Goal: Information Seeking & Learning: Learn about a topic

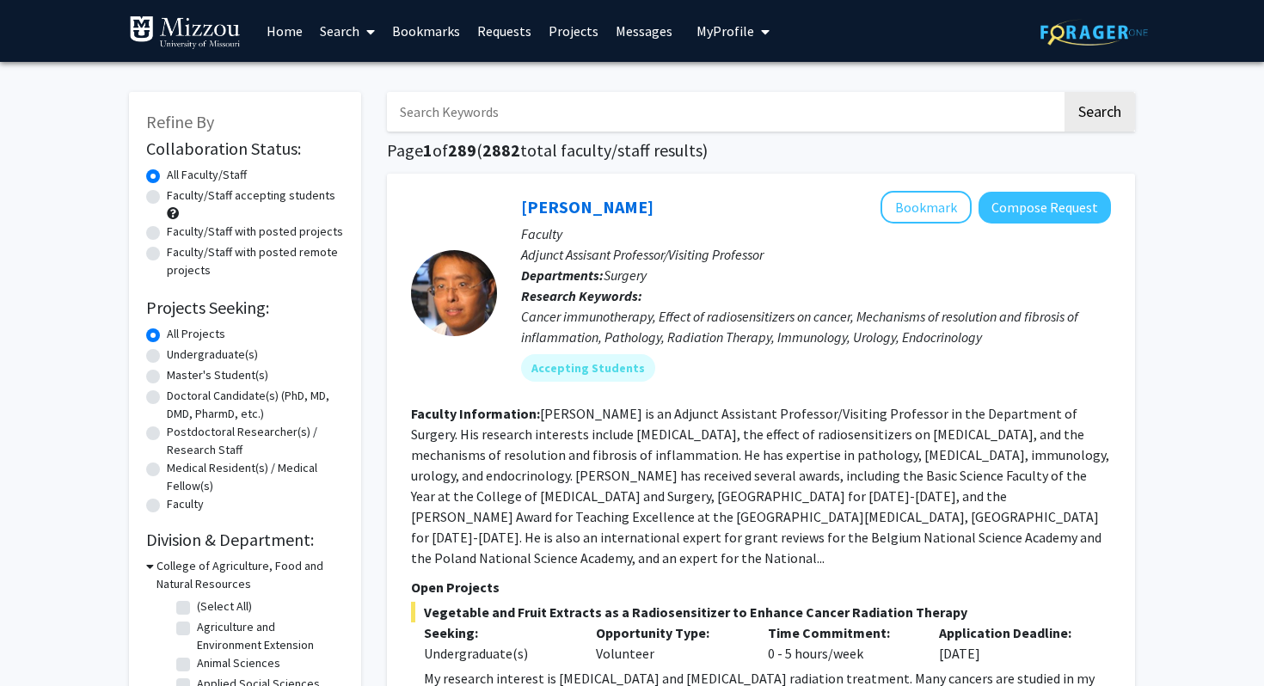
click at [707, 26] on span "My Profile" at bounding box center [725, 30] width 58 height 17
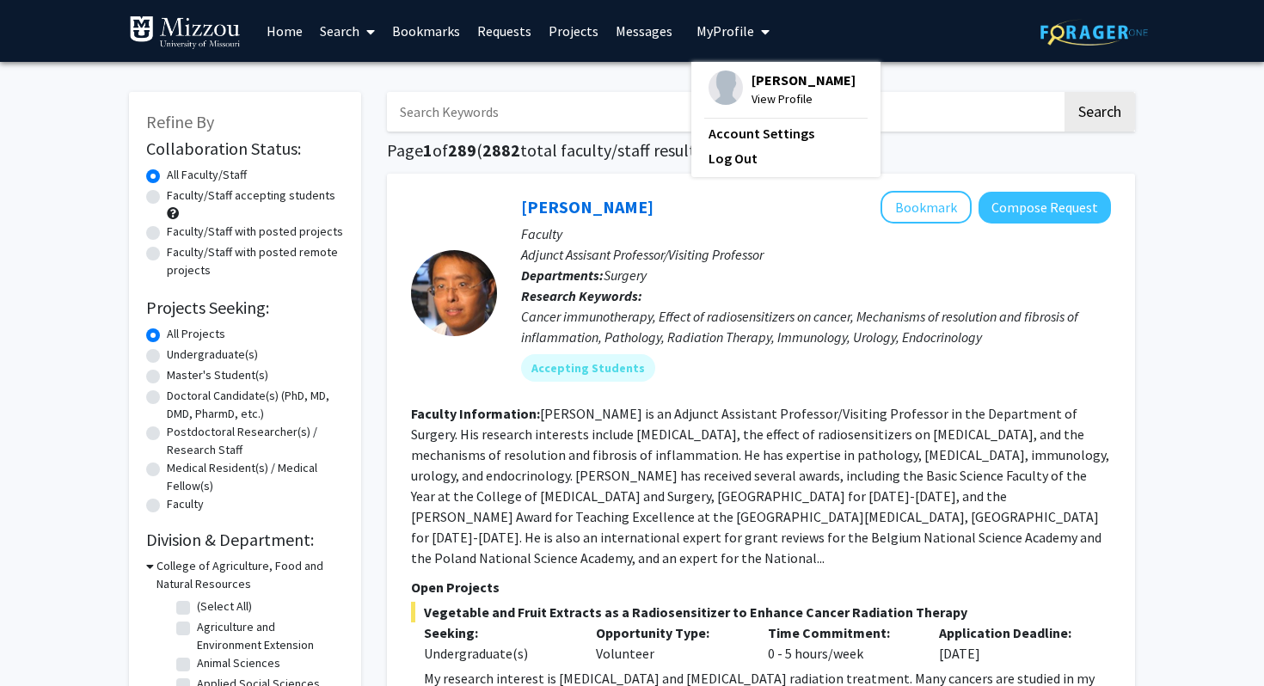
click at [770, 86] on span "[PERSON_NAME]" at bounding box center [803, 80] width 104 height 19
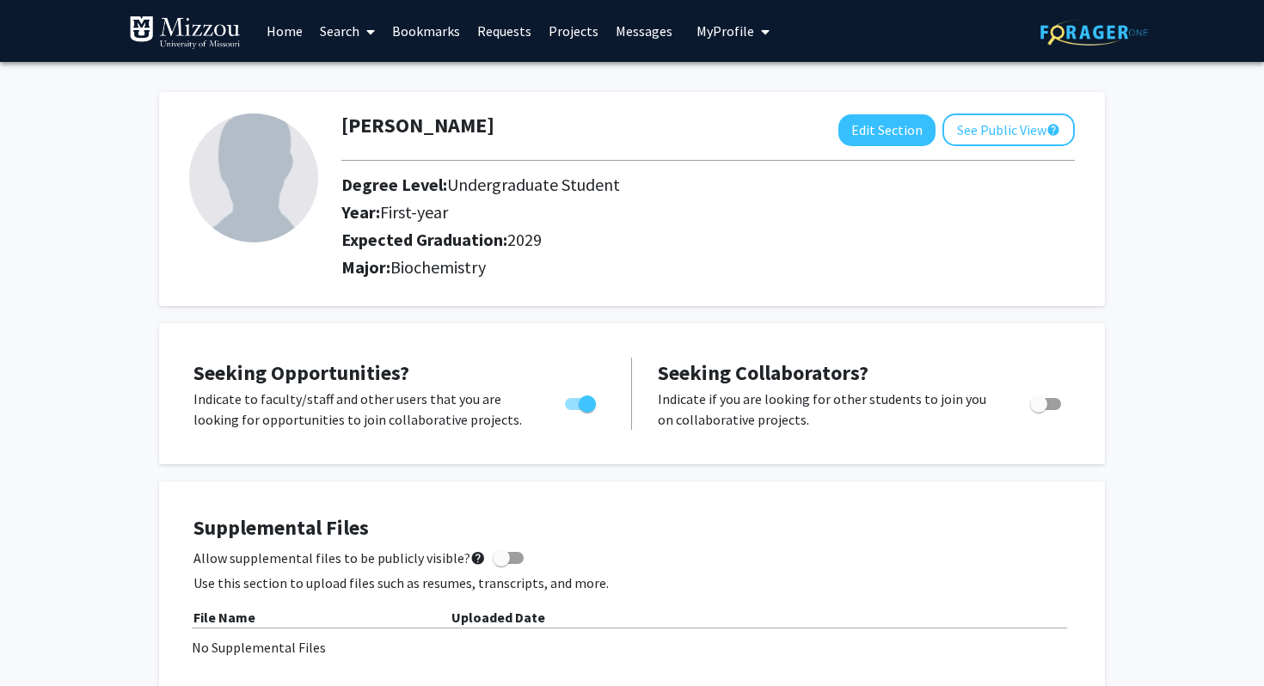
click at [340, 28] on link "Search" at bounding box center [347, 31] width 72 height 60
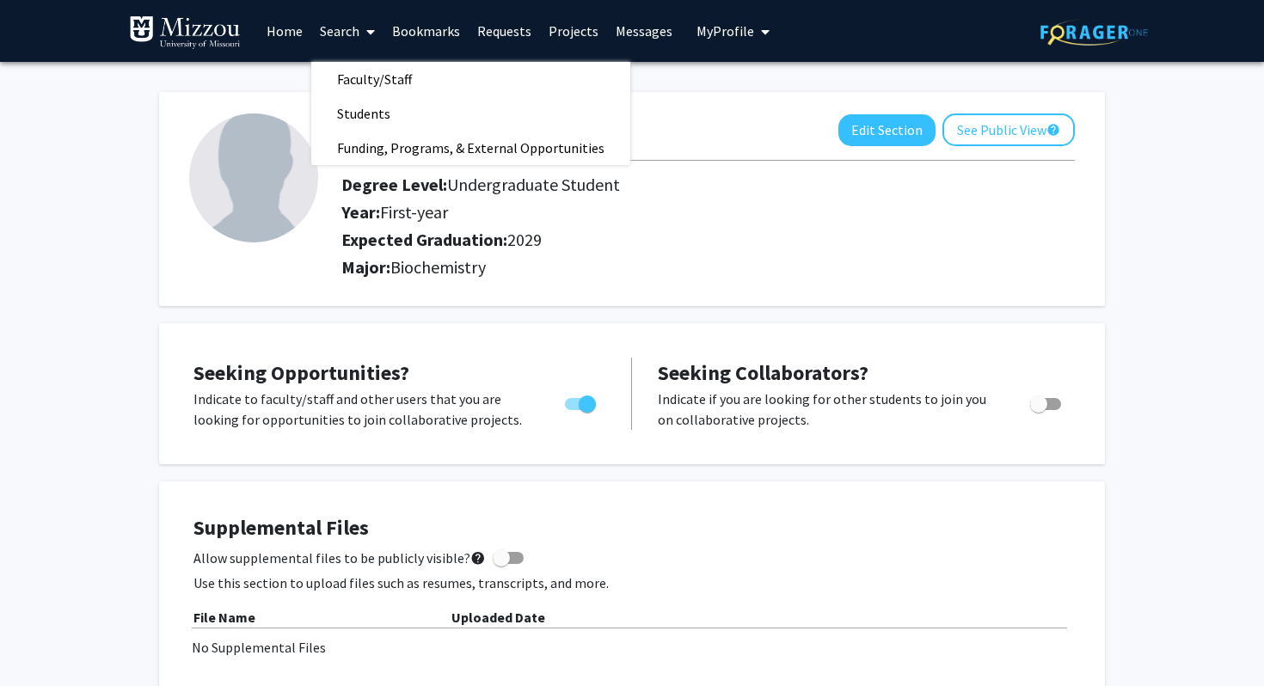
click at [569, 28] on link "Projects" at bounding box center [573, 31] width 67 height 60
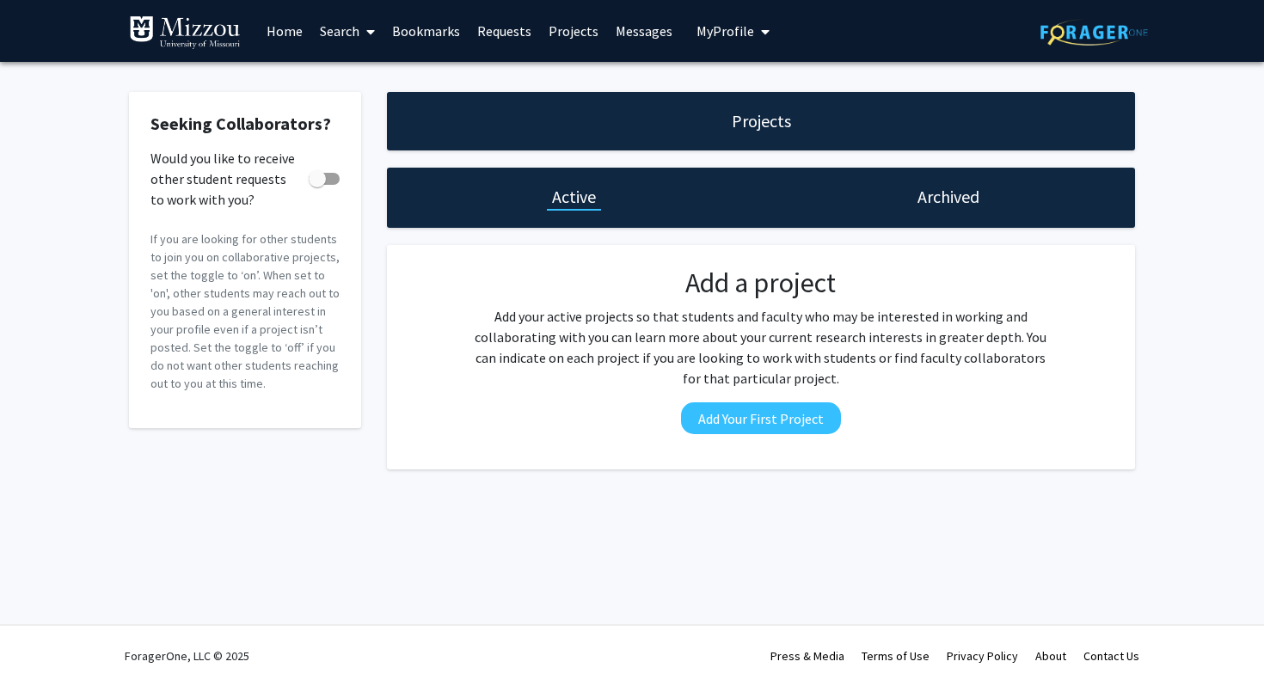
click at [231, 42] on img at bounding box center [185, 32] width 112 height 34
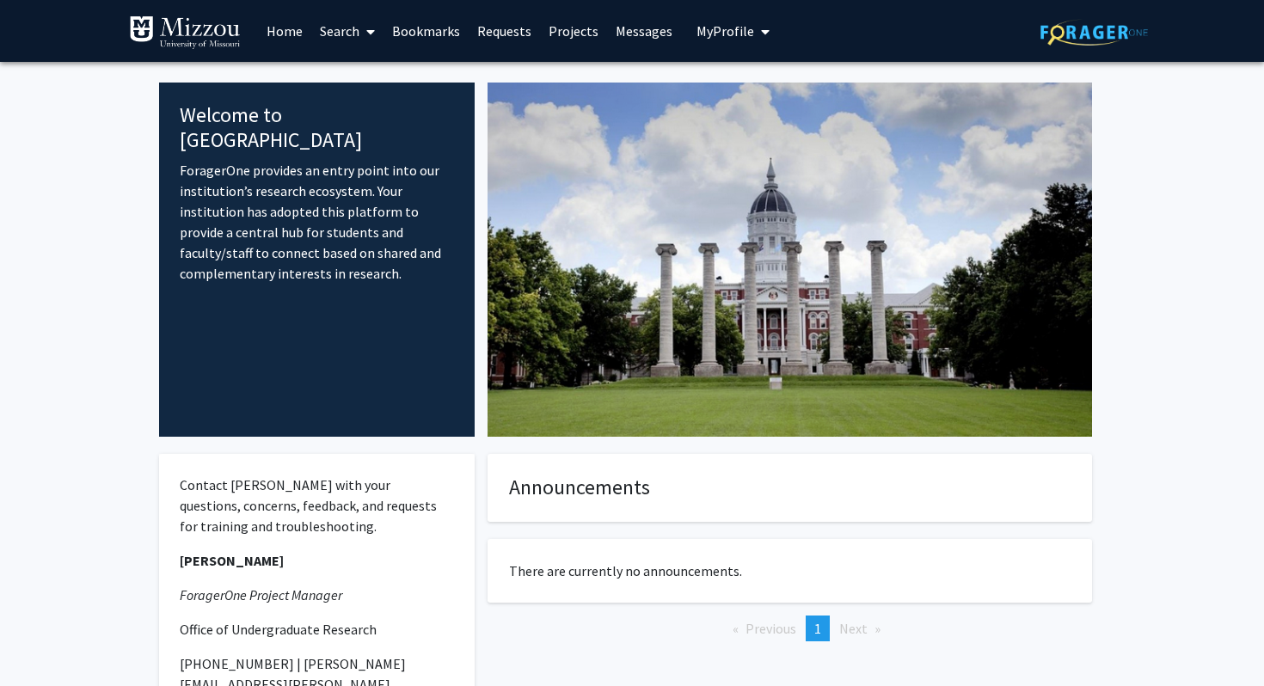
click at [287, 36] on link "Home" at bounding box center [284, 31] width 53 height 60
click at [353, 30] on link "Search" at bounding box center [347, 31] width 72 height 60
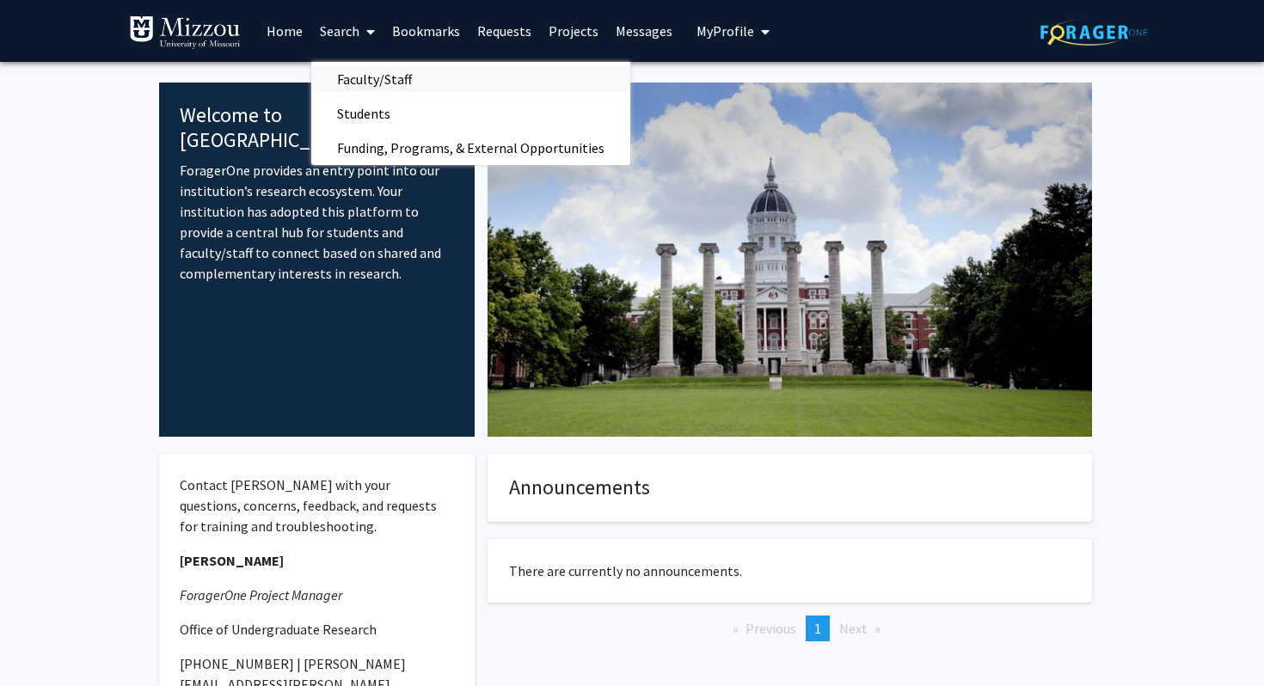
click at [371, 77] on span "Faculty/Staff" at bounding box center [374, 79] width 126 height 34
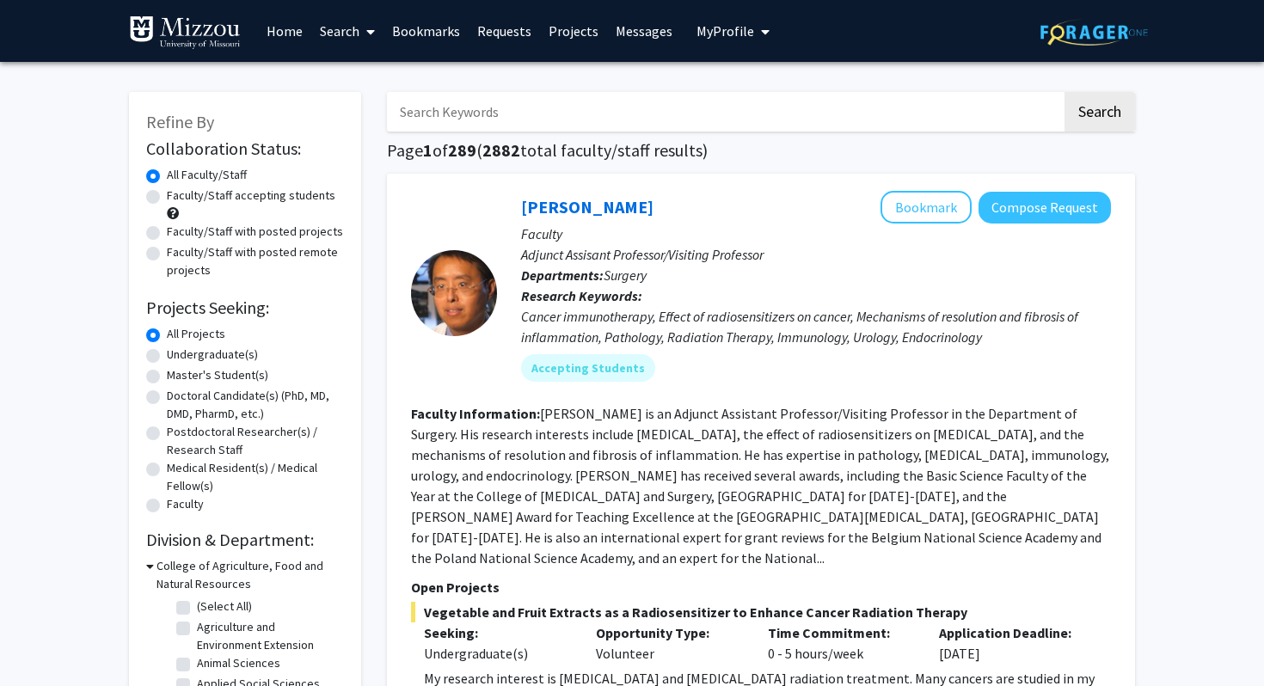
click at [478, 107] on input "Search Keywords" at bounding box center [724, 112] width 675 height 40
type input "genetic"
click at [1064, 92] on button "Search" at bounding box center [1099, 112] width 71 height 40
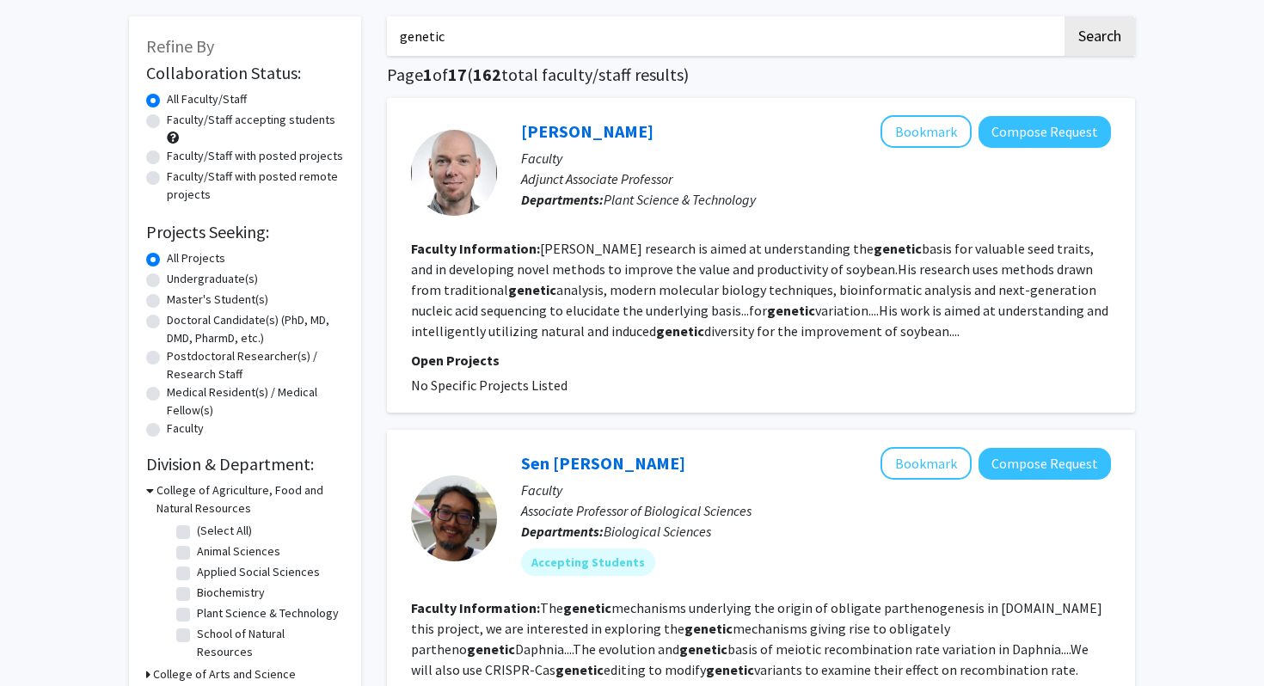
scroll to position [67, 0]
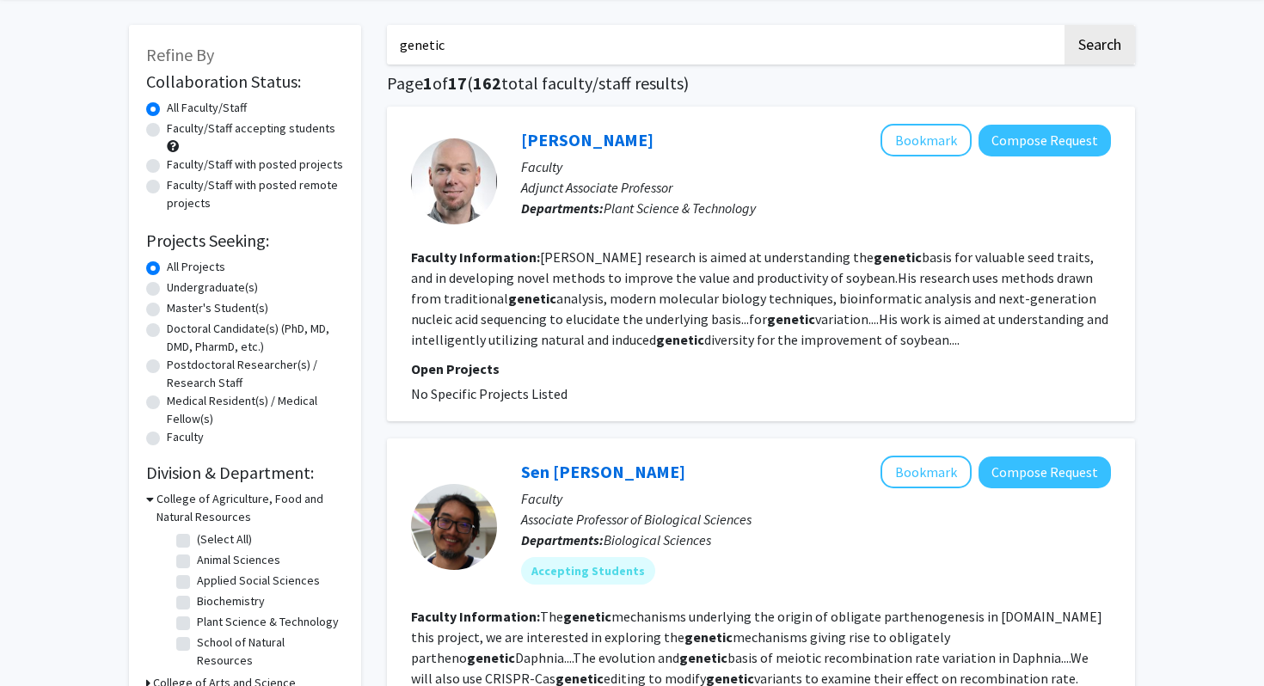
click at [193, 286] on label "Undergraduate(s)" at bounding box center [212, 288] width 91 height 18
click at [178, 286] on input "Undergraduate(s)" at bounding box center [172, 284] width 11 height 11
radio input "true"
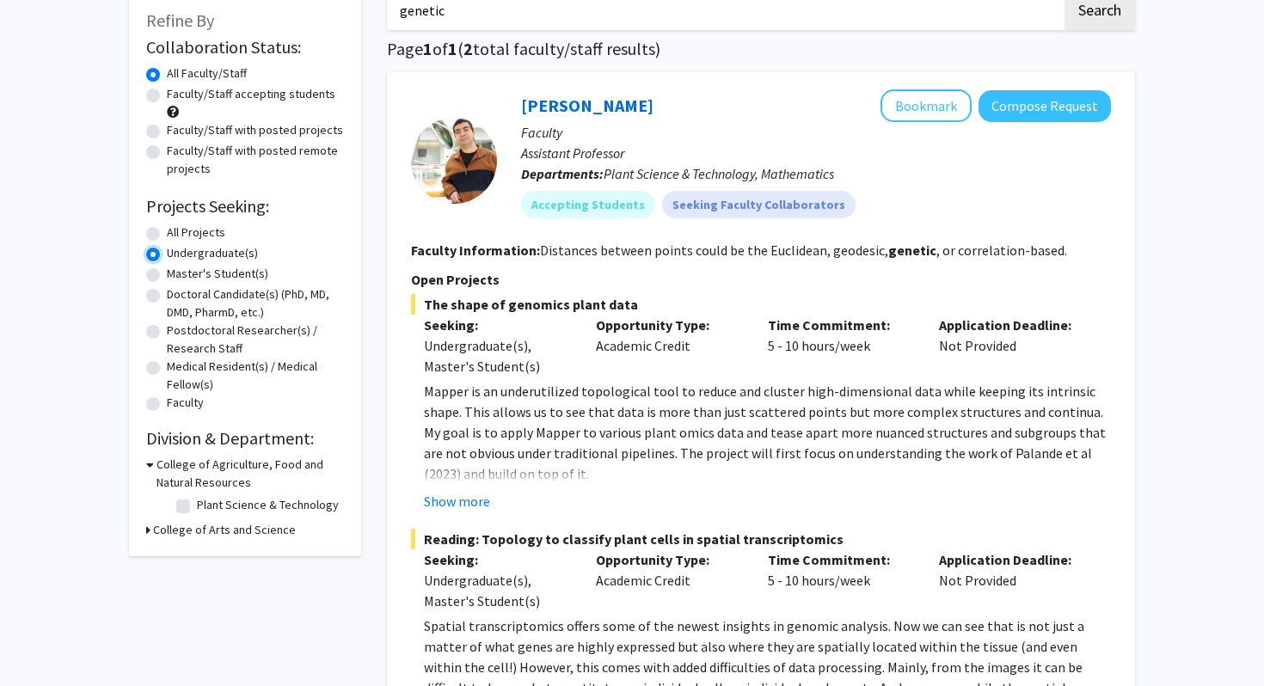
scroll to position [108, 0]
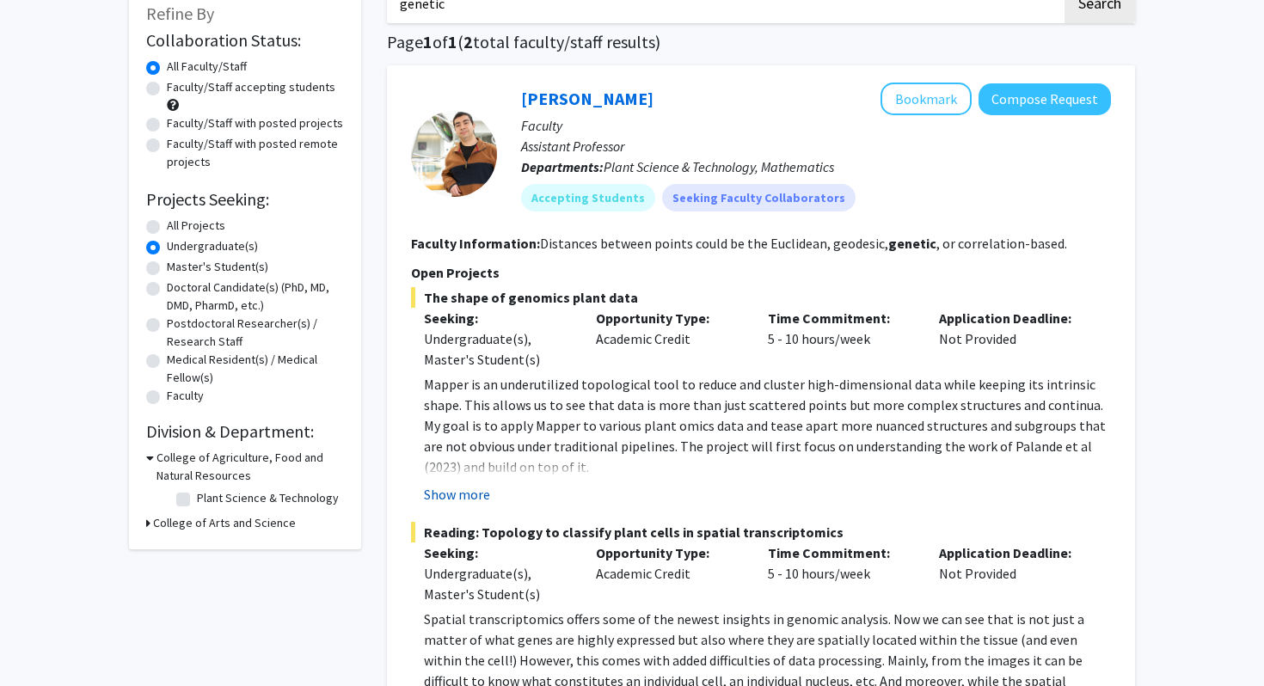
click at [460, 494] on button "Show more" at bounding box center [457, 494] width 66 height 21
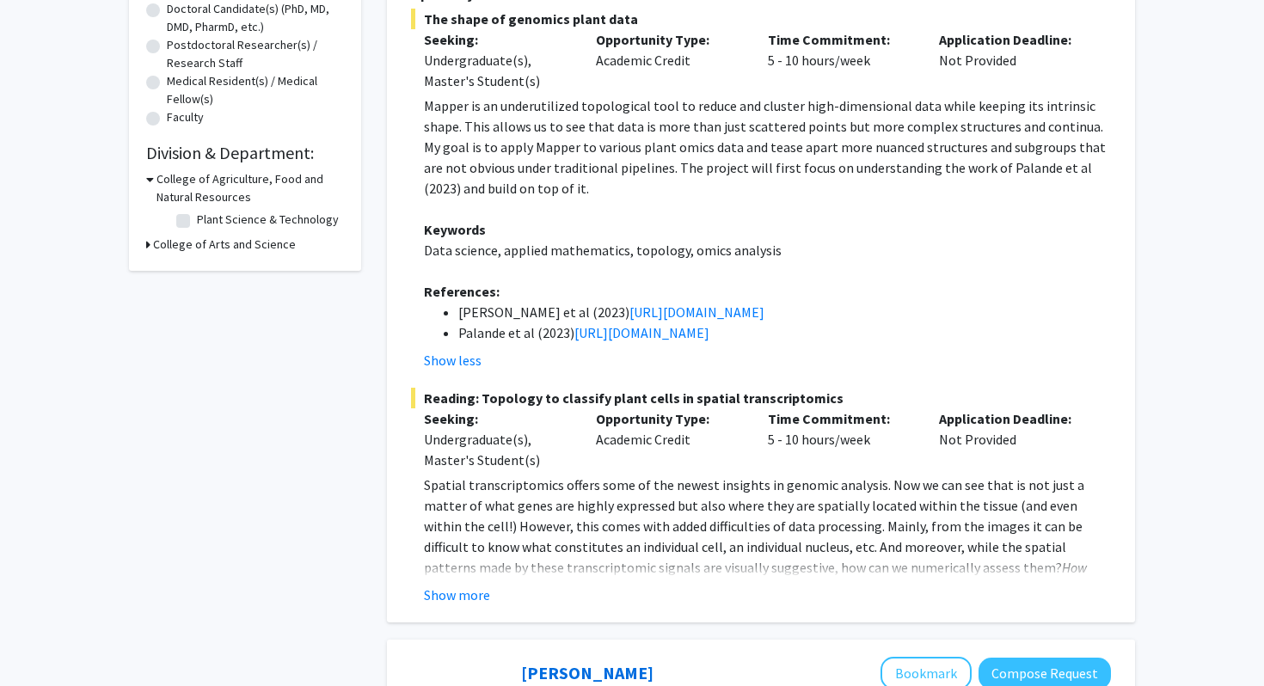
scroll to position [391, 0]
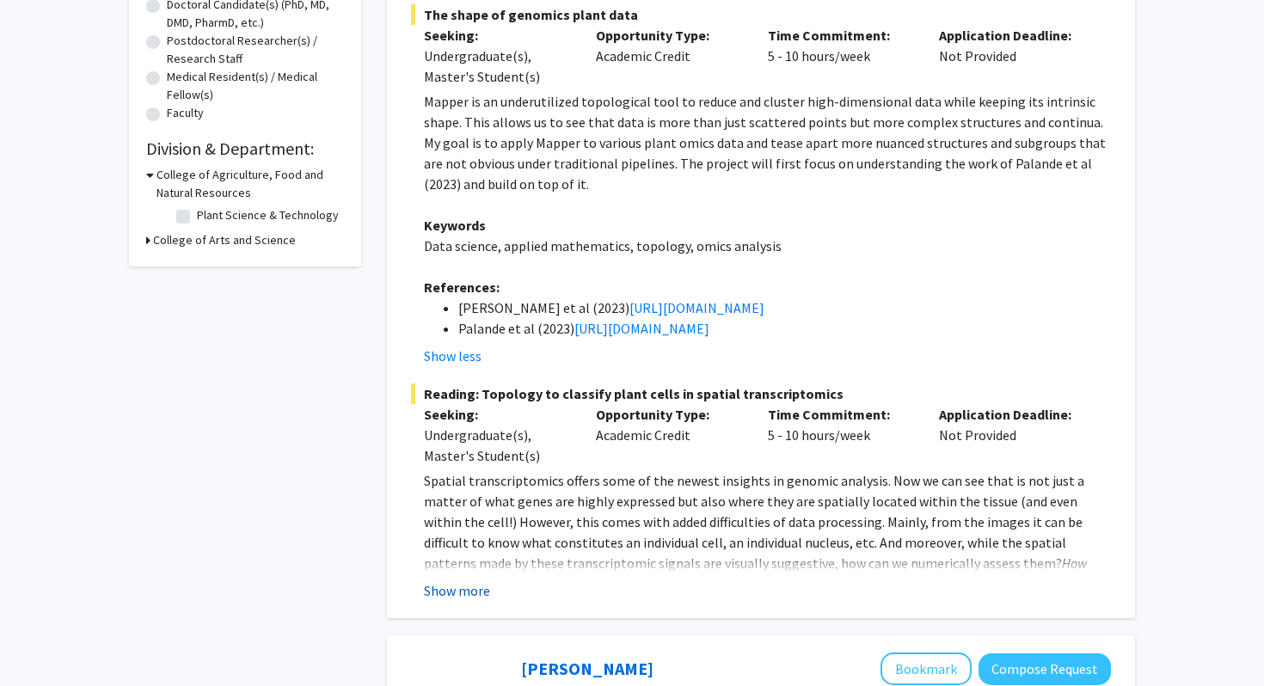
click at [432, 583] on button "Show more" at bounding box center [457, 590] width 66 height 21
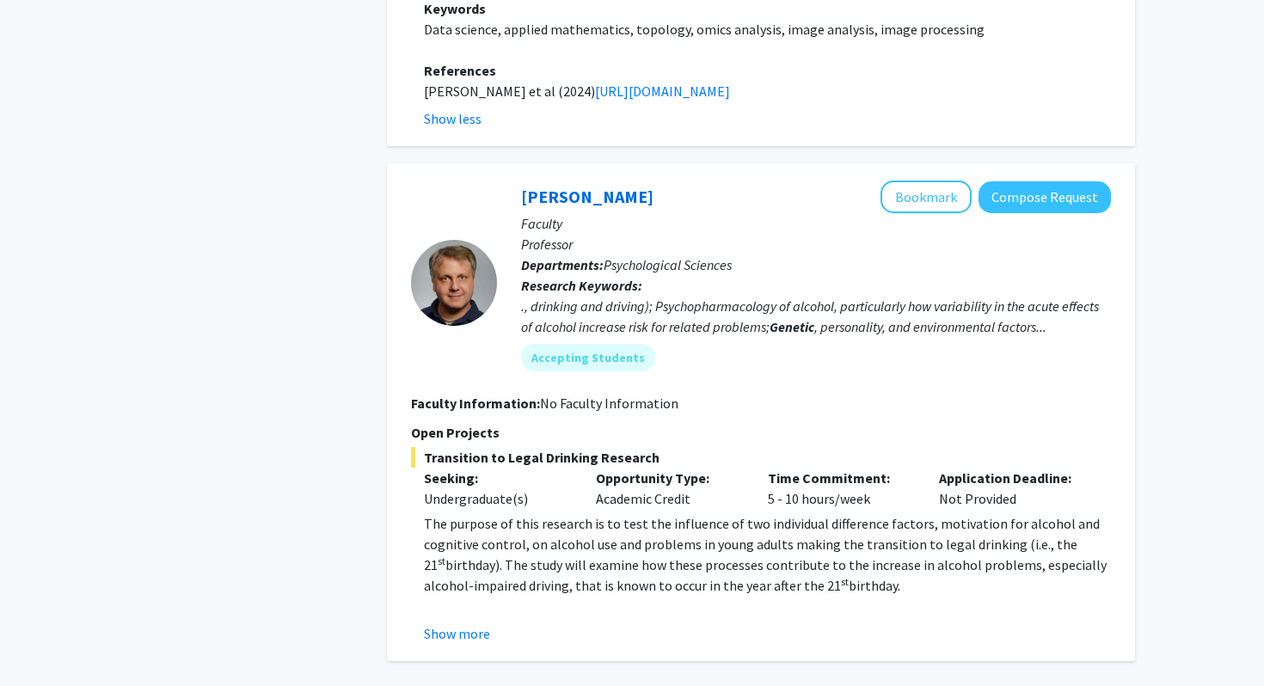
scroll to position [1091, 0]
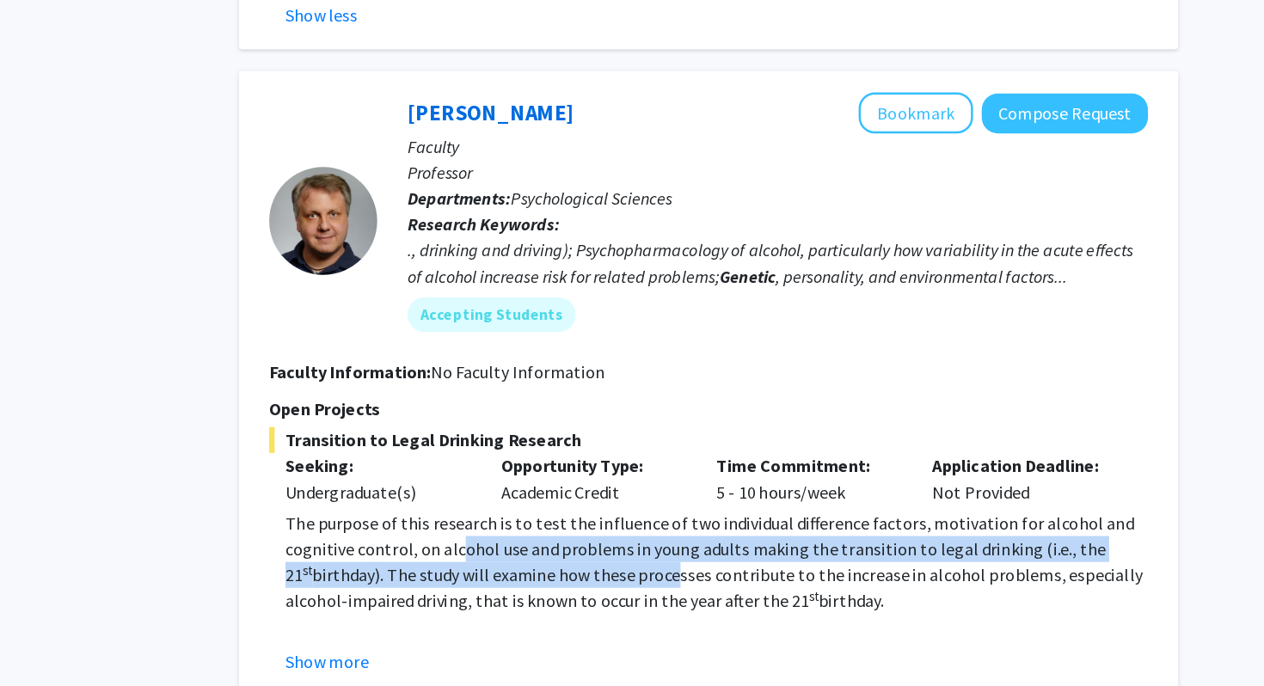
drag, startPoint x: 563, startPoint y: 519, endPoint x: 704, endPoint y: 533, distance: 141.7
click at [704, 533] on p "The purpose of this research is to test the influence of two individual differe…" at bounding box center [767, 553] width 687 height 83
click at [684, 531] on span "The purpose of this research is to test the influence of two individual differe…" at bounding box center [762, 543] width 676 height 58
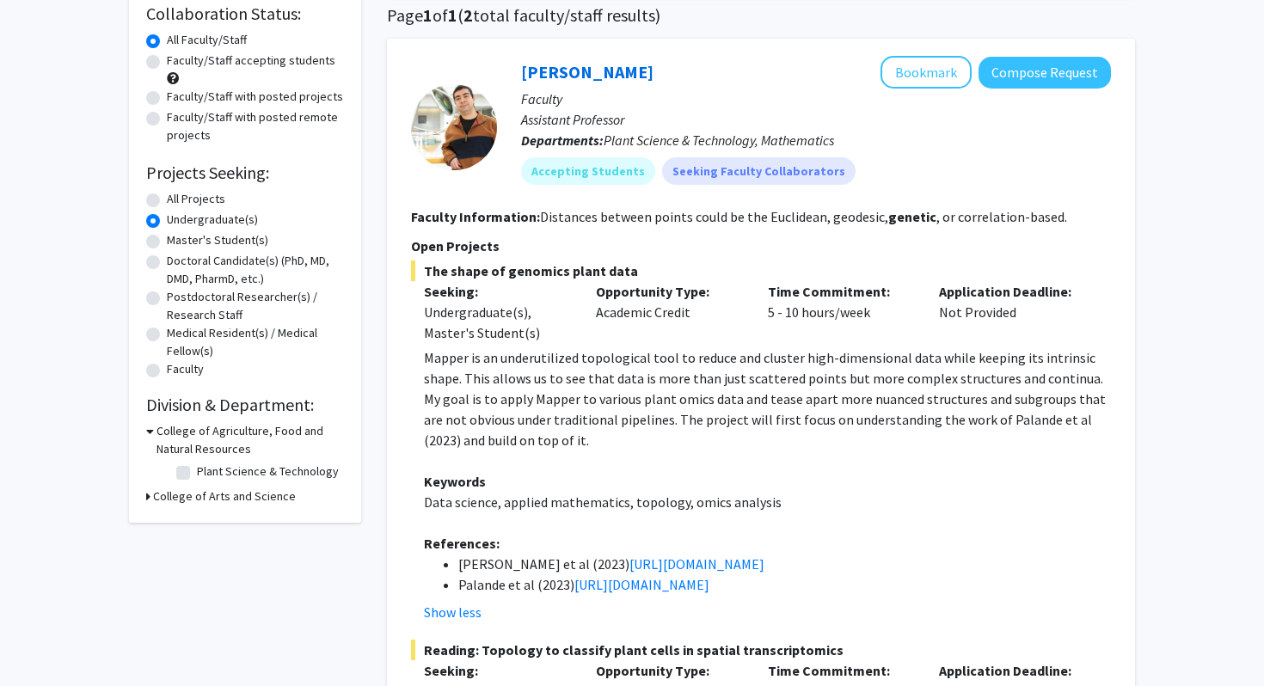
scroll to position [129, 0]
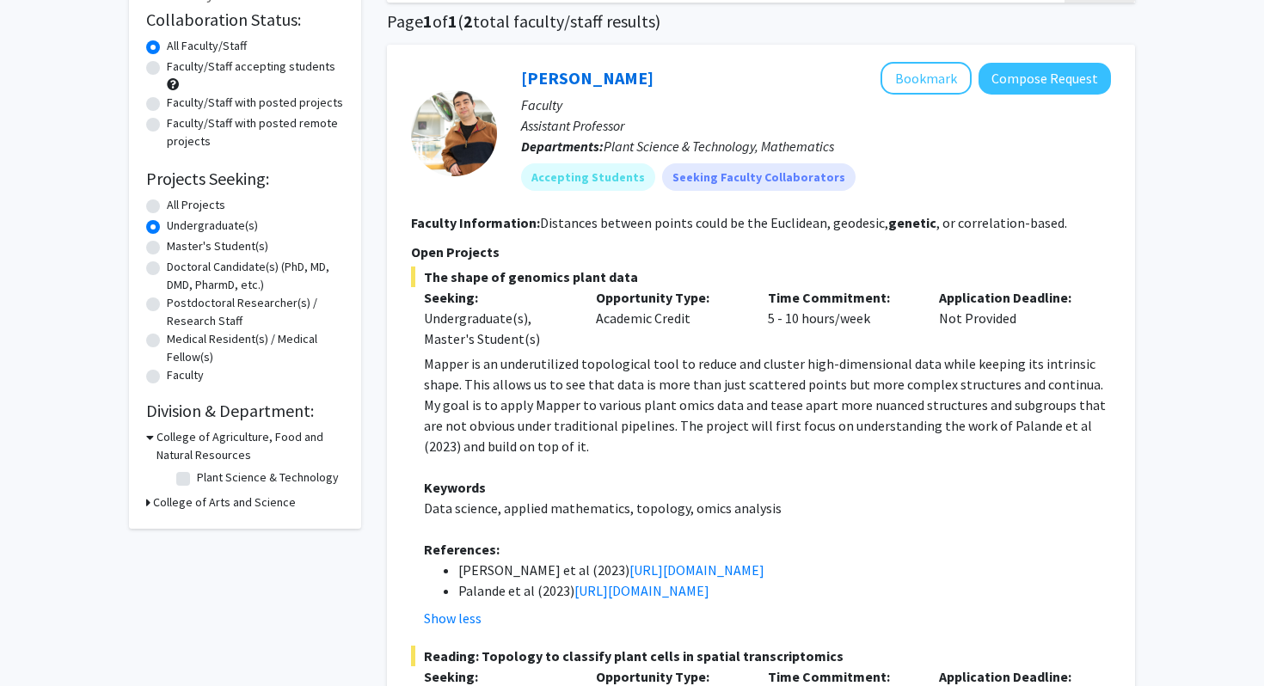
click at [621, 387] on p "Mapper is an underutilized topological tool to reduce and cluster high-dimensio…" at bounding box center [767, 404] width 687 height 103
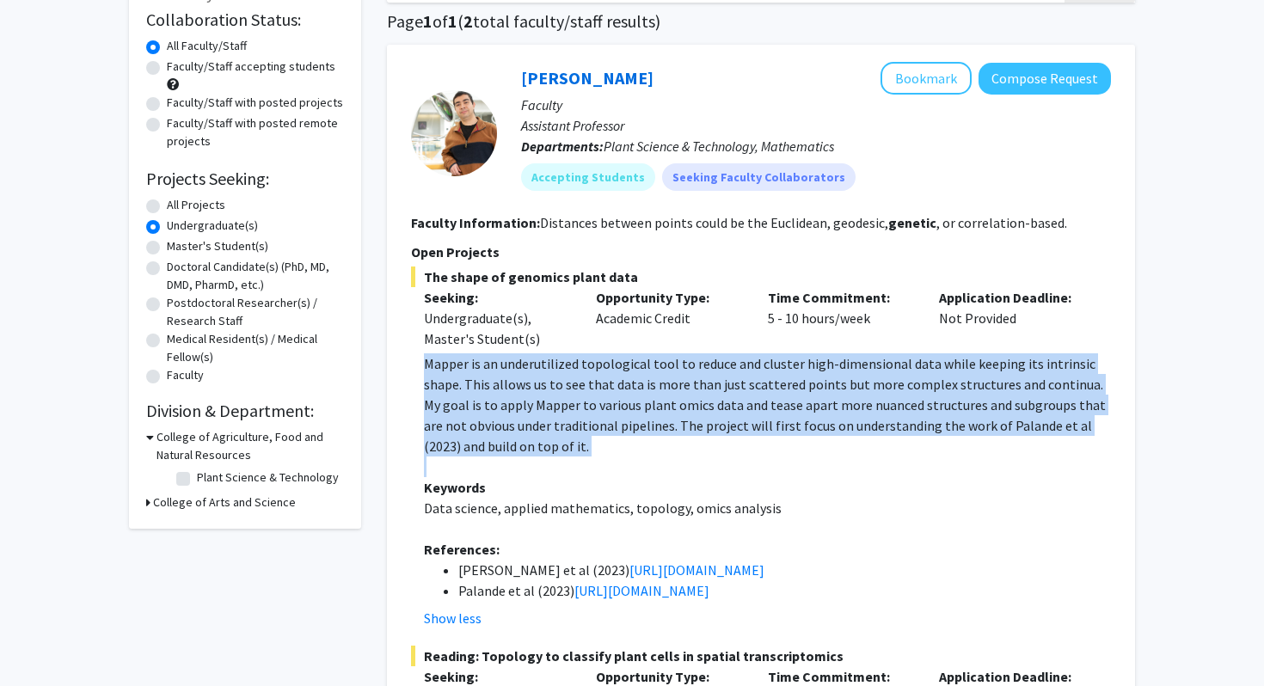
click at [621, 387] on p "Mapper is an underutilized topological tool to reduce and cluster high-dimensio…" at bounding box center [767, 404] width 687 height 103
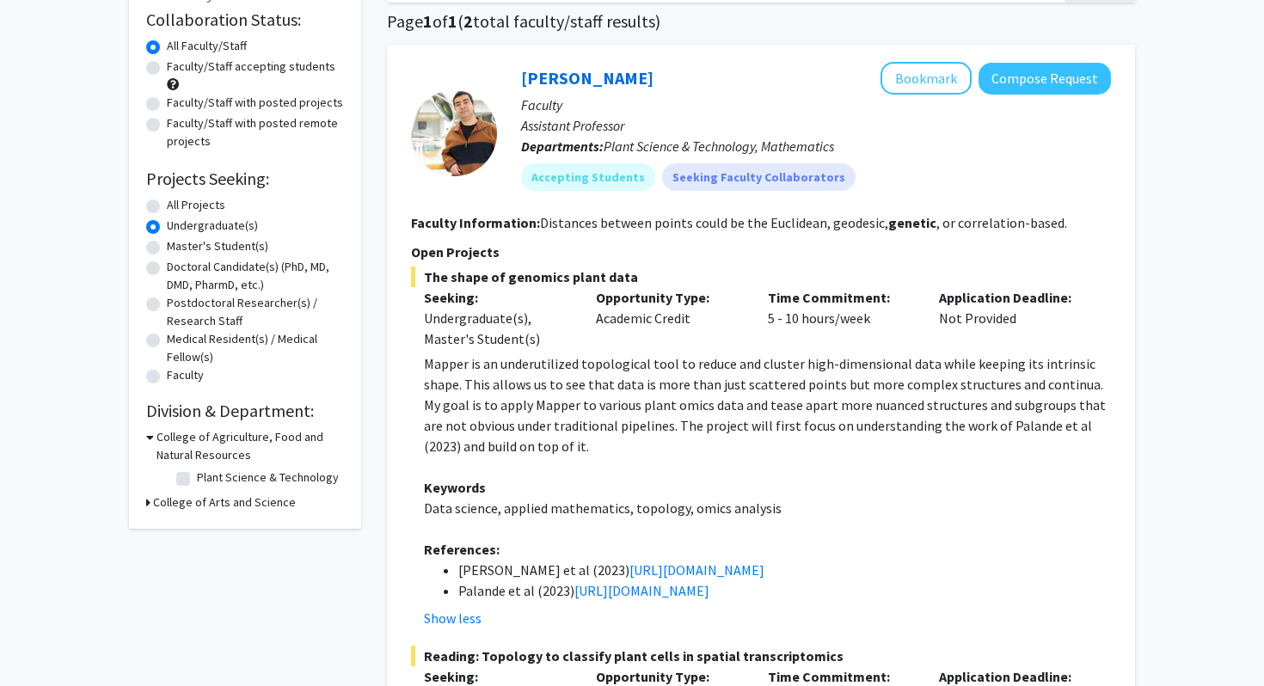
click at [715, 380] on p "Mapper is an underutilized topological tool to reduce and cluster high-dimensio…" at bounding box center [767, 404] width 687 height 103
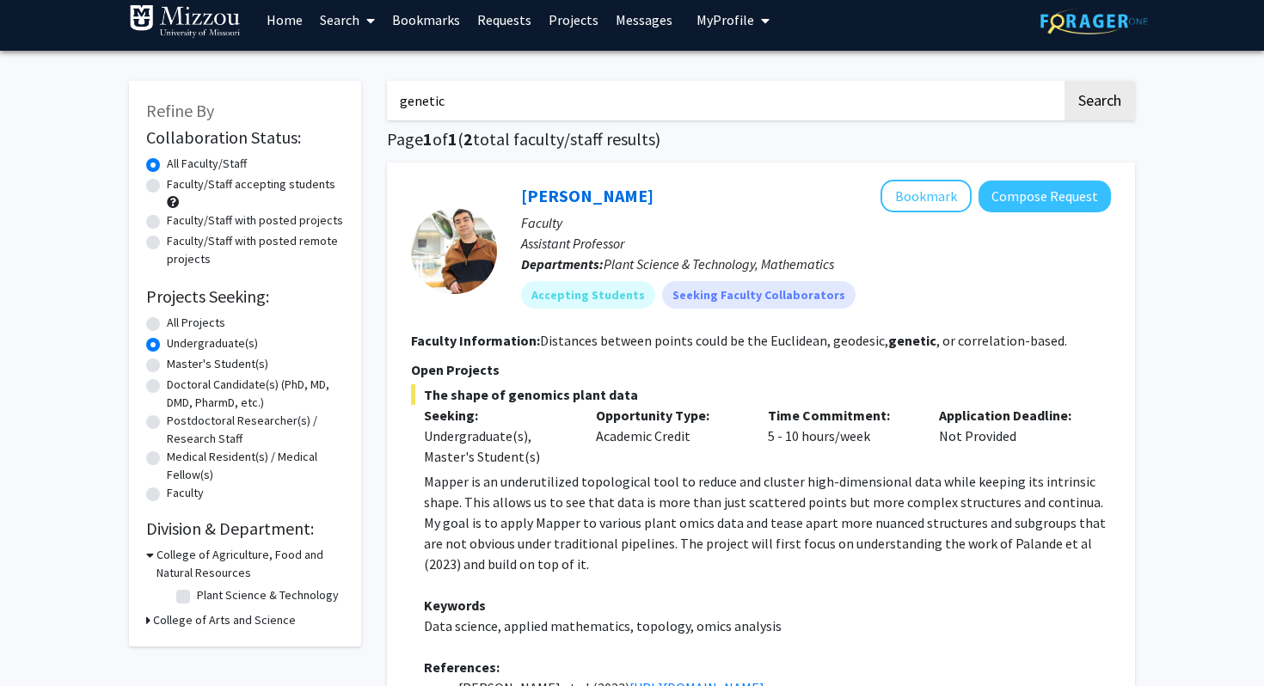
scroll to position [0, 0]
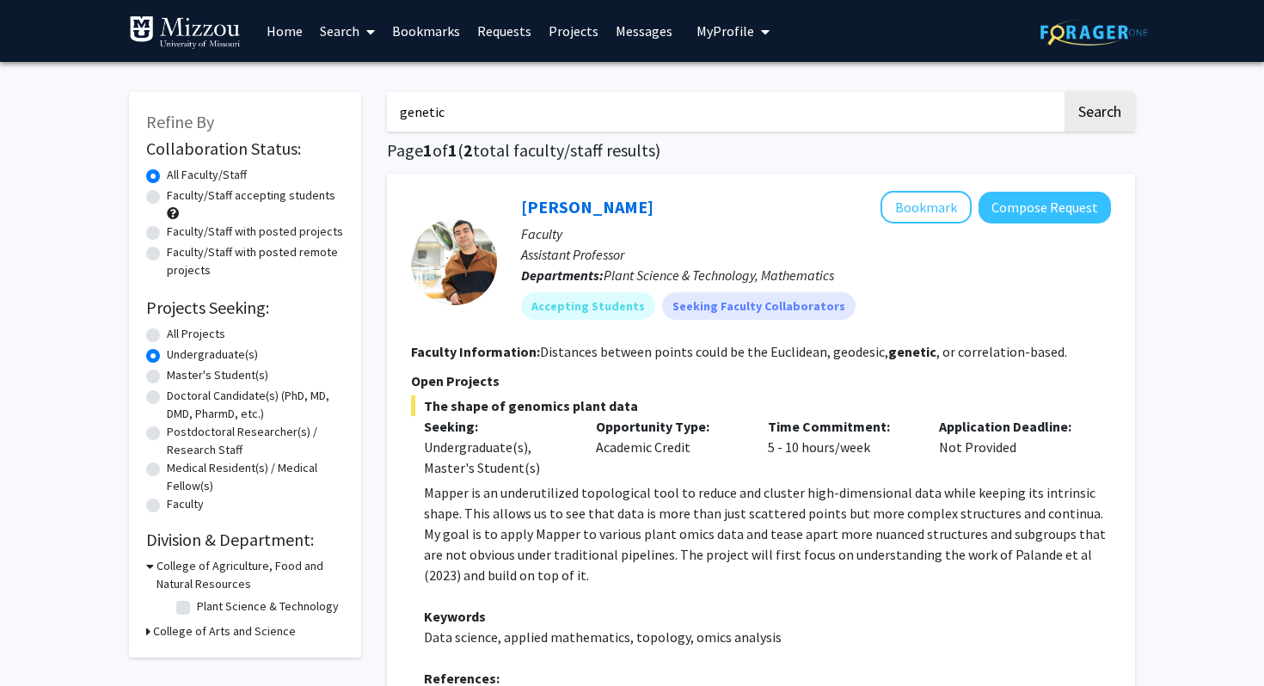
click at [475, 111] on input "genetic" at bounding box center [724, 112] width 675 height 40
type input "[MEDICAL_DATA]"
click at [1064, 92] on button "Search" at bounding box center [1099, 112] width 71 height 40
radio input "true"
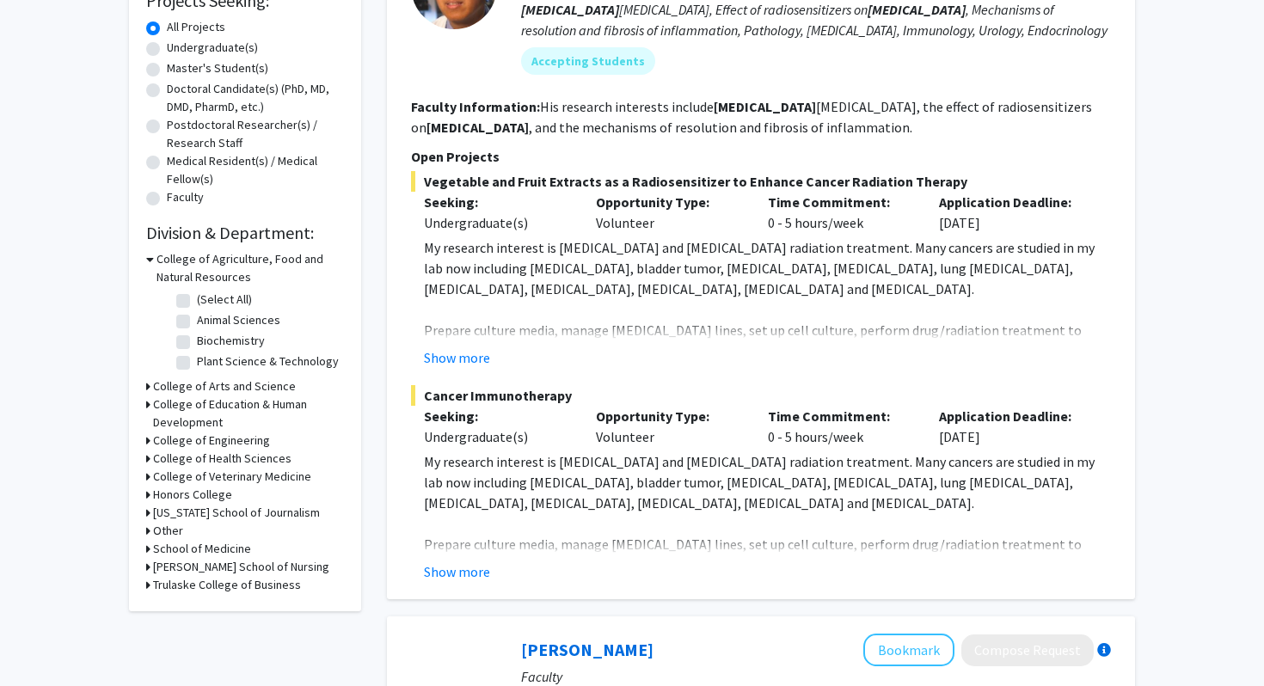
scroll to position [107, 0]
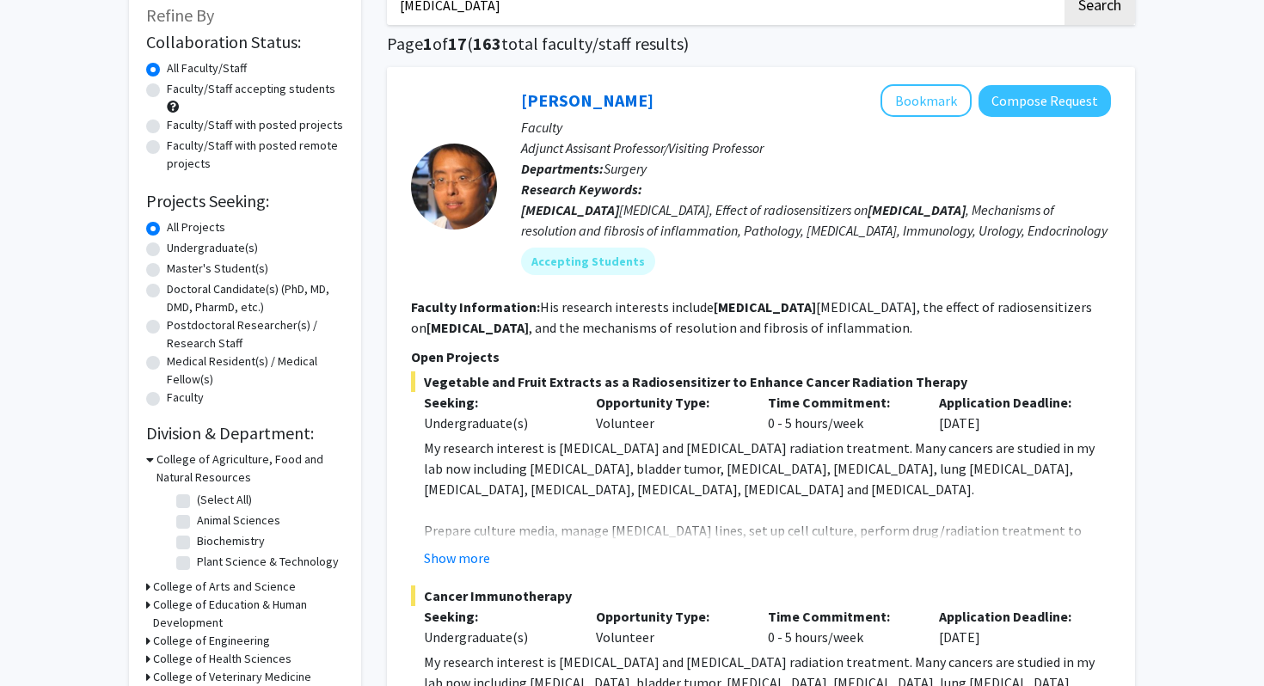
click at [200, 248] on label "Undergraduate(s)" at bounding box center [212, 248] width 91 height 18
click at [178, 248] on input "Undergraduate(s)" at bounding box center [172, 244] width 11 height 11
radio input "true"
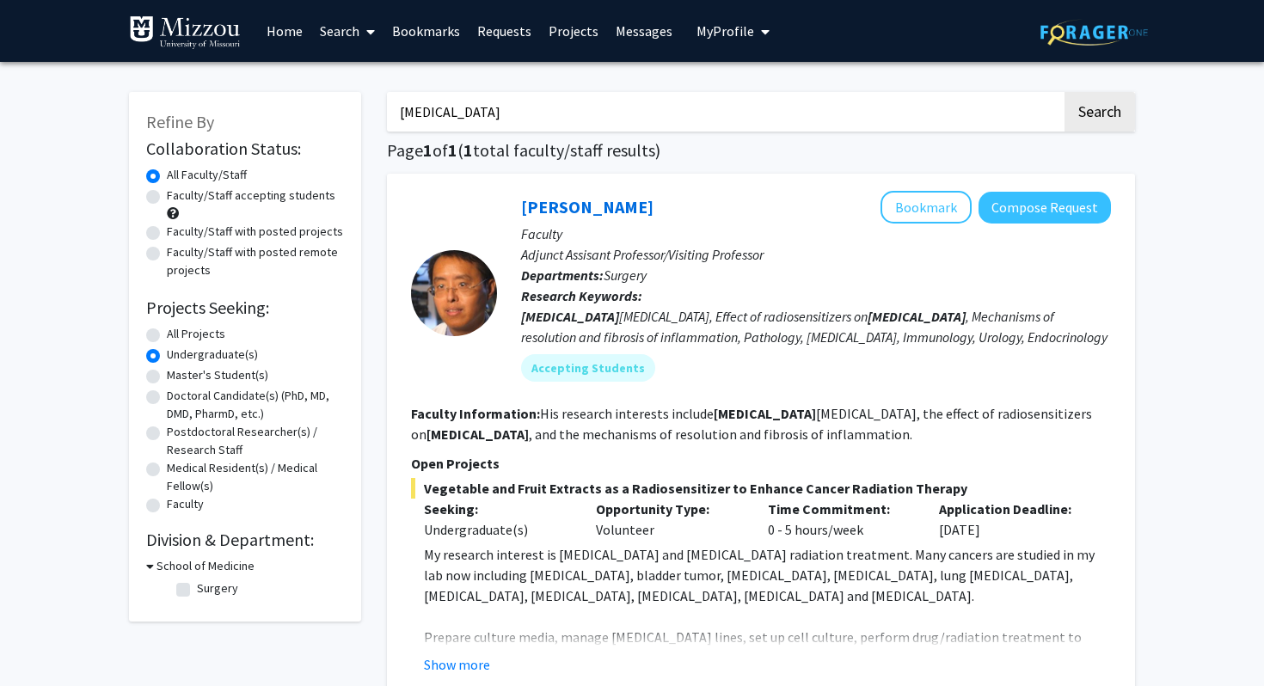
click at [518, 116] on input "[MEDICAL_DATA]" at bounding box center [724, 112] width 675 height 40
type input "c"
click at [1064, 92] on button "Search" at bounding box center [1099, 112] width 71 height 40
radio input "true"
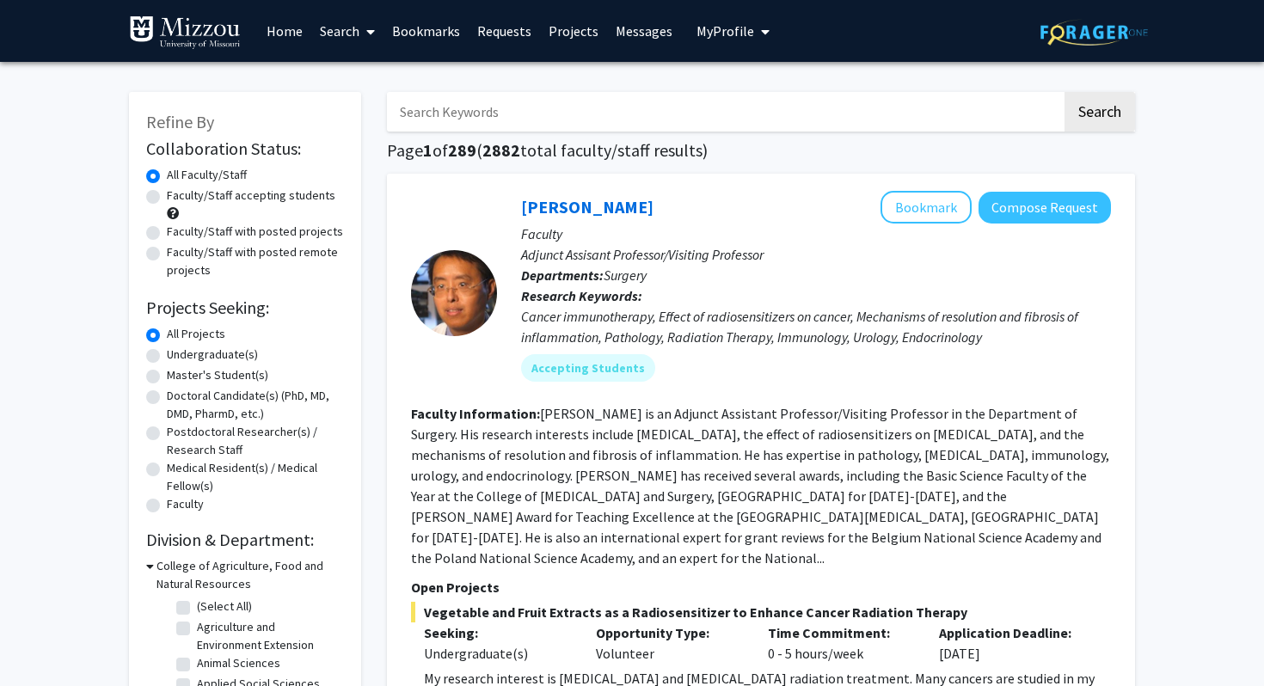
click at [187, 356] on label "Undergraduate(s)" at bounding box center [212, 355] width 91 height 18
click at [178, 356] on input "Undergraduate(s)" at bounding box center [172, 351] width 11 height 11
radio input "true"
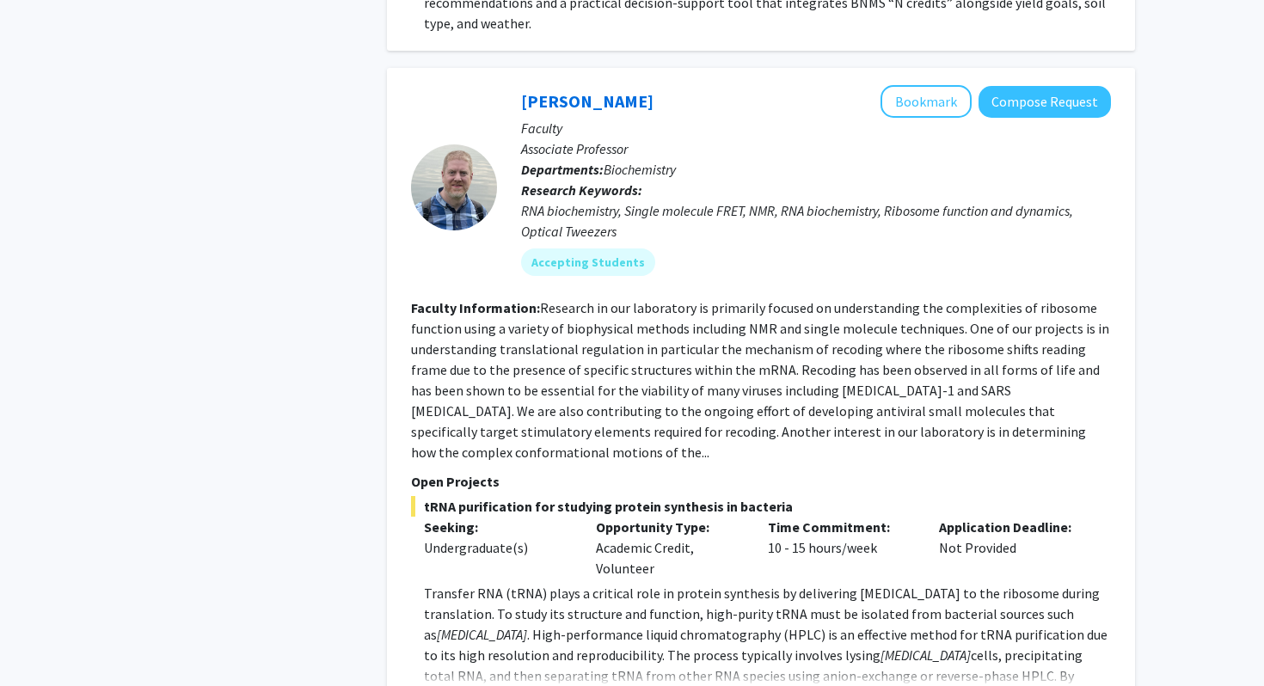
scroll to position [1587, 0]
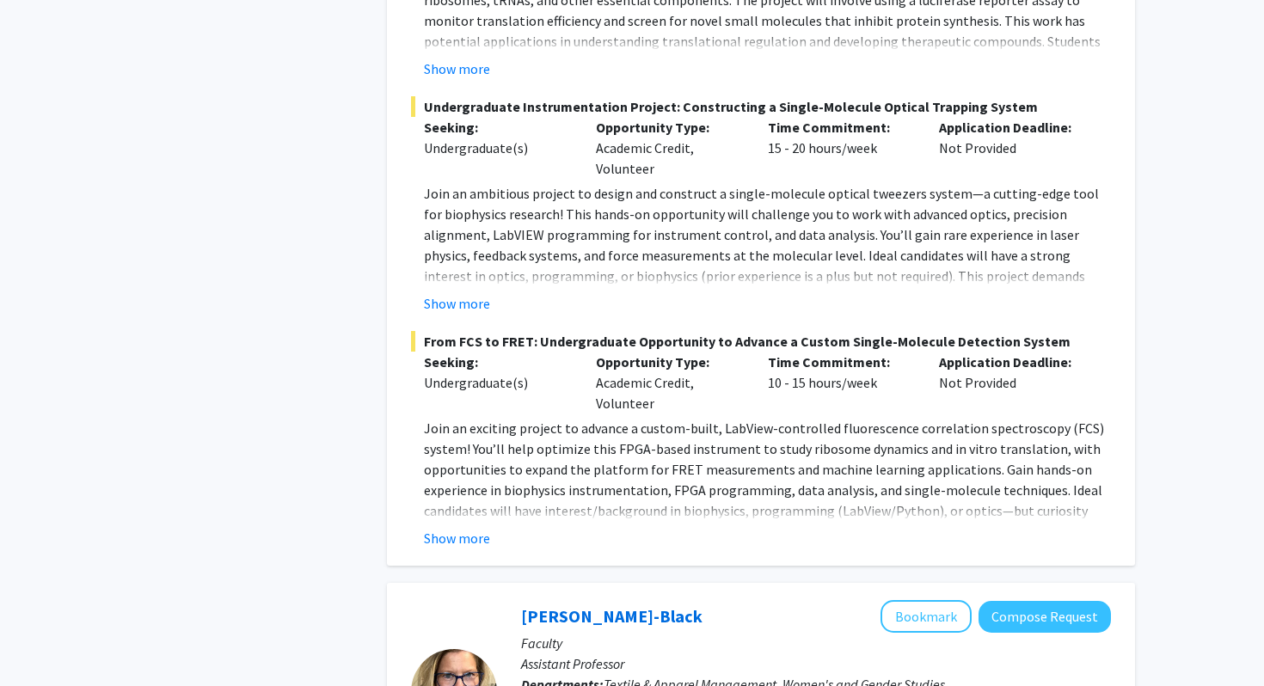
scroll to position [2537, 0]
click at [463, 526] on button "Show more" at bounding box center [457, 536] width 66 height 21
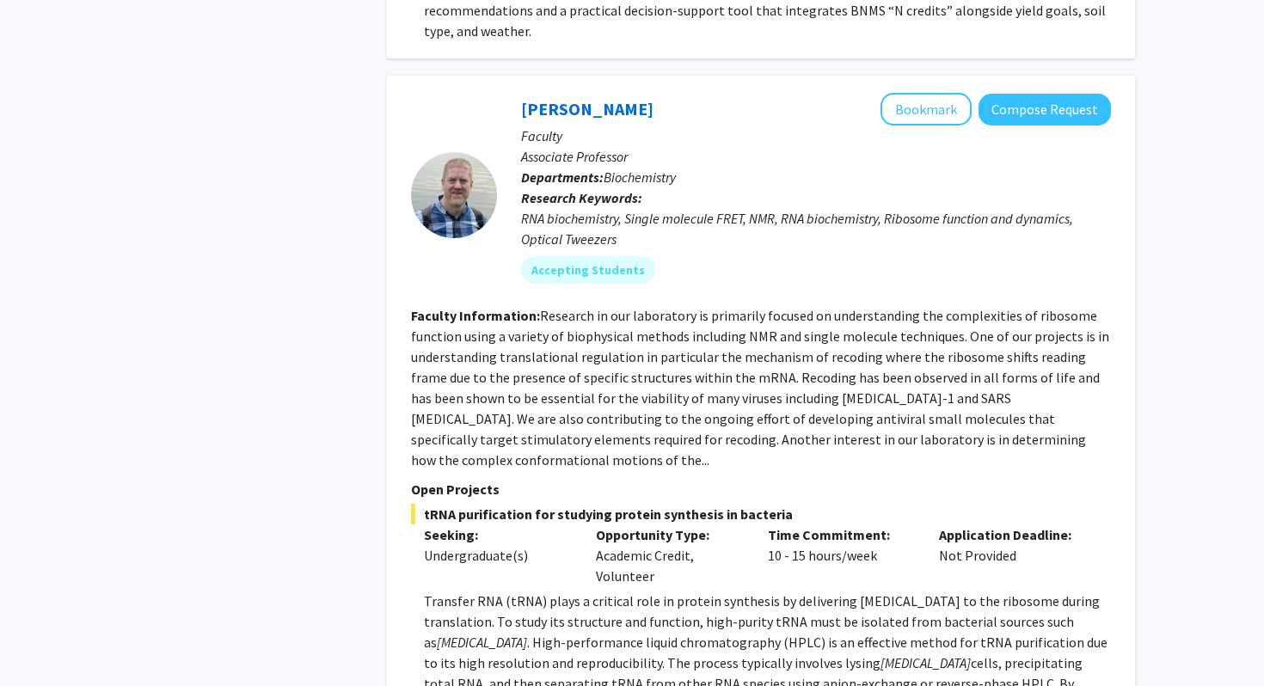
scroll to position [1561, 0]
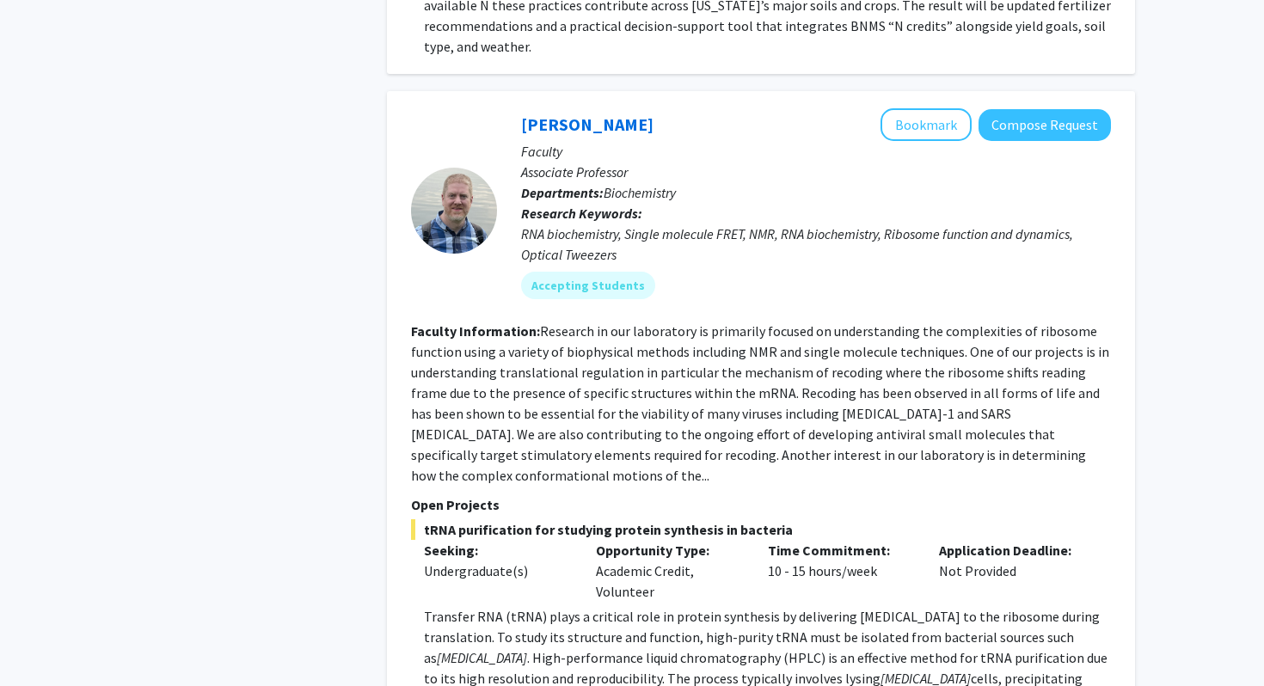
click at [466, 189] on div at bounding box center [454, 211] width 86 height 86
click at [563, 113] on link "[PERSON_NAME]" at bounding box center [587, 123] width 132 height 21
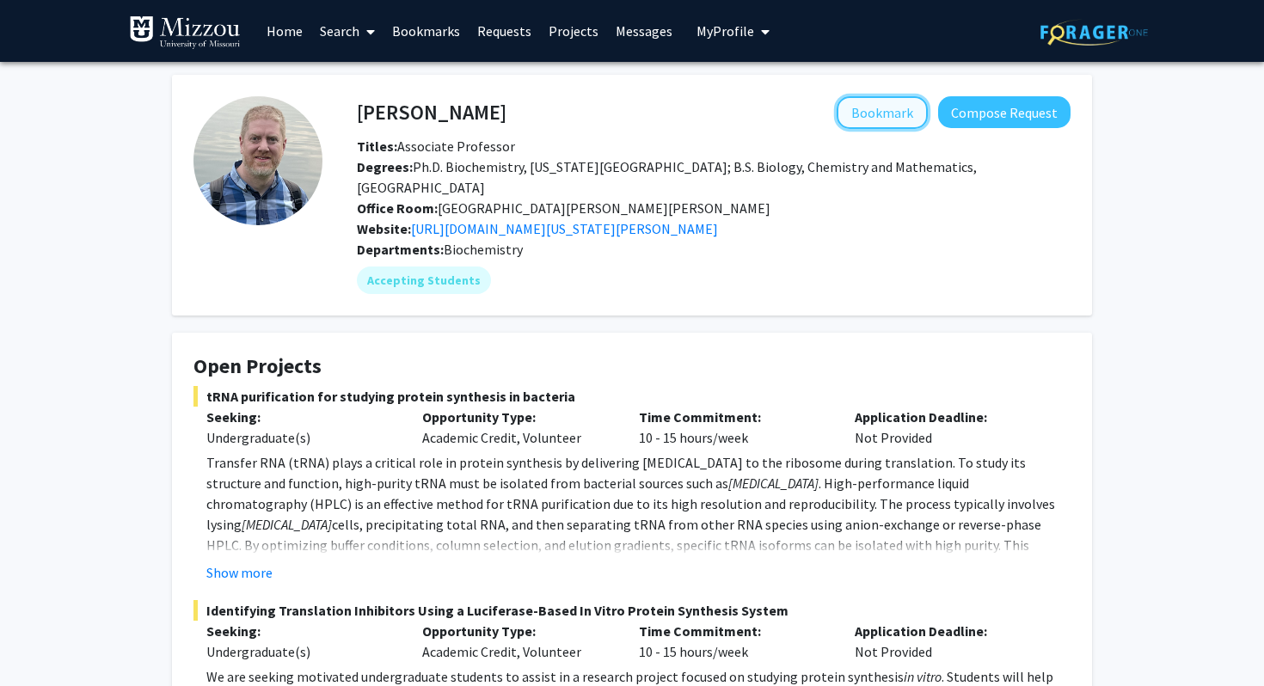
click at [903, 113] on button "Bookmark" at bounding box center [882, 112] width 91 height 33
click at [742, 45] on button "My Profile" at bounding box center [732, 31] width 83 height 62
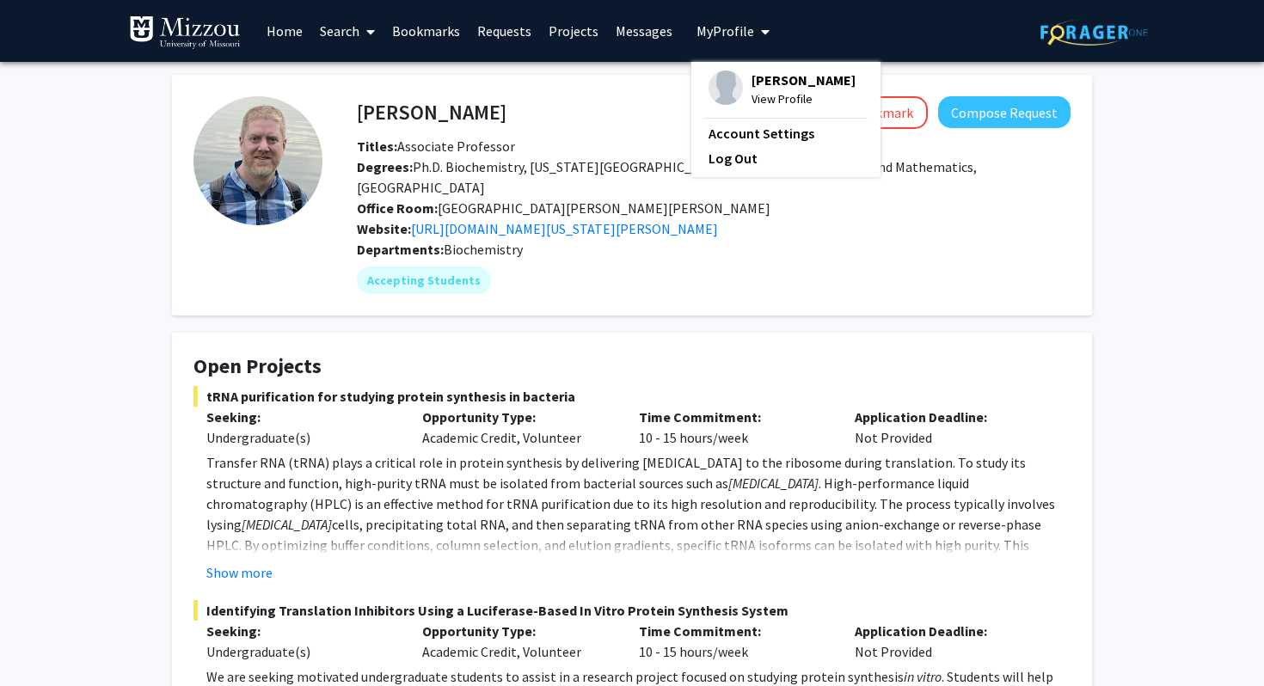
click at [734, 28] on span "My Profile" at bounding box center [725, 30] width 58 height 17
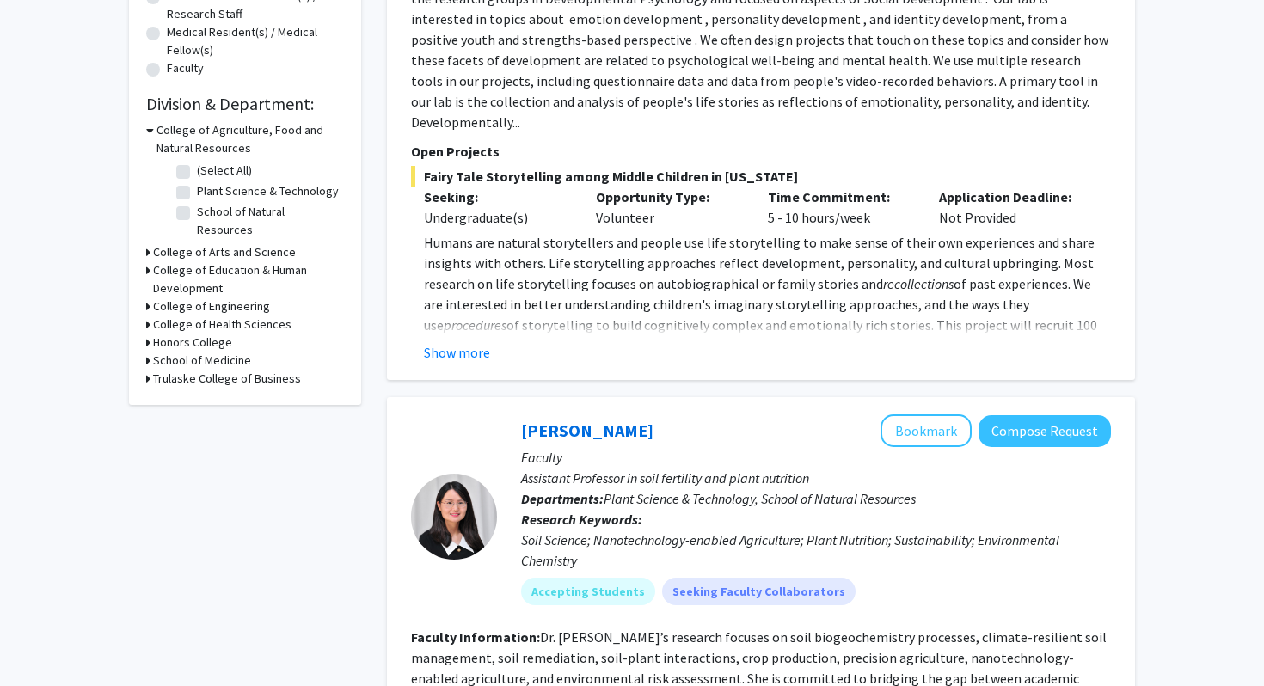
scroll to position [439, 0]
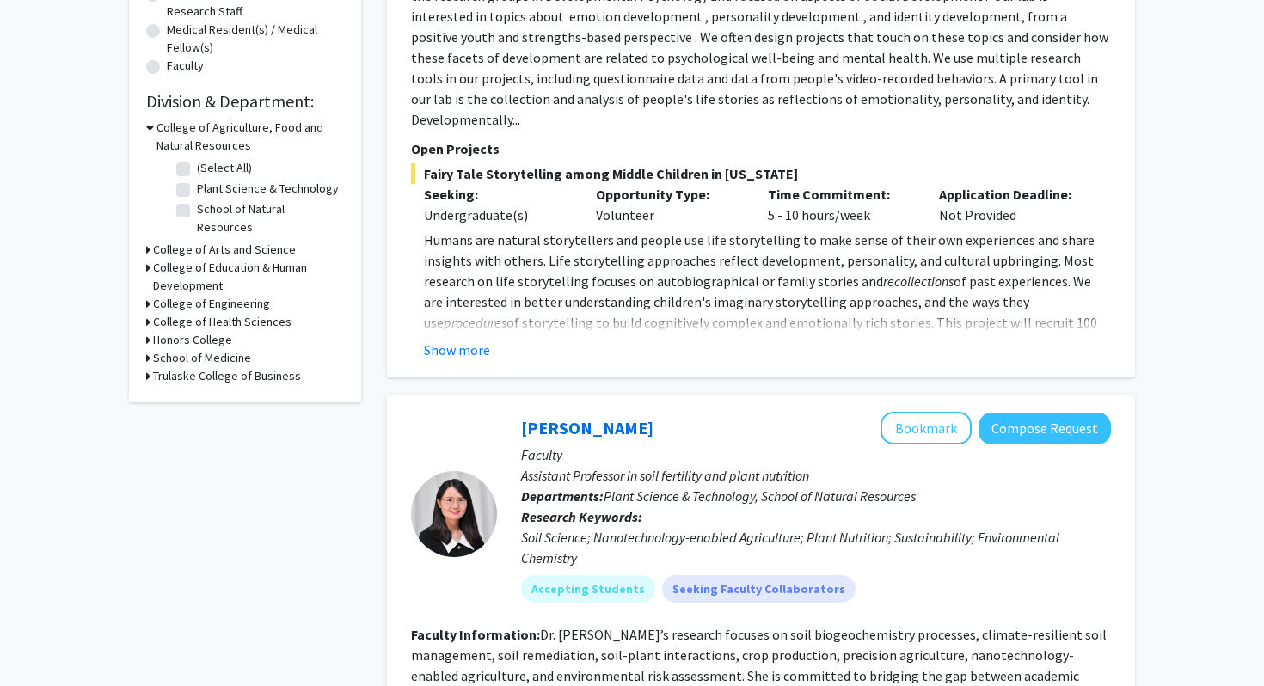
click at [150, 129] on icon at bounding box center [150, 128] width 8 height 18
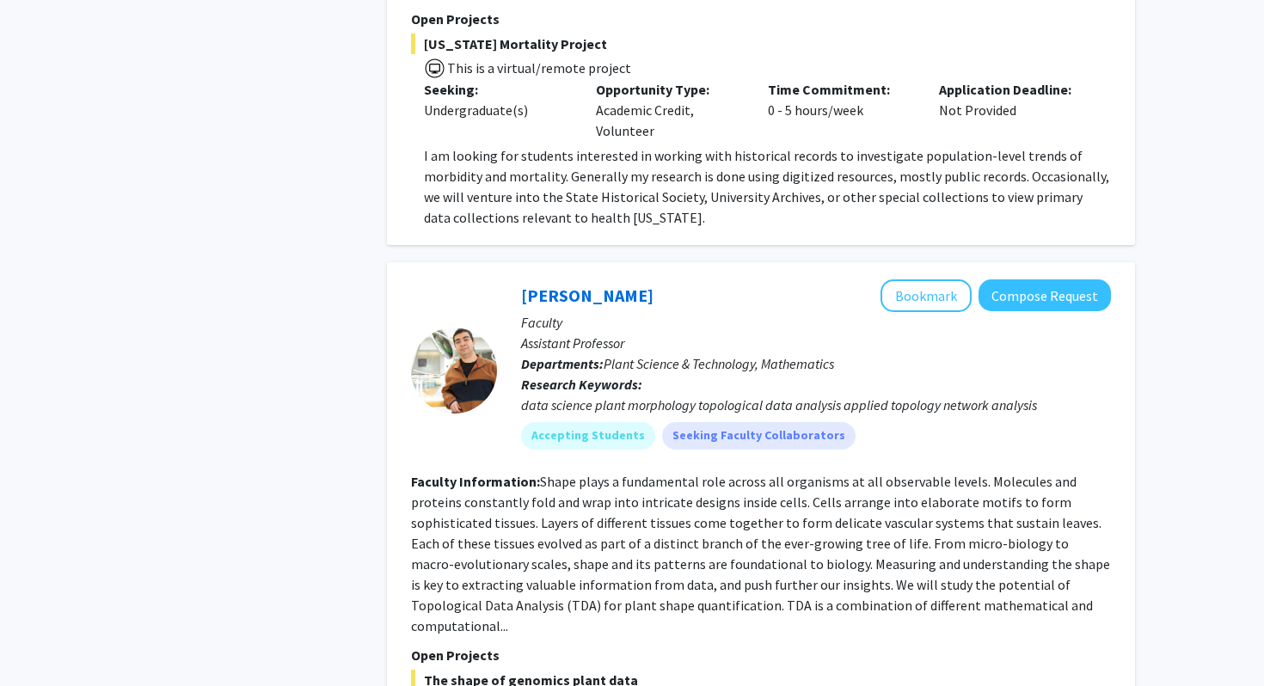
scroll to position [7692, 0]
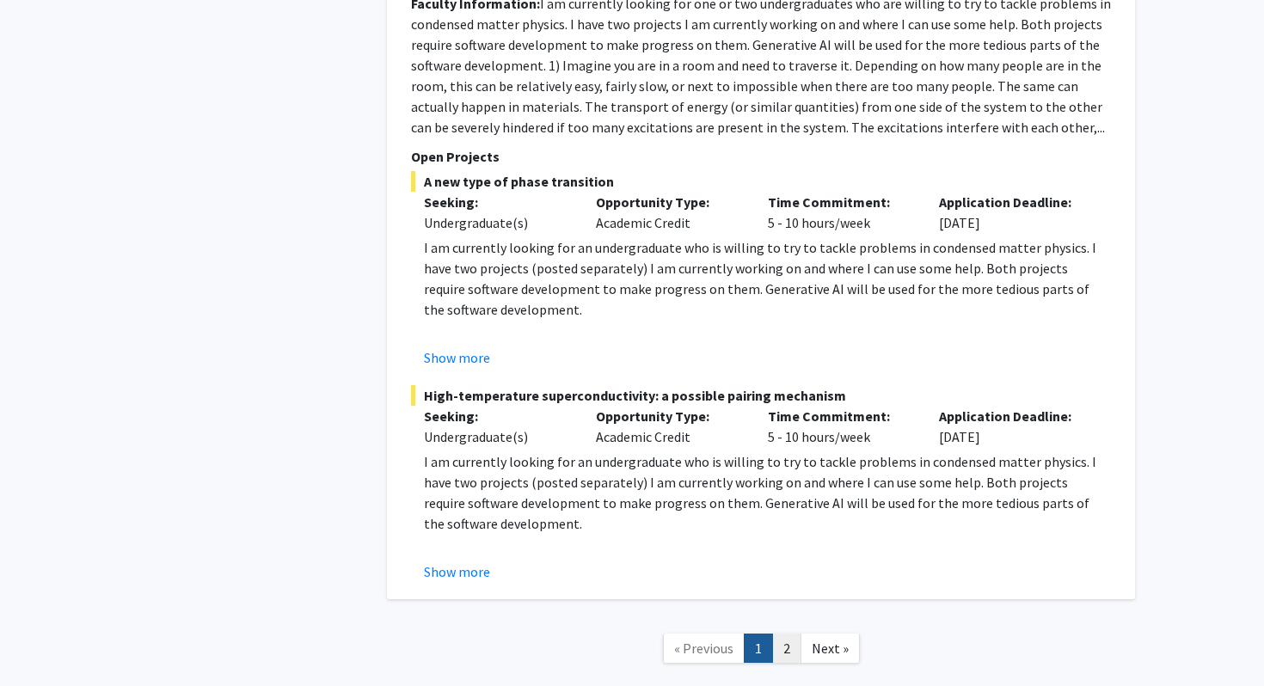
click at [786, 634] on link "2" at bounding box center [786, 649] width 29 height 30
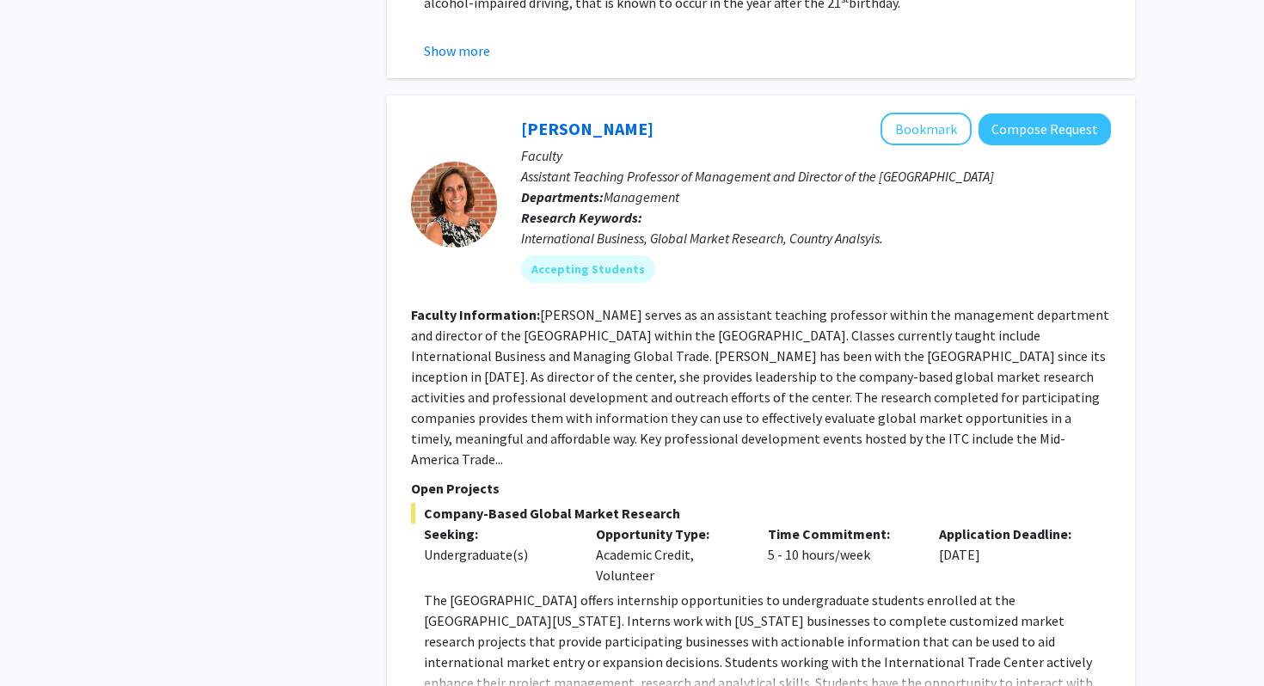
scroll to position [4915, 0]
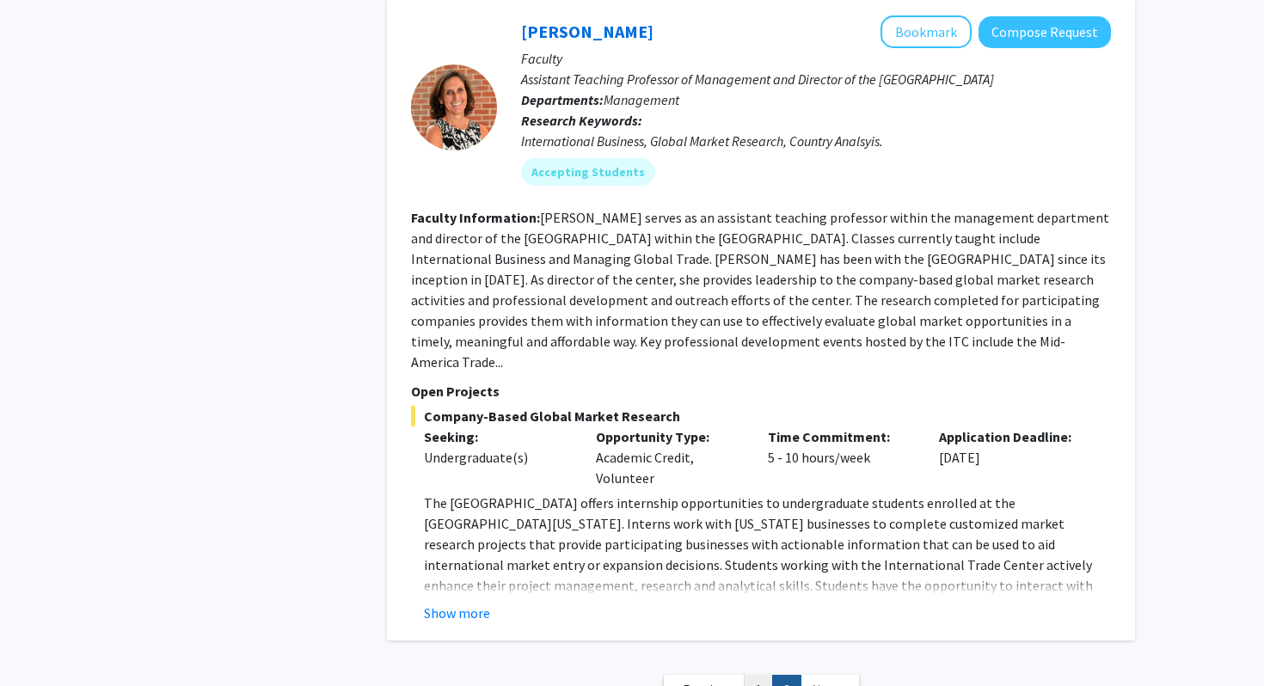
click at [760, 675] on link "1" at bounding box center [758, 690] width 29 height 30
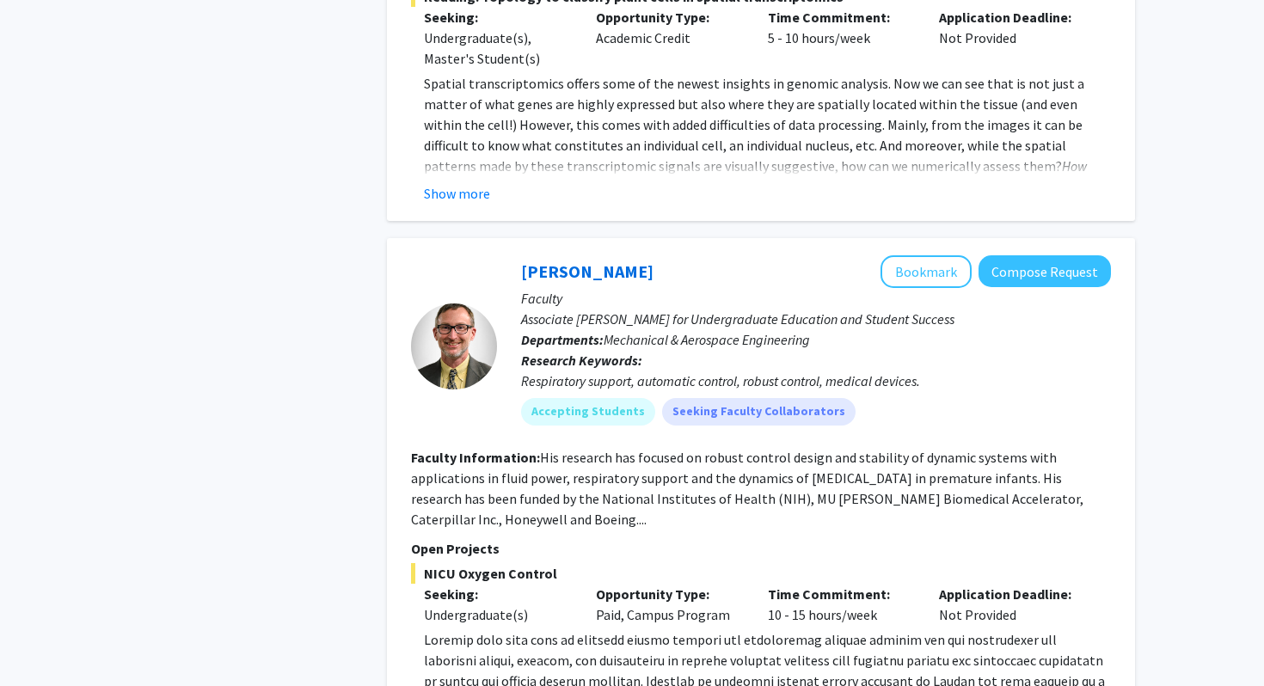
scroll to position [6684, 0]
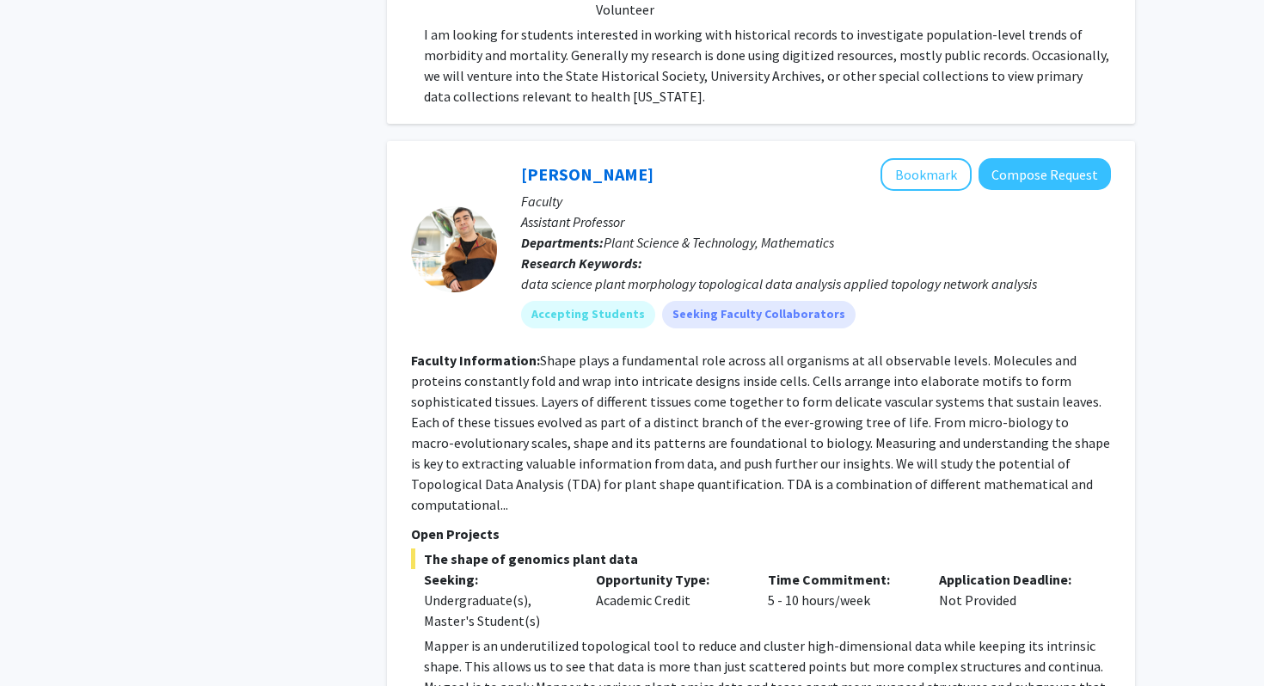
scroll to position [5889, 0]
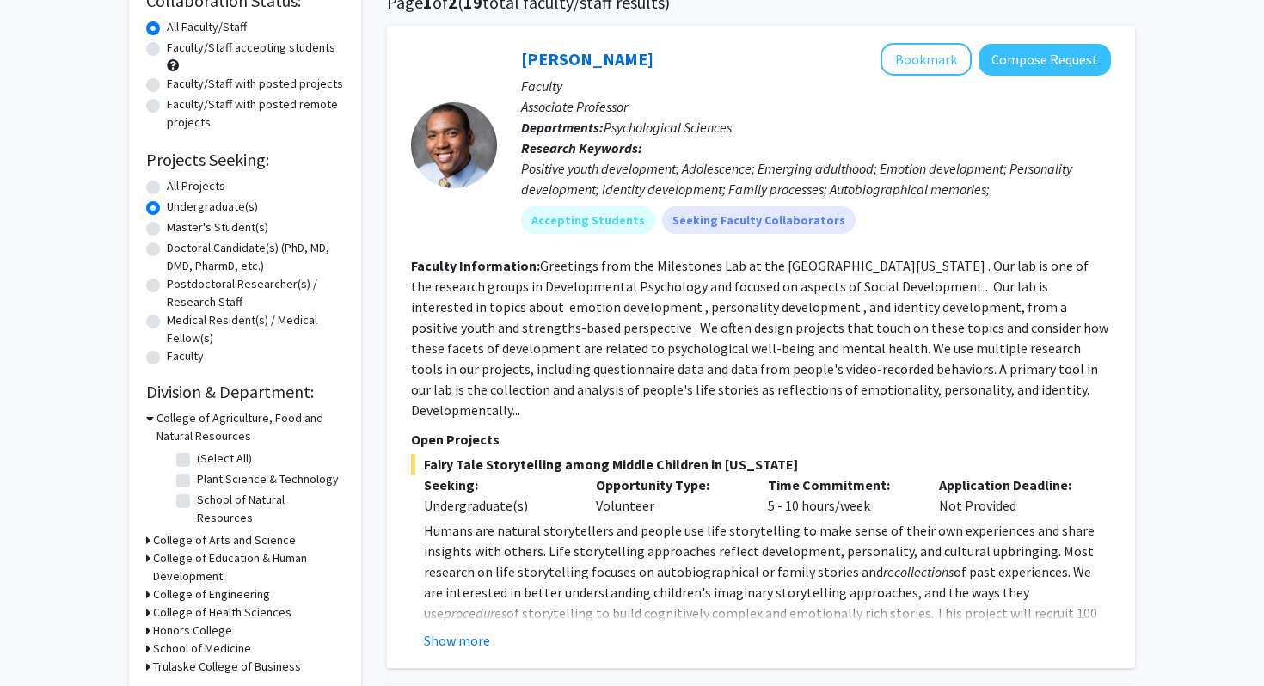
scroll to position [0, 0]
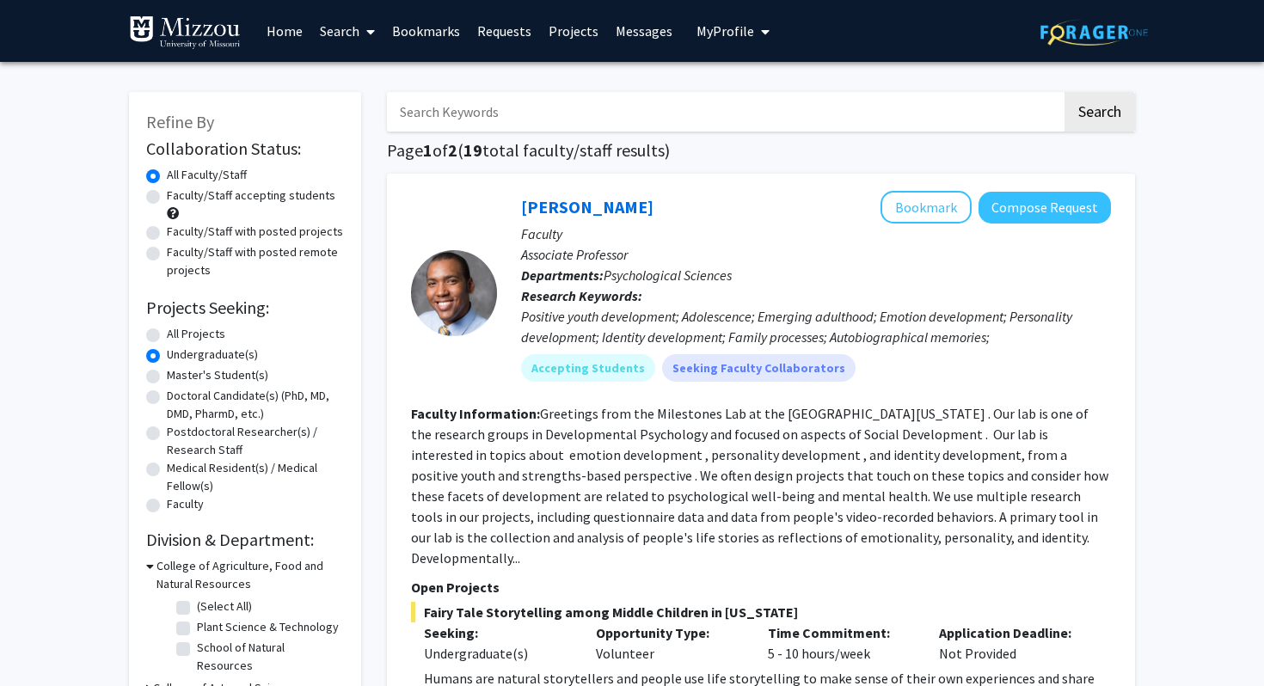
click at [504, 95] on input "Search Keywords" at bounding box center [724, 112] width 675 height 40
type input "genetic"
click at [1064, 92] on button "Search" at bounding box center [1099, 112] width 71 height 40
radio input "true"
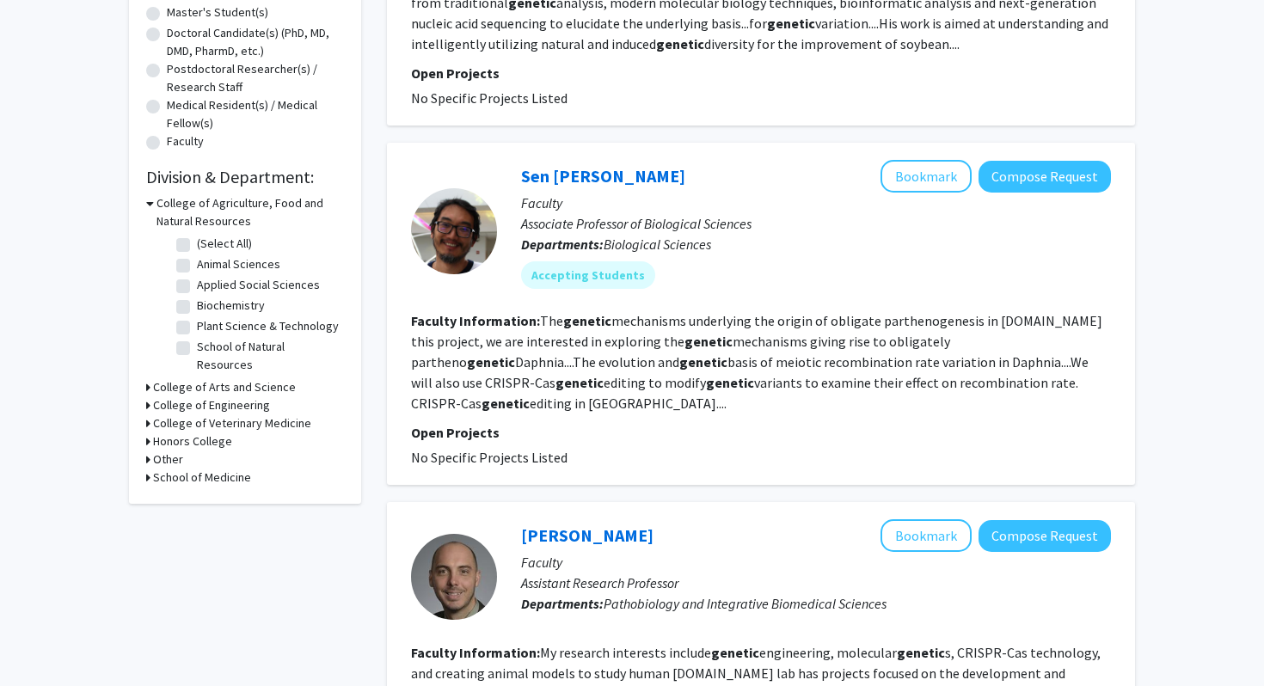
scroll to position [369, 0]
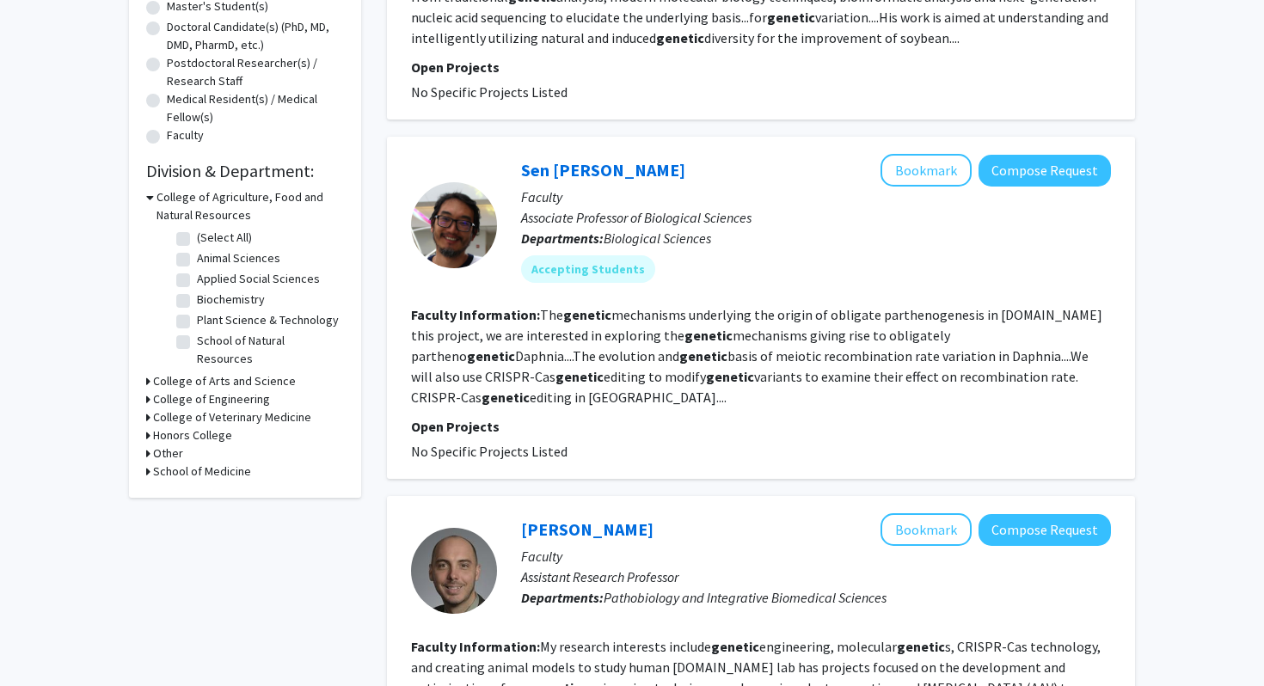
click at [654, 346] on section "Faculty Information: The genetic mechanisms underlying the origin of obligate p…" at bounding box center [761, 355] width 700 height 103
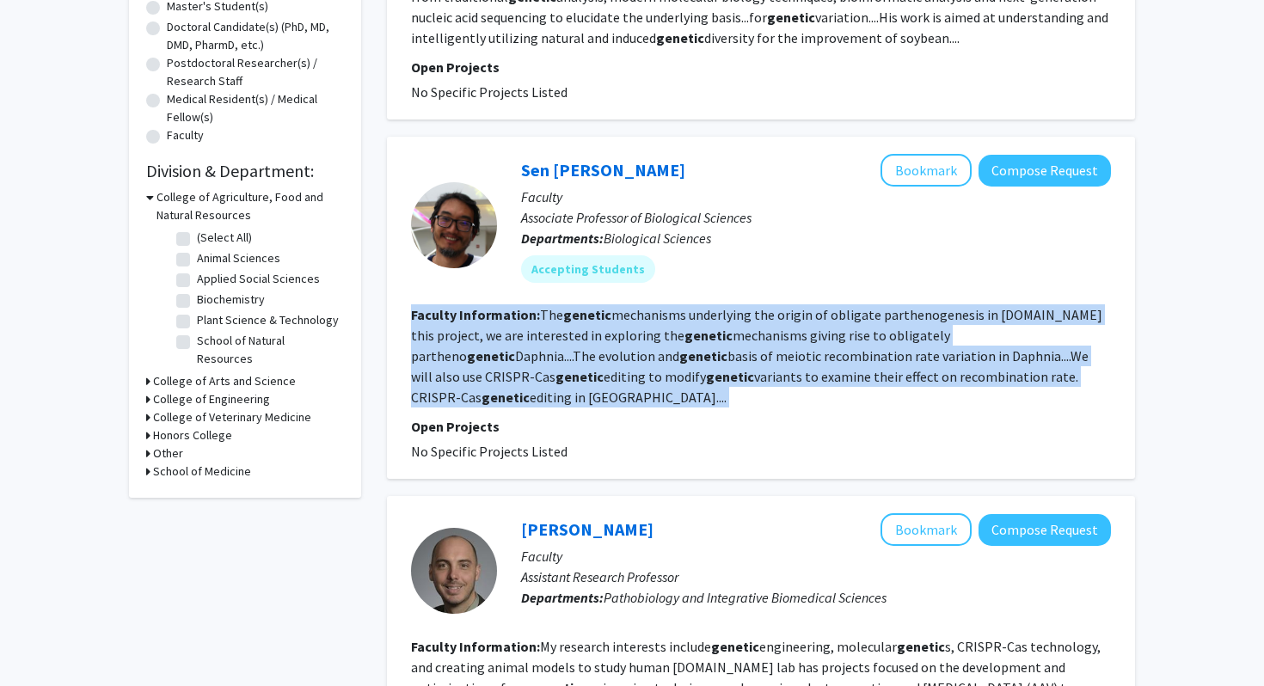
click at [654, 346] on section "Faculty Information: The genetic mechanisms underlying the origin of obligate p…" at bounding box center [761, 355] width 700 height 103
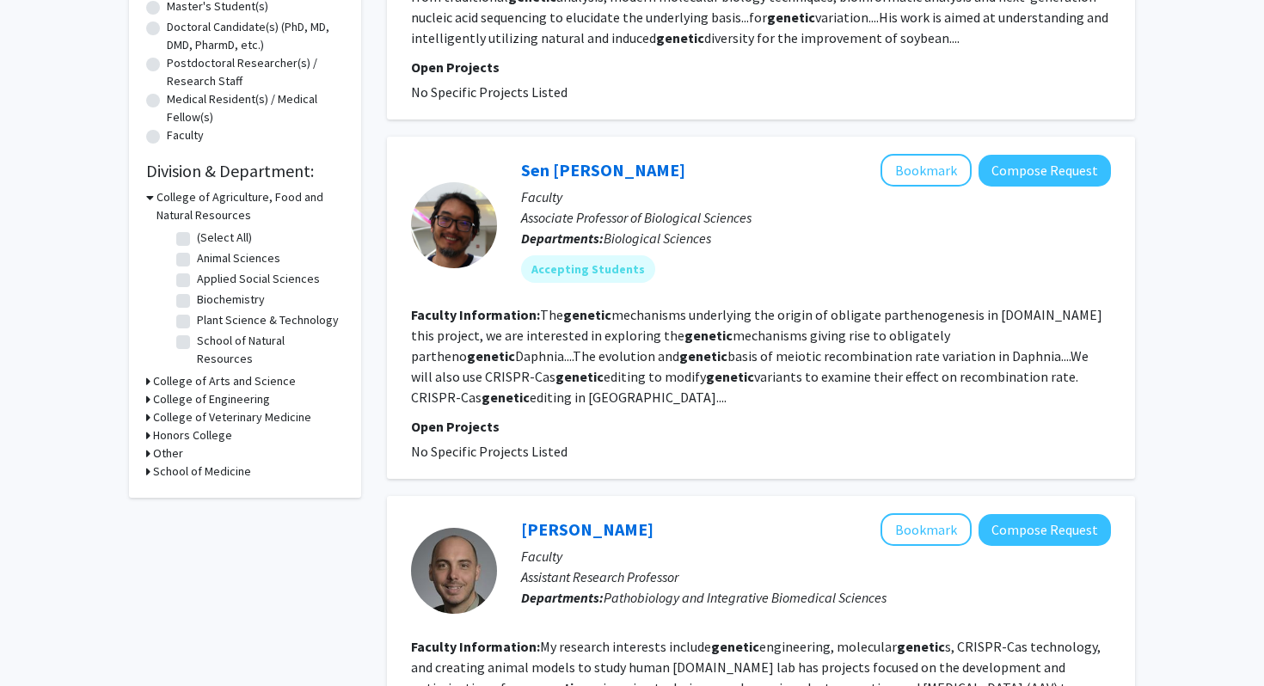
click at [684, 341] on b "genetic" at bounding box center [708, 335] width 48 height 17
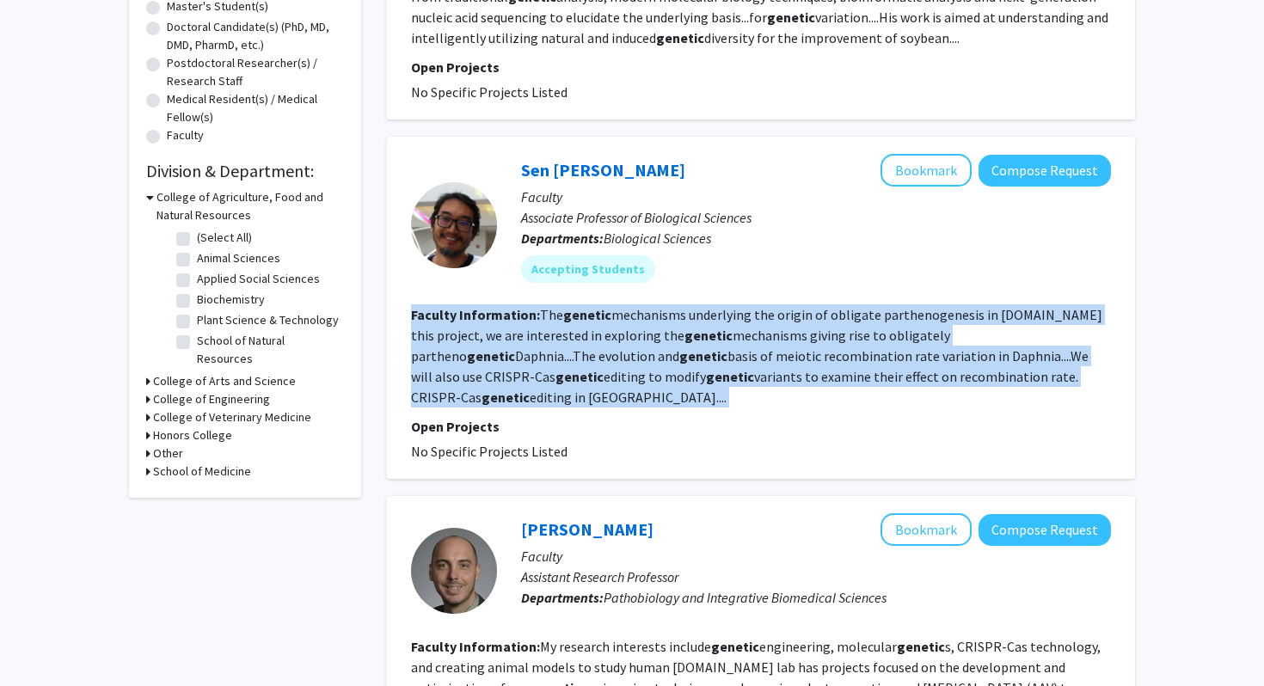
click at [684, 341] on b "genetic" at bounding box center [708, 335] width 48 height 17
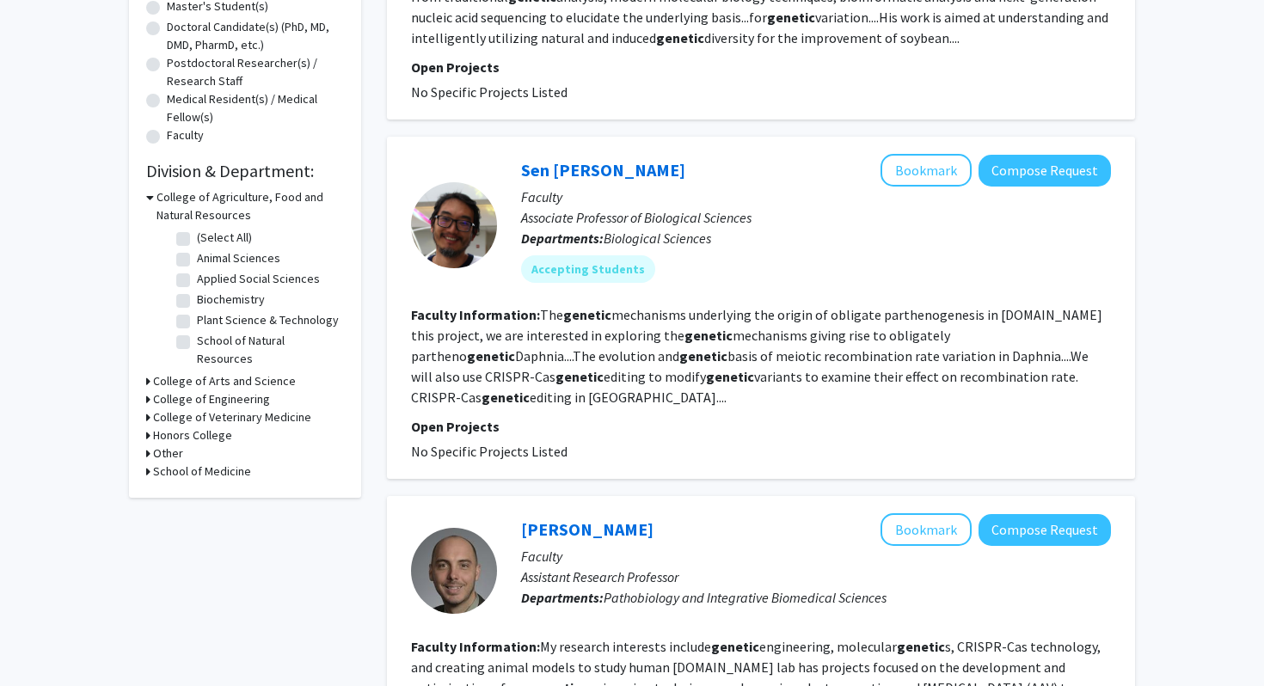
click at [727, 344] on section "Faculty Information: The genetic mechanisms underlying the origin of obligate p…" at bounding box center [761, 355] width 700 height 103
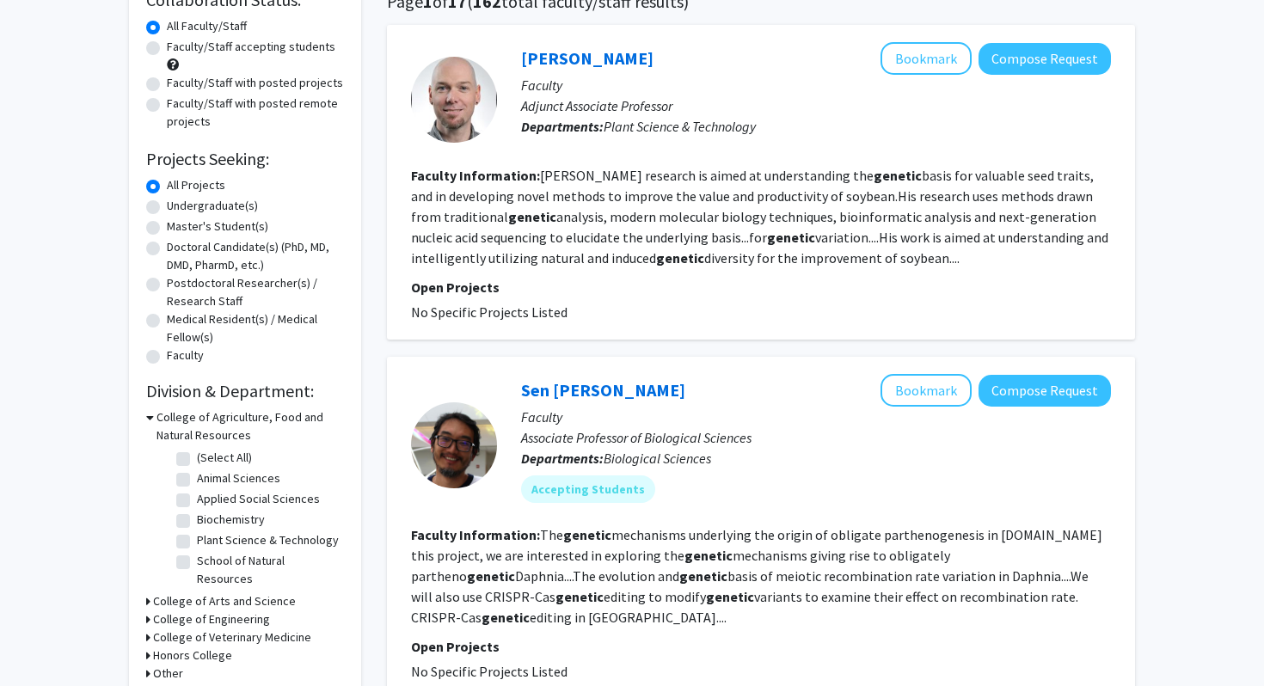
scroll to position [180, 0]
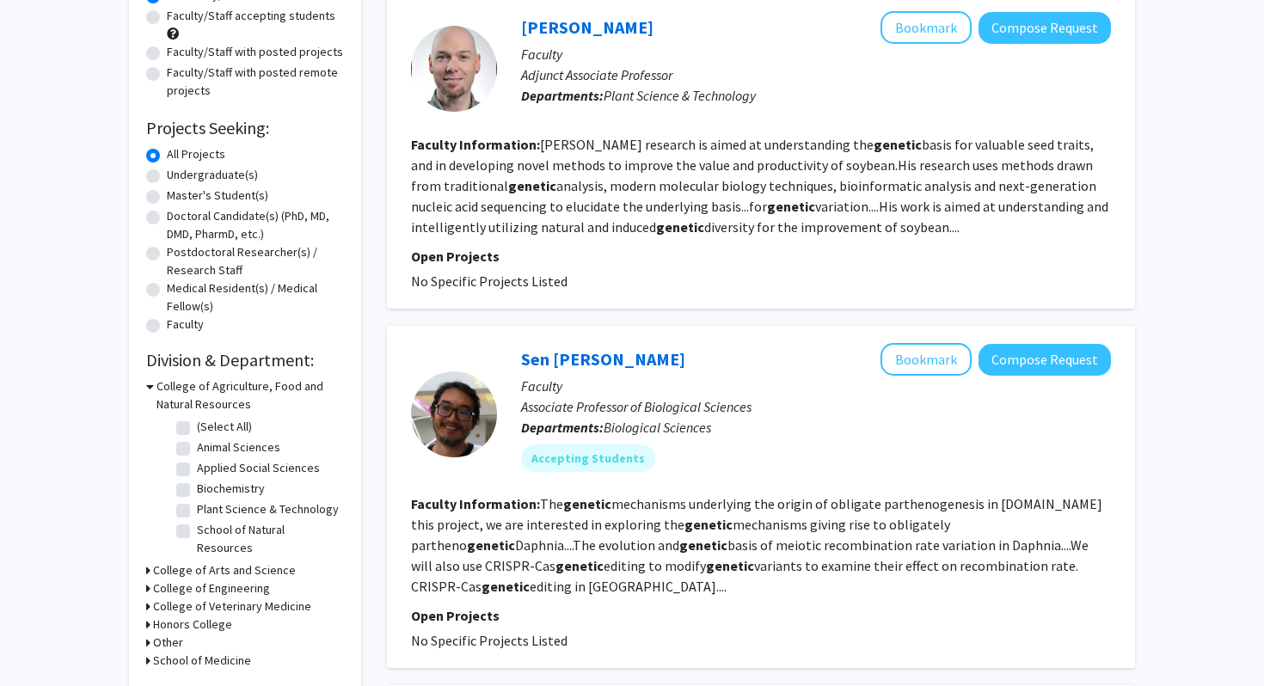
click at [198, 490] on label "Biochemistry" at bounding box center [231, 489] width 68 height 18
click at [198, 490] on input "Biochemistry" at bounding box center [202, 485] width 11 height 11
checkbox input "true"
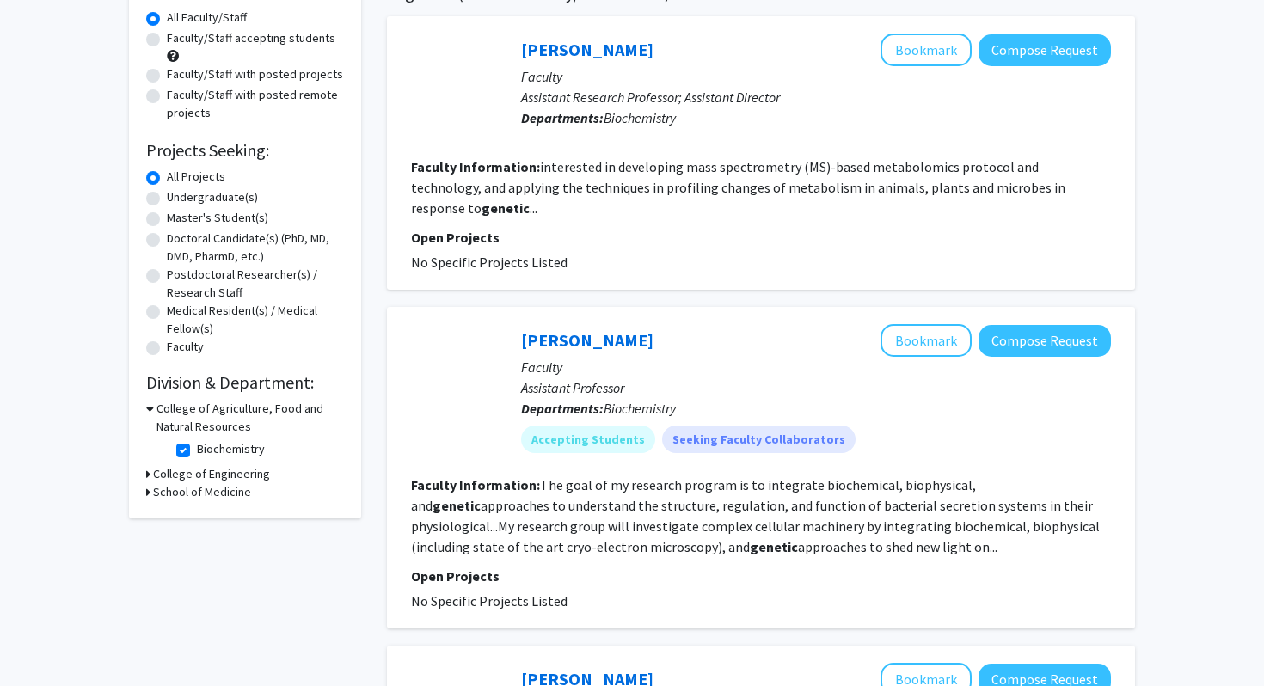
scroll to position [200, 0]
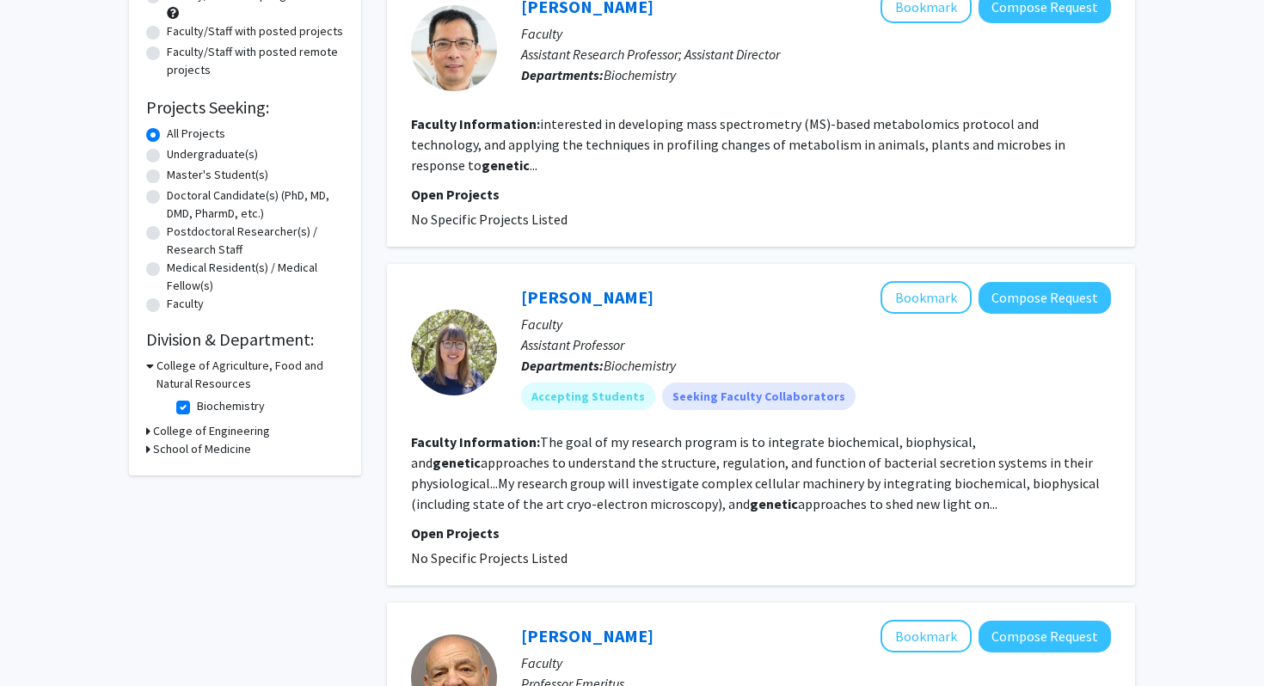
click at [625, 437] on fg-read-more "The goal of my research program is to integrate biochemical, biophysical, and g…" at bounding box center [755, 472] width 689 height 79
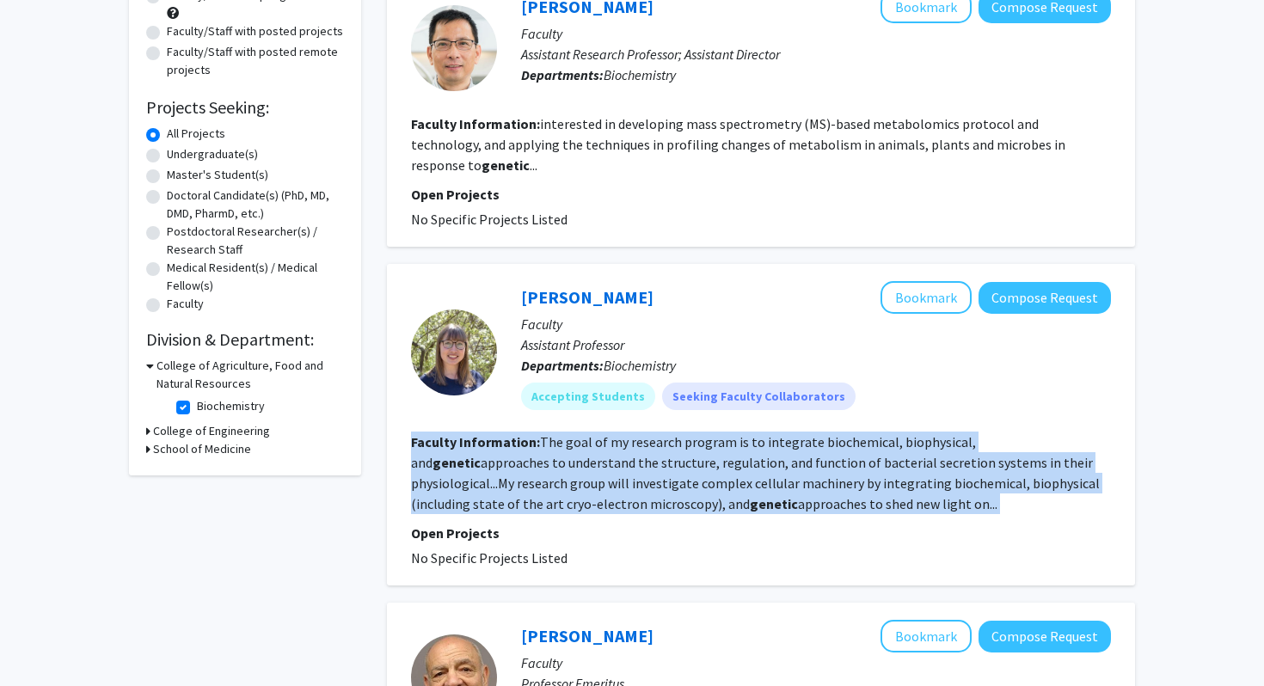
click at [625, 437] on fg-read-more "The goal of my research program is to integrate biochemical, biophysical, and g…" at bounding box center [755, 472] width 689 height 79
click at [672, 441] on fg-read-more "The goal of my research program is to integrate biochemical, biophysical, and g…" at bounding box center [755, 472] width 689 height 79
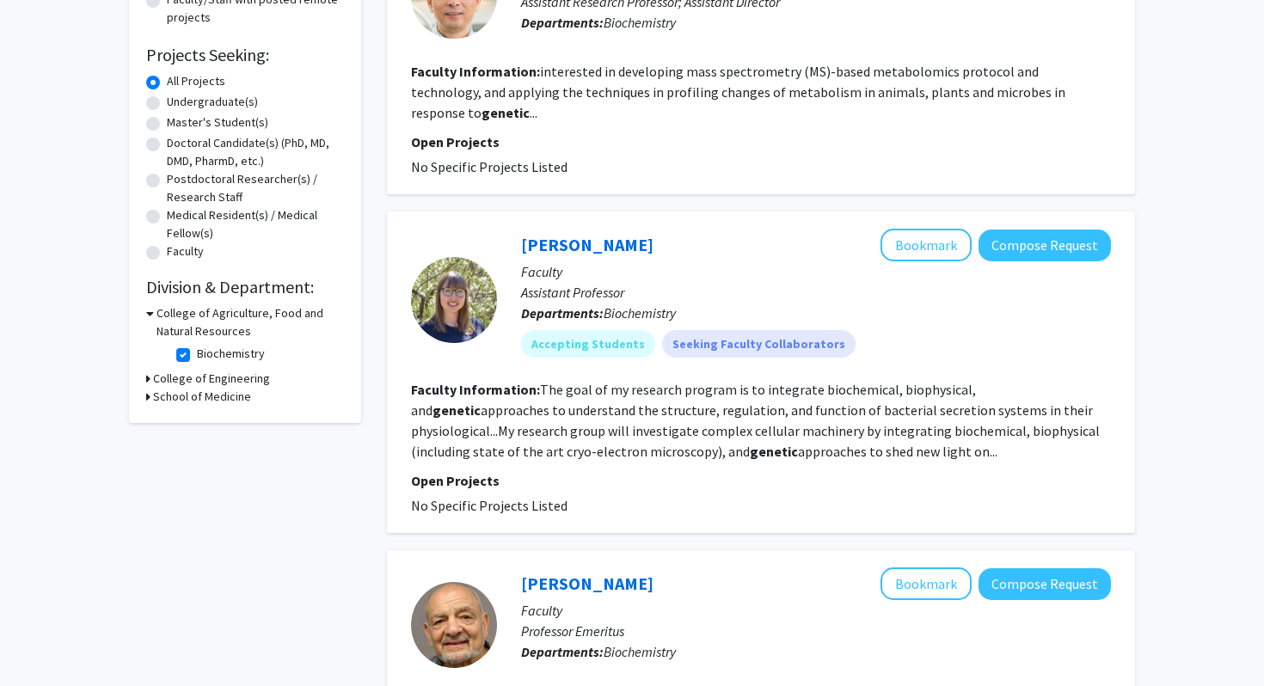
scroll to position [259, 0]
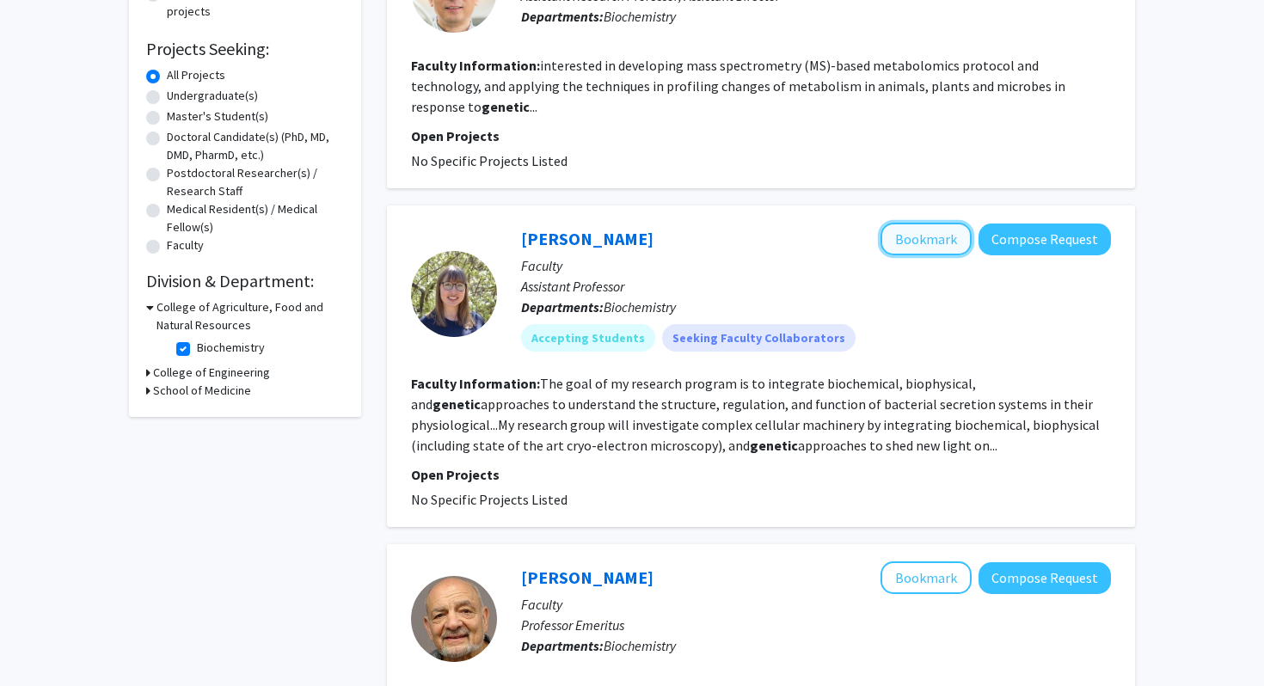
click at [924, 223] on button "Bookmark" at bounding box center [925, 239] width 91 height 33
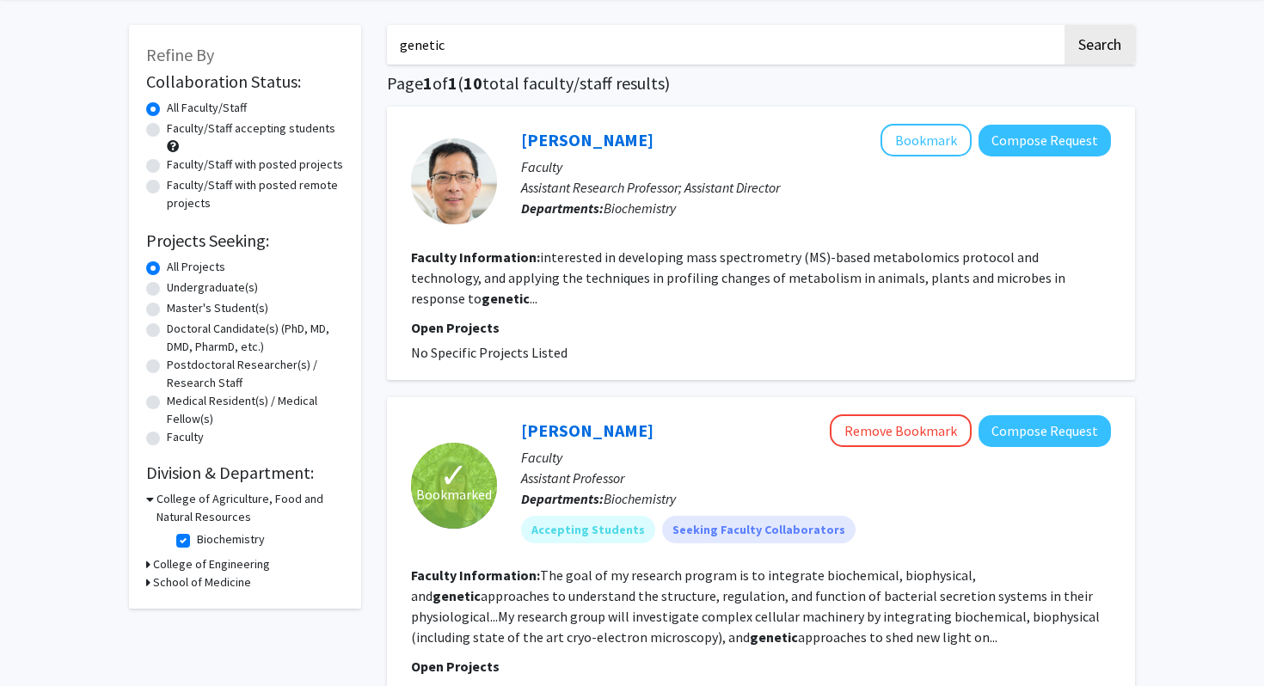
scroll to position [91, 0]
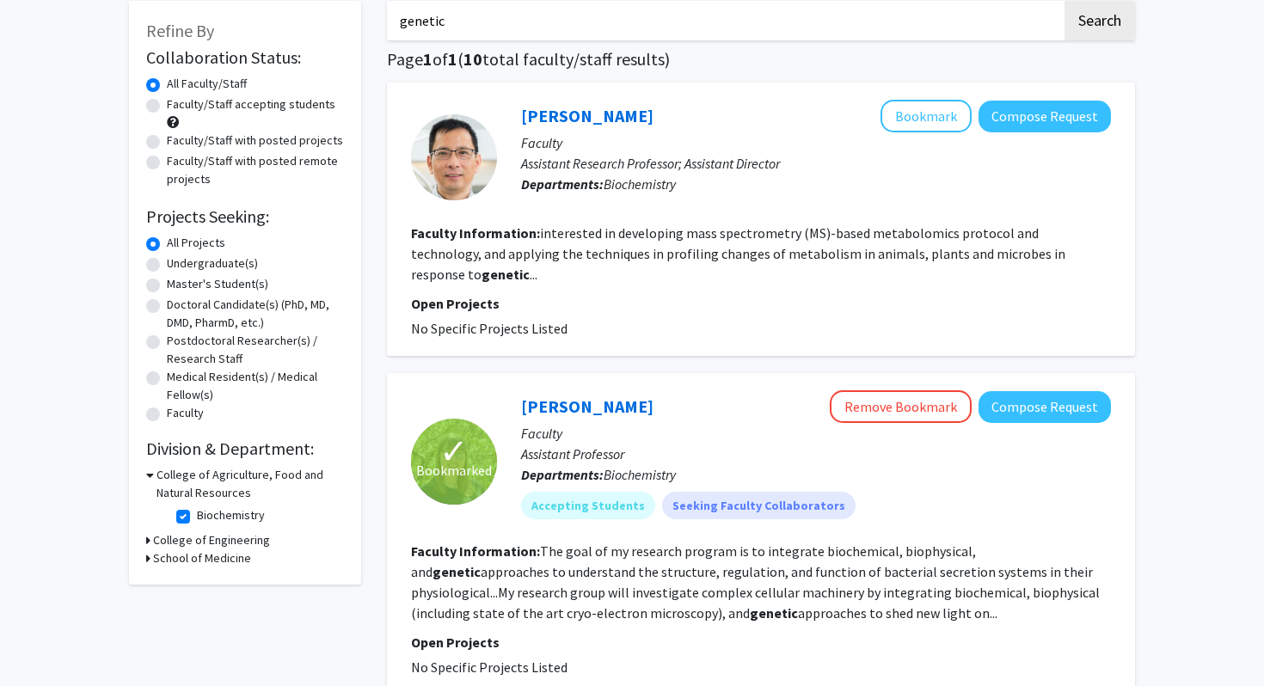
click at [231, 511] on label "Biochemistry" at bounding box center [231, 515] width 68 height 18
click at [208, 511] on input "Biochemistry" at bounding box center [202, 511] width 11 height 11
checkbox input "false"
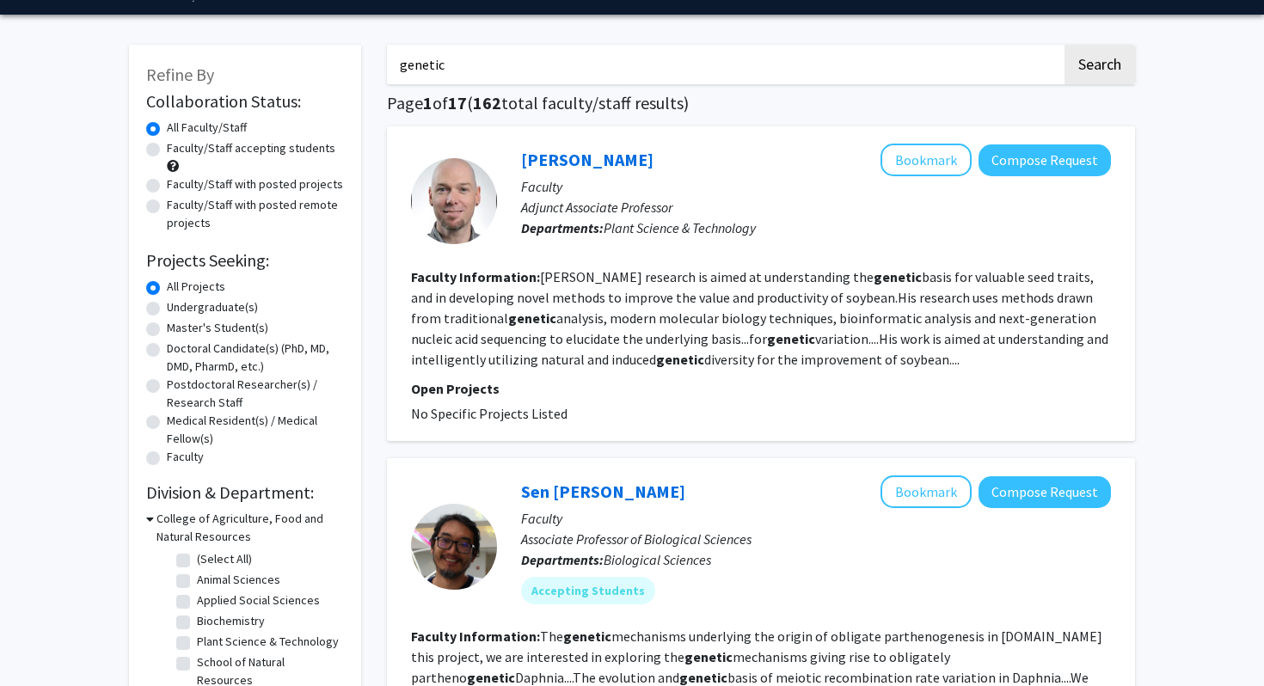
scroll to position [58, 0]
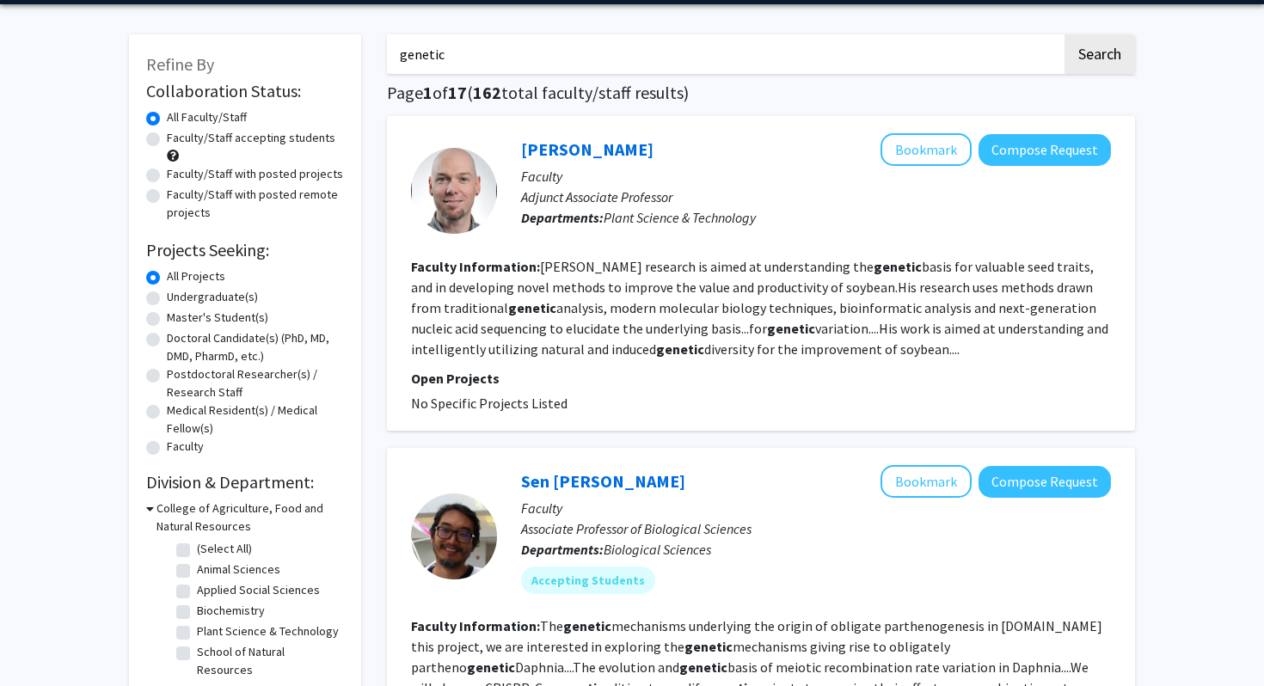
click at [189, 288] on label "Undergraduate(s)" at bounding box center [212, 297] width 91 height 18
click at [178, 288] on input "Undergraduate(s)" at bounding box center [172, 293] width 11 height 11
radio input "true"
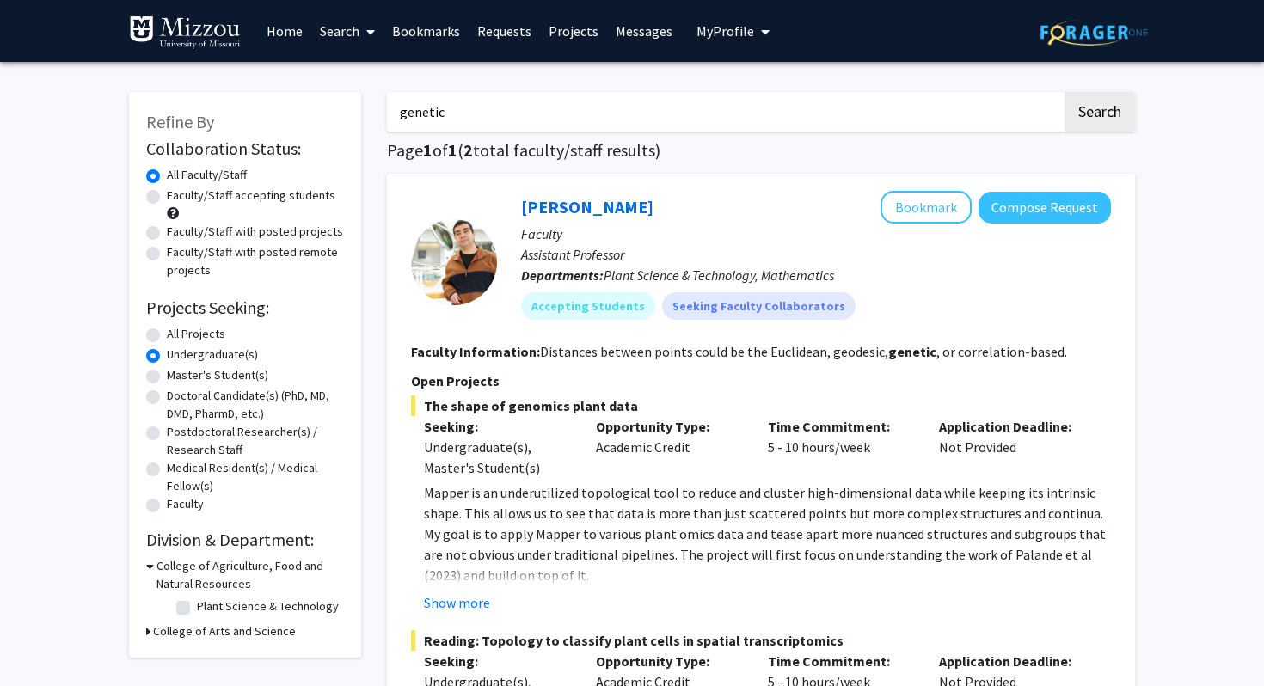
click at [672, 119] on input "genetic" at bounding box center [724, 112] width 675 height 40
click at [1064, 92] on button "Search" at bounding box center [1099, 112] width 71 height 40
radio input "true"
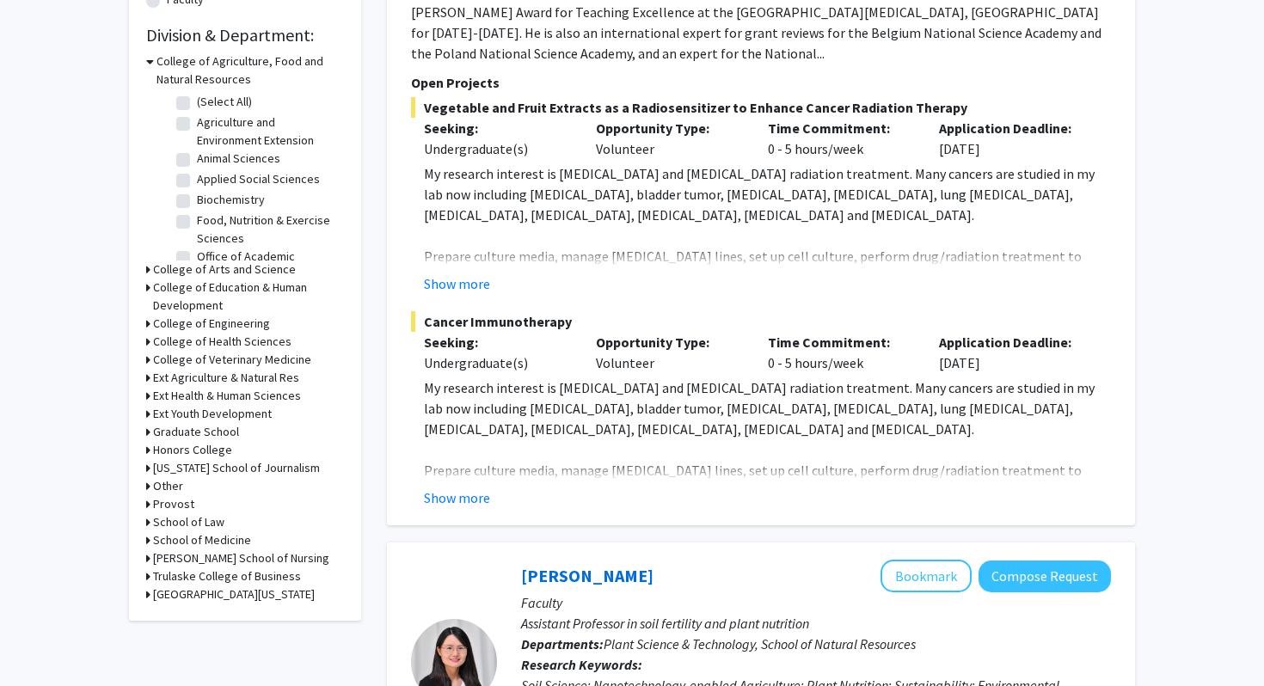
click at [197, 203] on label "Biochemistry" at bounding box center [231, 200] width 68 height 18
click at [197, 202] on input "Biochemistry" at bounding box center [202, 196] width 11 height 11
checkbox input "true"
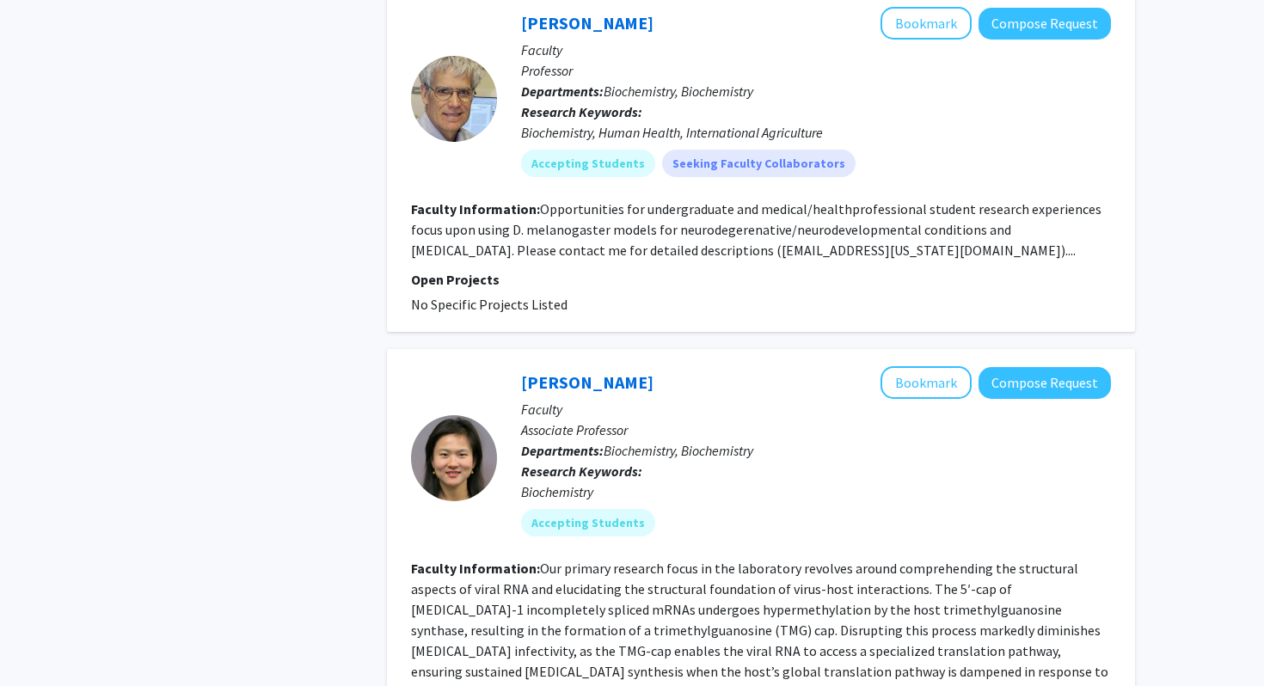
scroll to position [1832, 0]
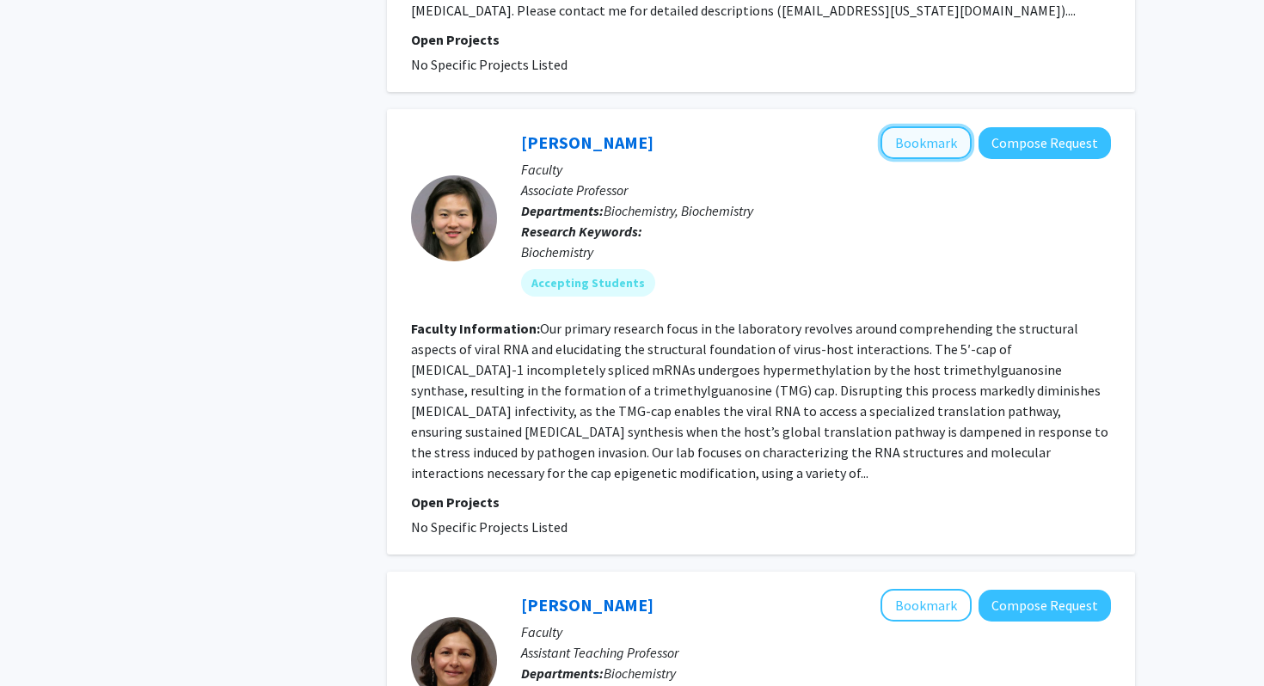
click at [908, 126] on button "Bookmark" at bounding box center [925, 142] width 91 height 33
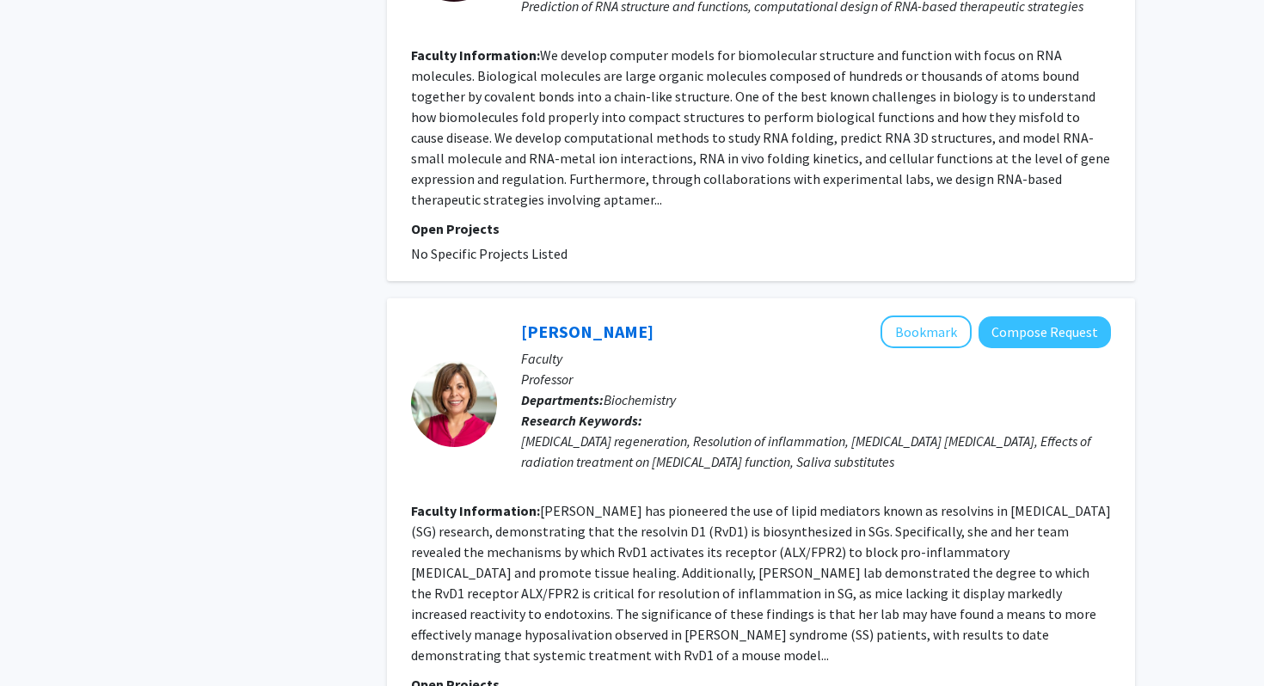
scroll to position [3776, 0]
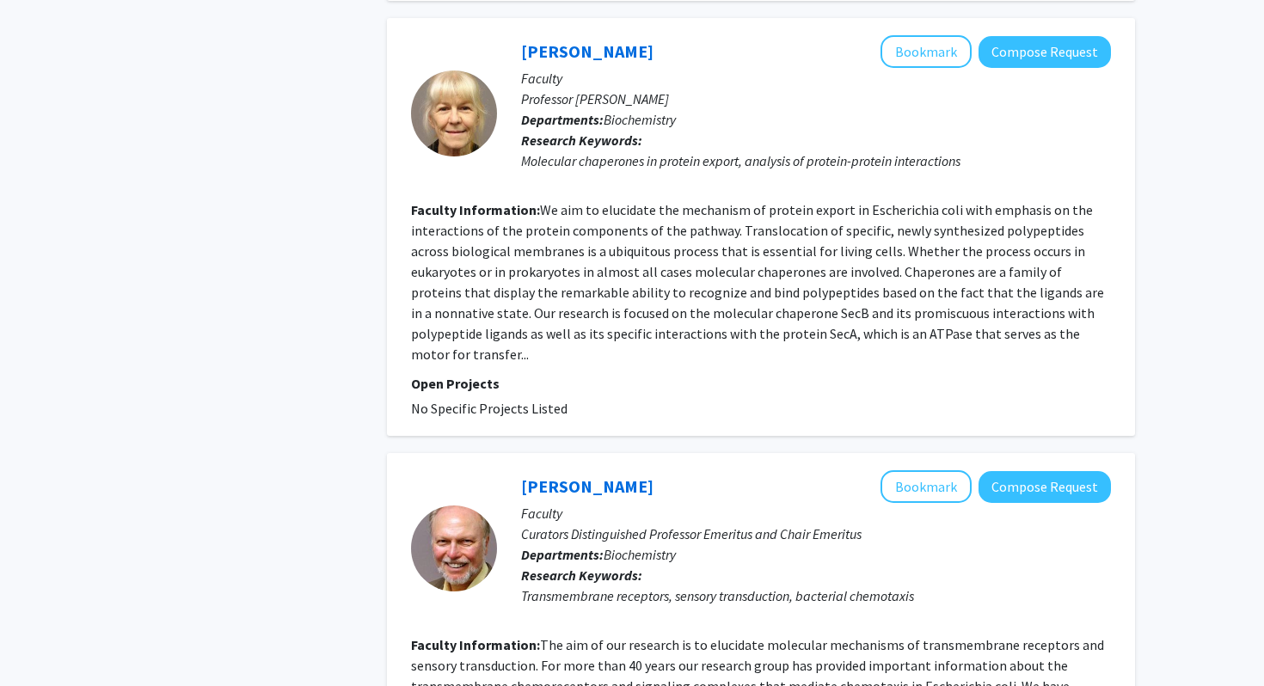
scroll to position [3970, 0]
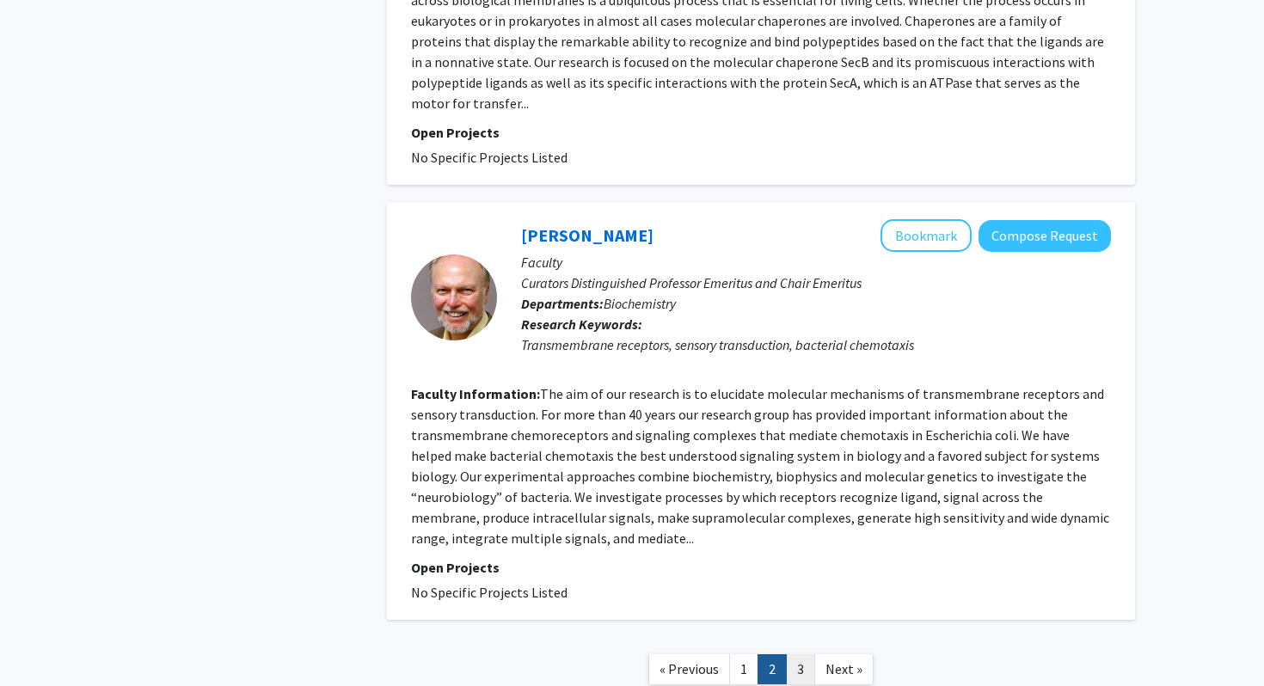
click at [794, 654] on link "3" at bounding box center [800, 669] width 29 height 30
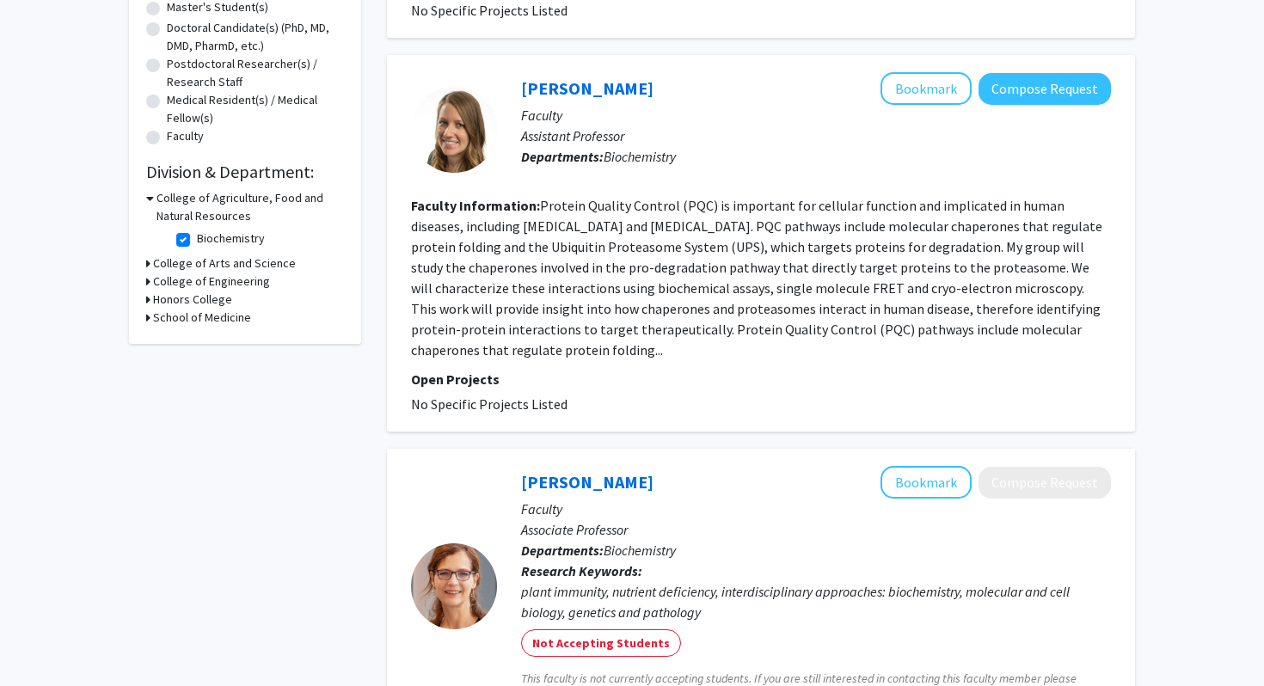
scroll to position [375, 0]
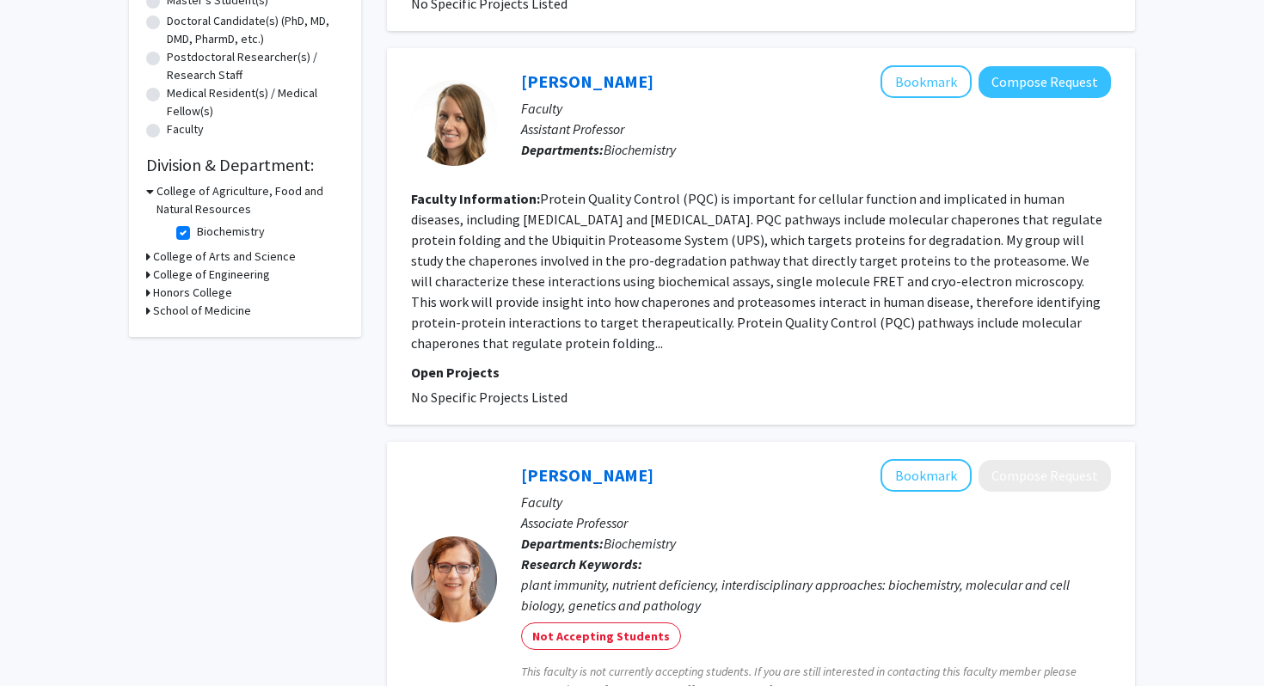
click at [567, 198] on fg-read-more "Protein Quality Control (PQC) is important for cellular function and implicated…" at bounding box center [756, 271] width 691 height 162
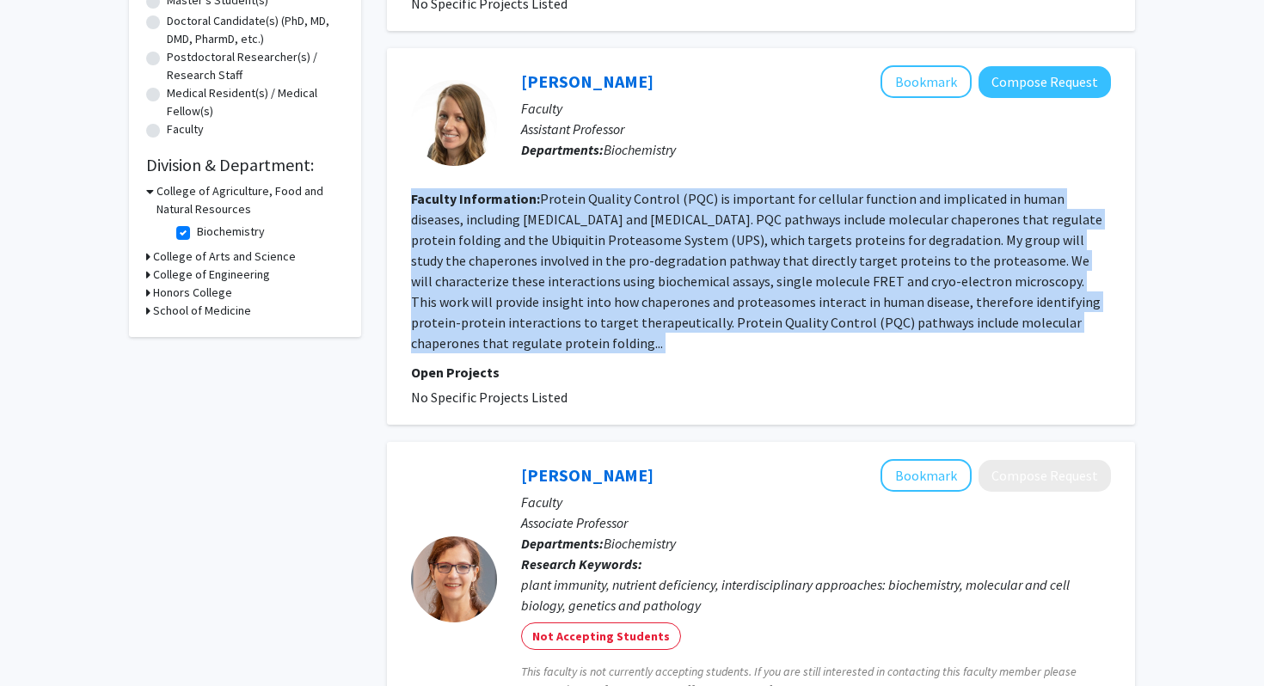
click at [567, 198] on fg-read-more "Protein Quality Control (PQC) is important for cellular function and implicated…" at bounding box center [756, 271] width 691 height 162
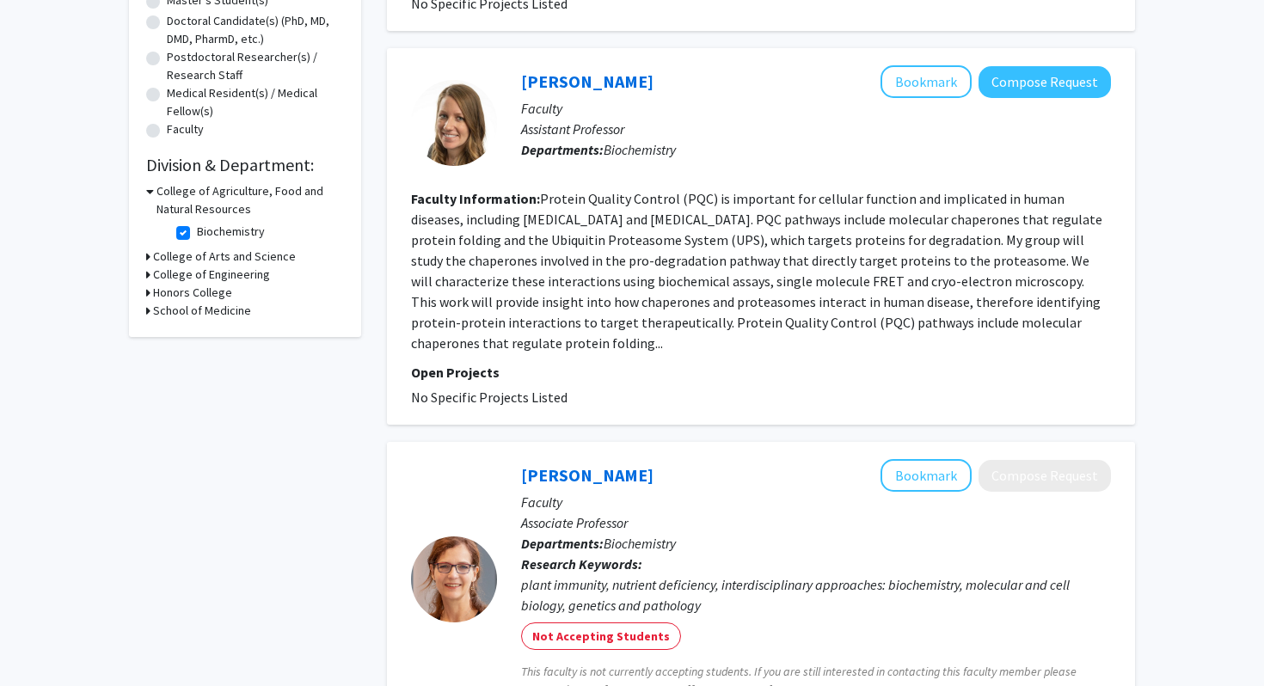
click at [583, 219] on fg-read-more "Protein Quality Control (PQC) is important for cellular function and implicated…" at bounding box center [756, 271] width 691 height 162
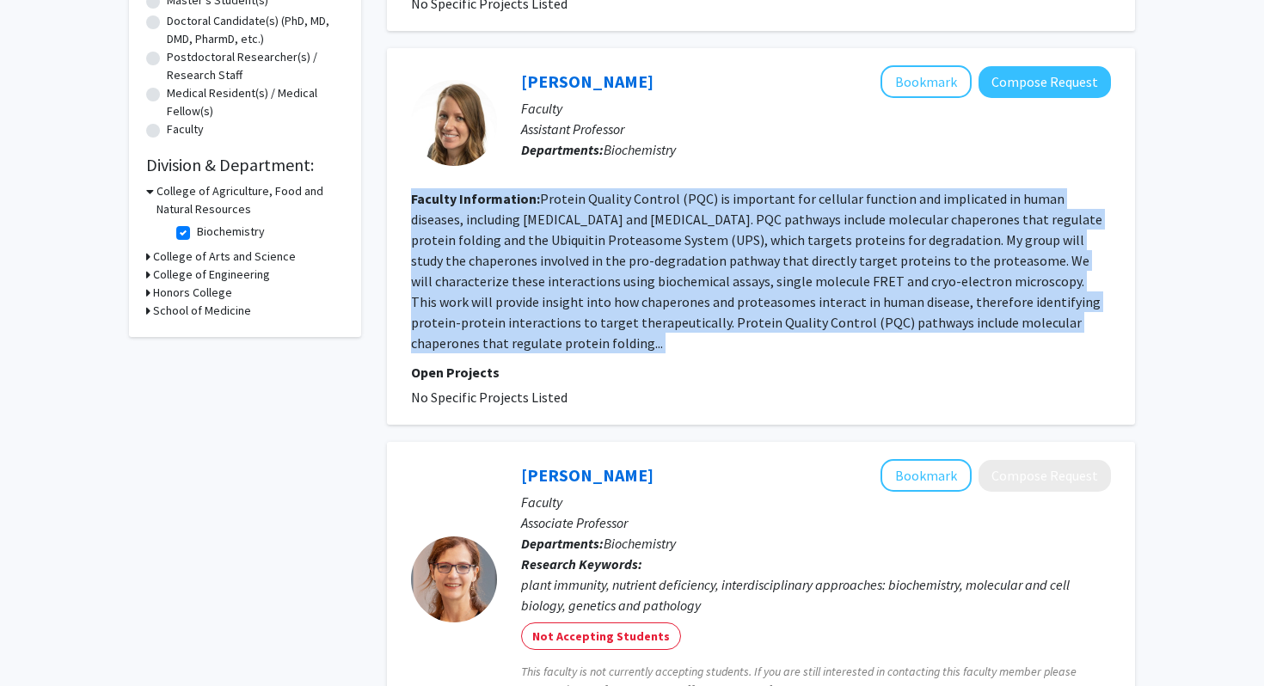
click at [583, 219] on fg-read-more "Protein Quality Control (PQC) is important for cellular function and implicated…" at bounding box center [756, 271] width 691 height 162
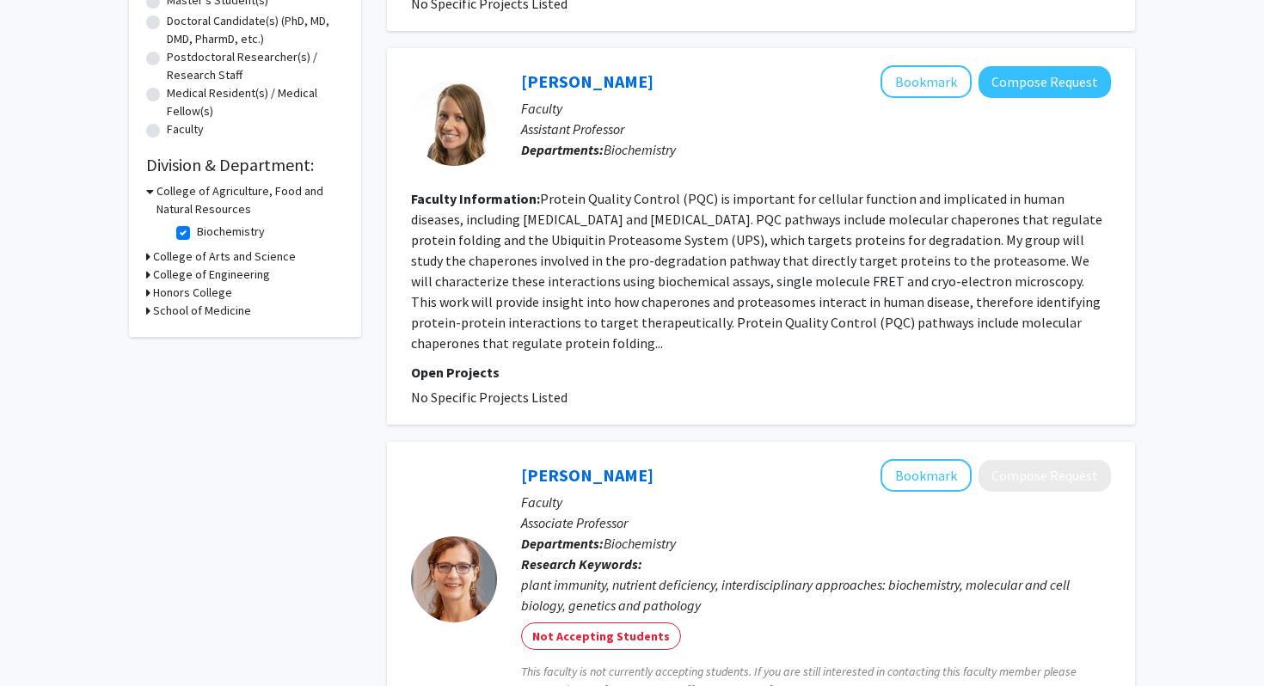
click at [599, 228] on section "Faculty Information: Protein Quality Control (PQC) is important for cellular fu…" at bounding box center [761, 270] width 700 height 165
click at [915, 74] on button "Bookmark" at bounding box center [925, 81] width 91 height 33
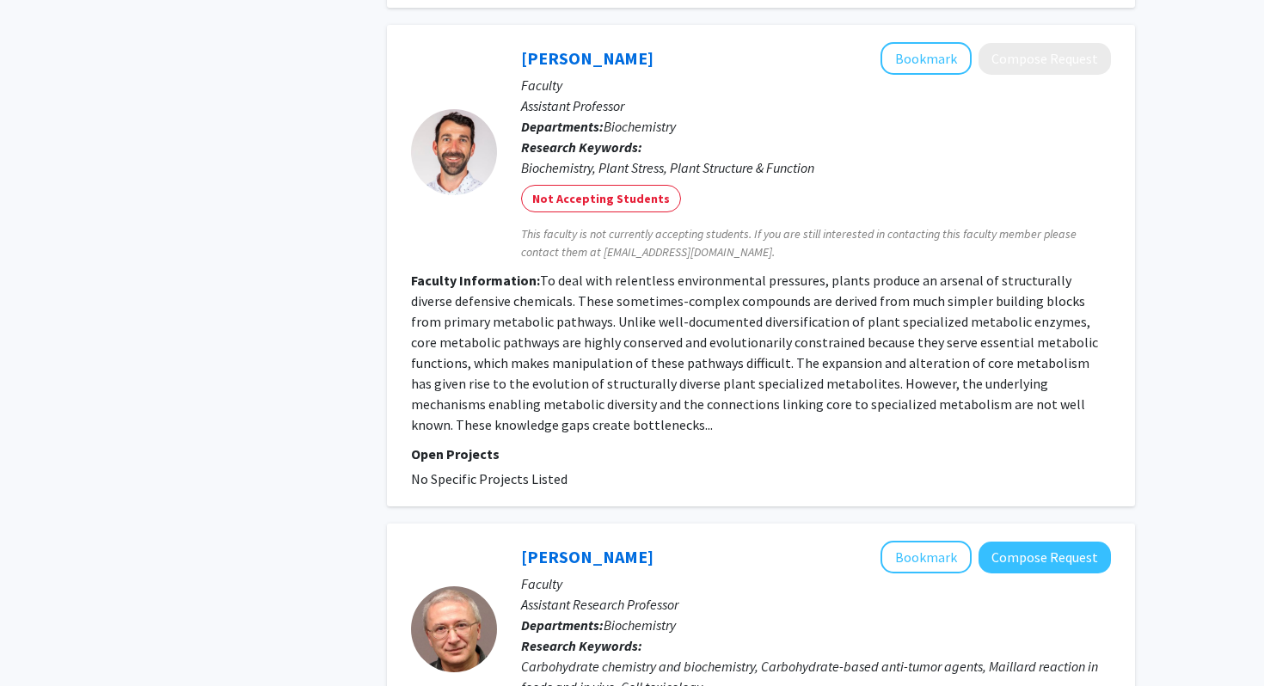
scroll to position [1485, 0]
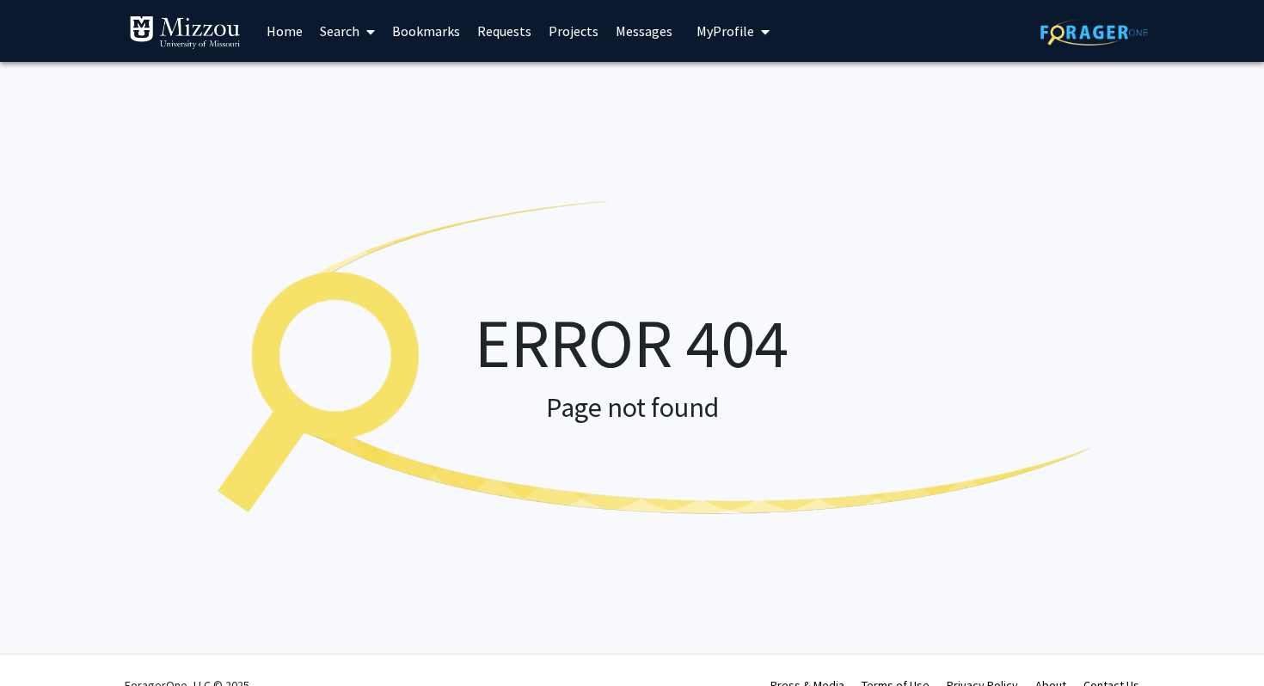
scroll to position [3, 0]
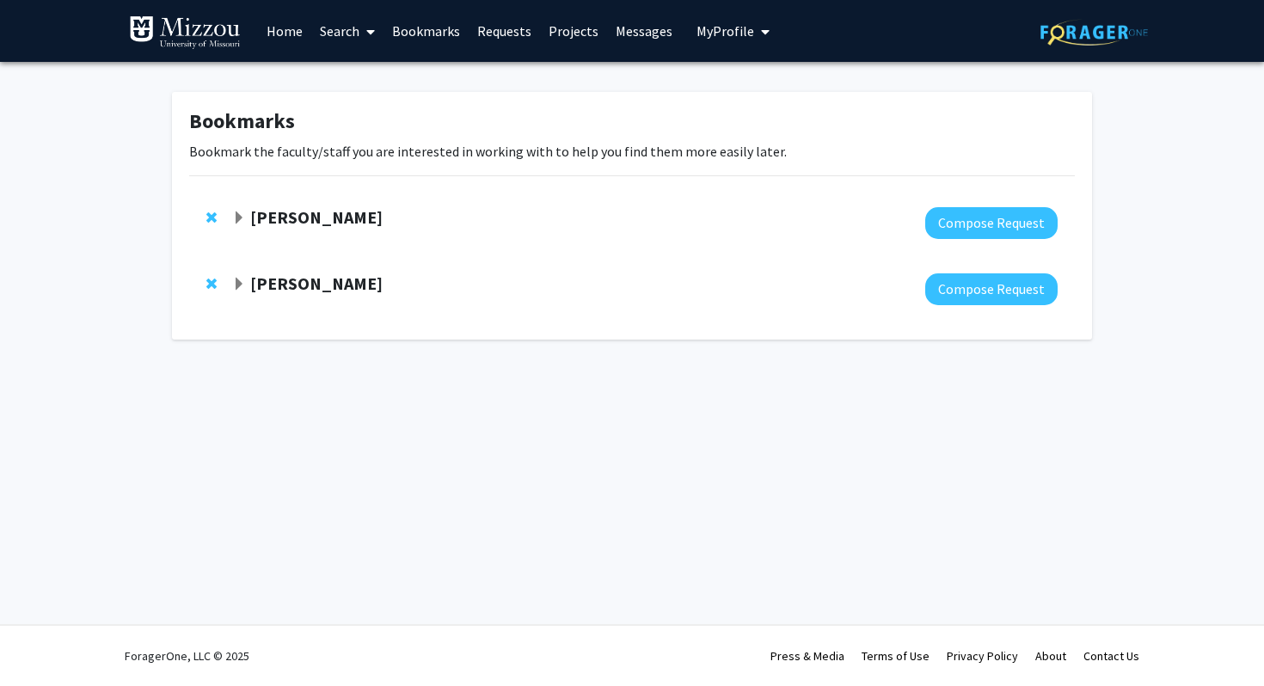
click at [402, 182] on div "Bookmarks Bookmark the faculty/staff you are interested in working with to help…" at bounding box center [632, 216] width 920 height 248
click at [237, 283] on span "Expand Clarissa Durie Bookmark" at bounding box center [239, 285] width 14 height 14
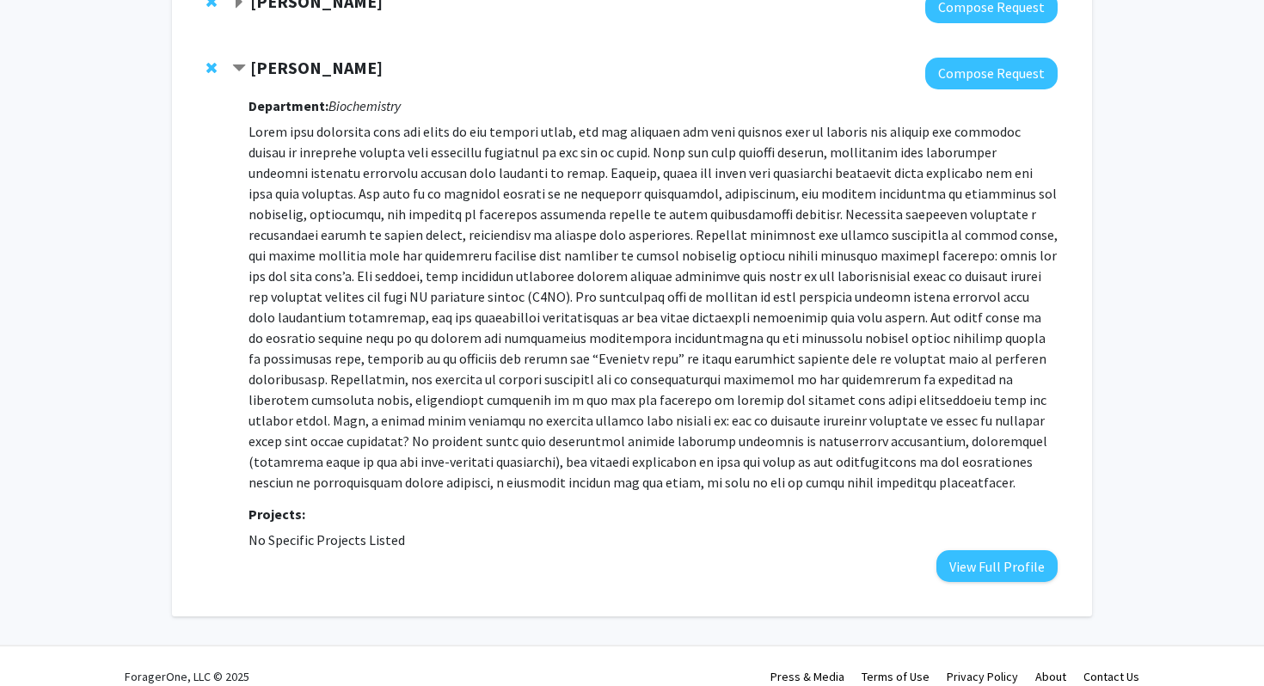
scroll to position [208, 0]
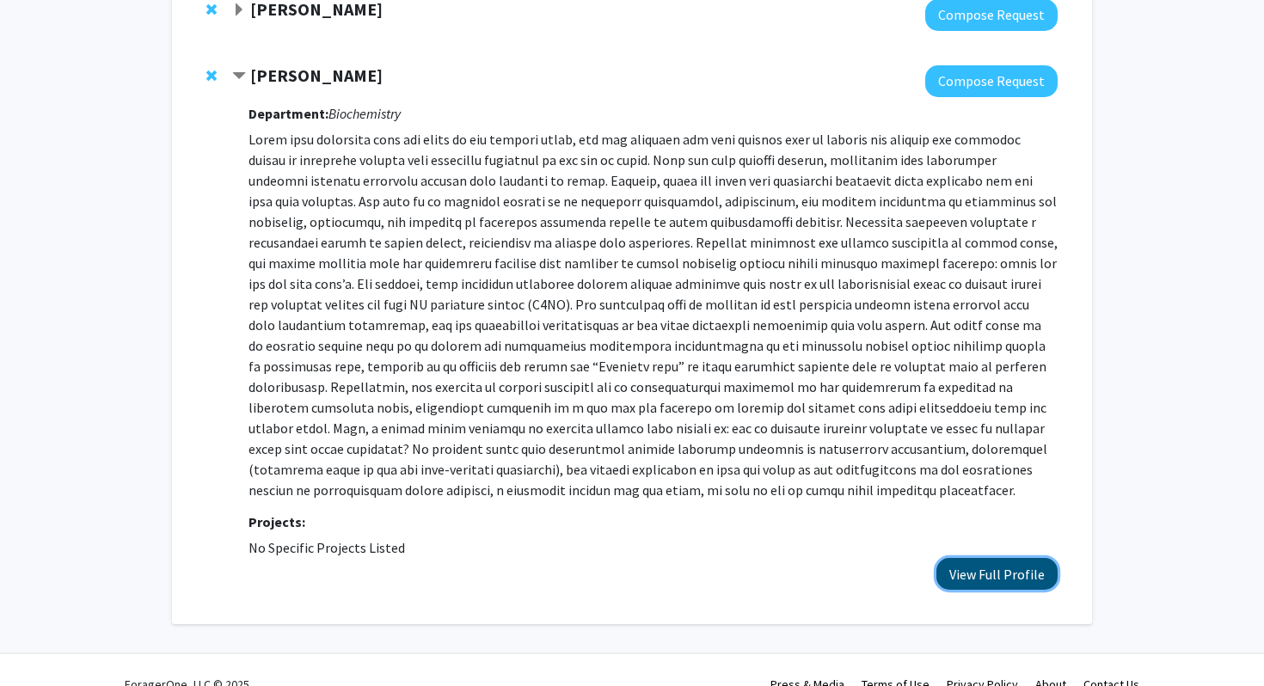
click at [976, 572] on button "View Full Profile" at bounding box center [996, 574] width 121 height 32
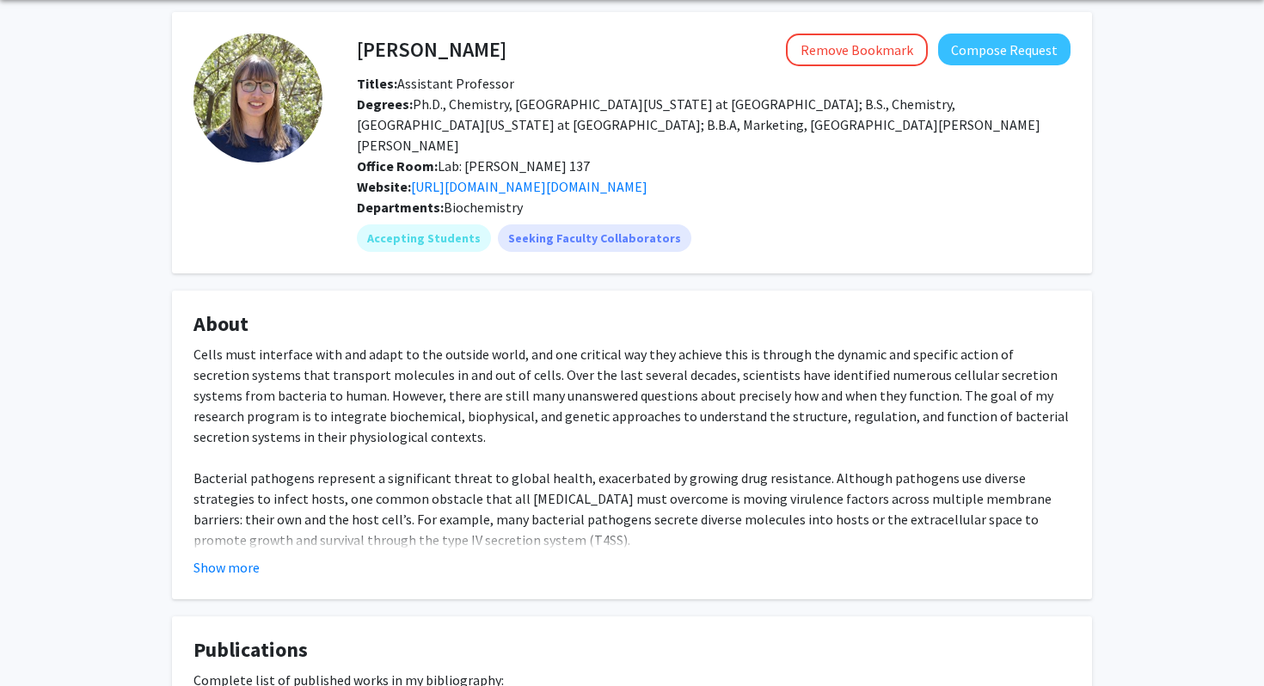
scroll to position [82, 0]
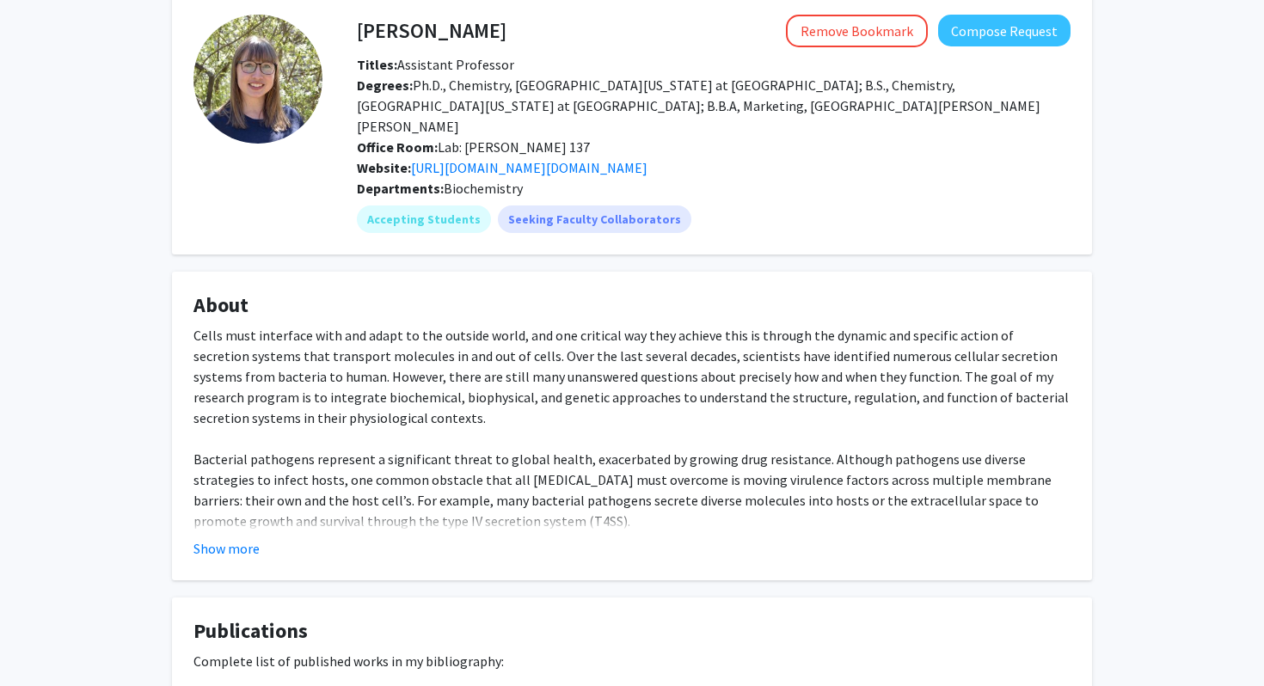
click at [259, 538] on div "Show more" at bounding box center [631, 548] width 877 height 21
click at [233, 538] on button "Show more" at bounding box center [226, 548] width 66 height 21
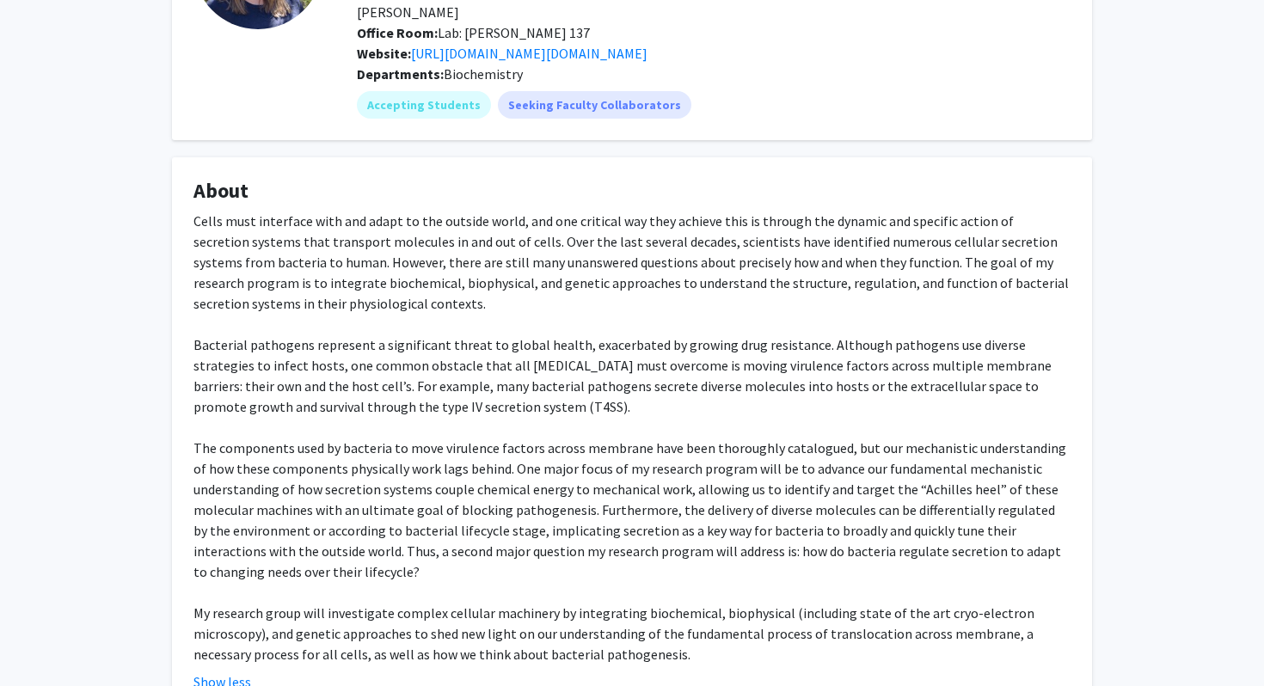
scroll to position [181, 0]
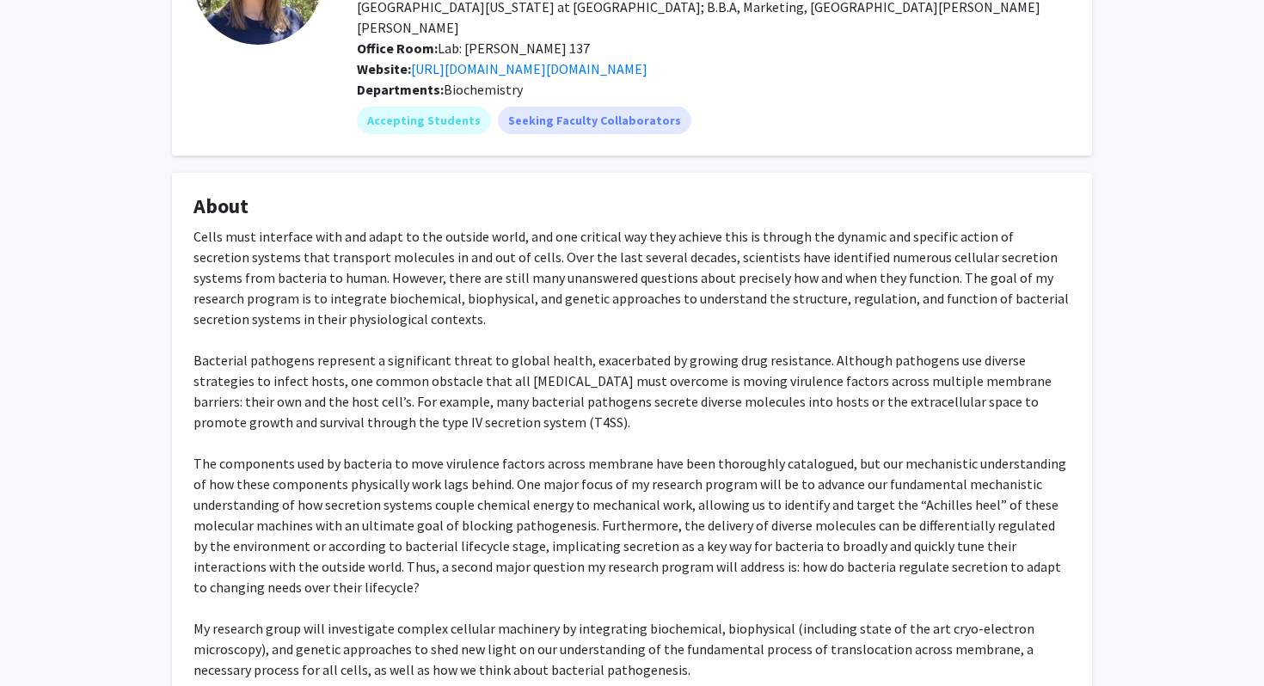
click at [328, 366] on div "Cells must interface with and adapt to the outside world, and one critical way …" at bounding box center [631, 453] width 877 height 454
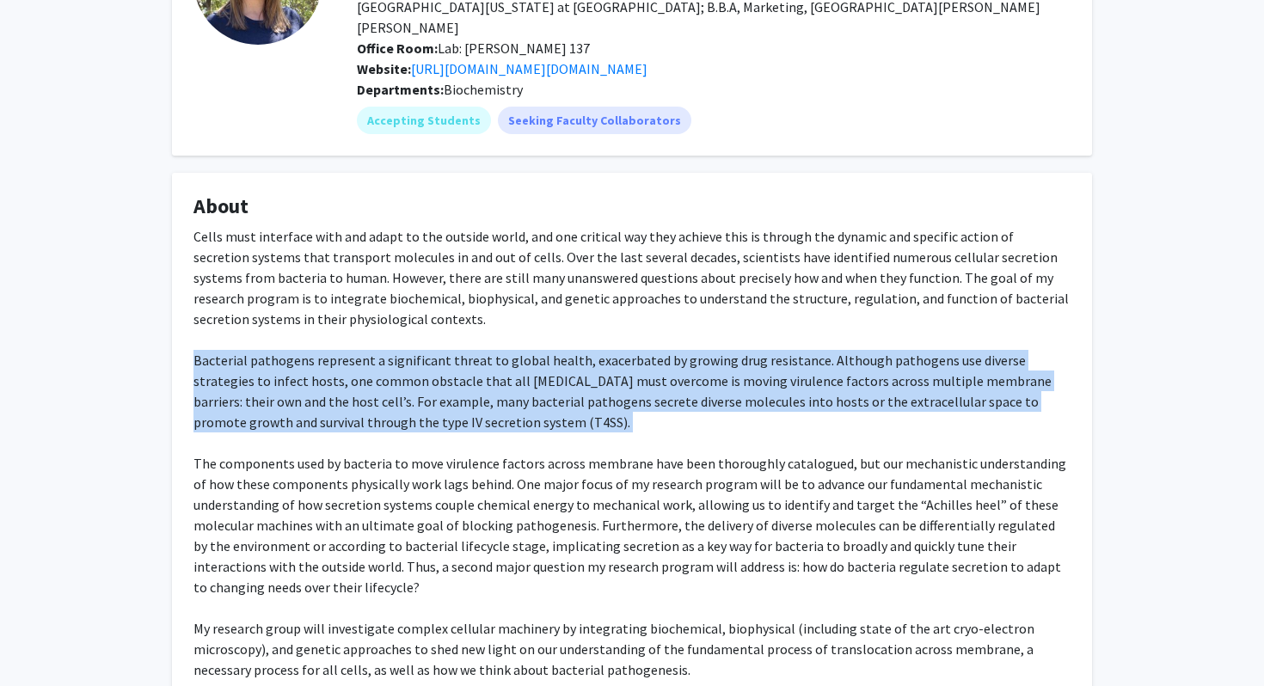
click at [328, 366] on div "Cells must interface with and adapt to the outside world, and one critical way …" at bounding box center [631, 453] width 877 height 454
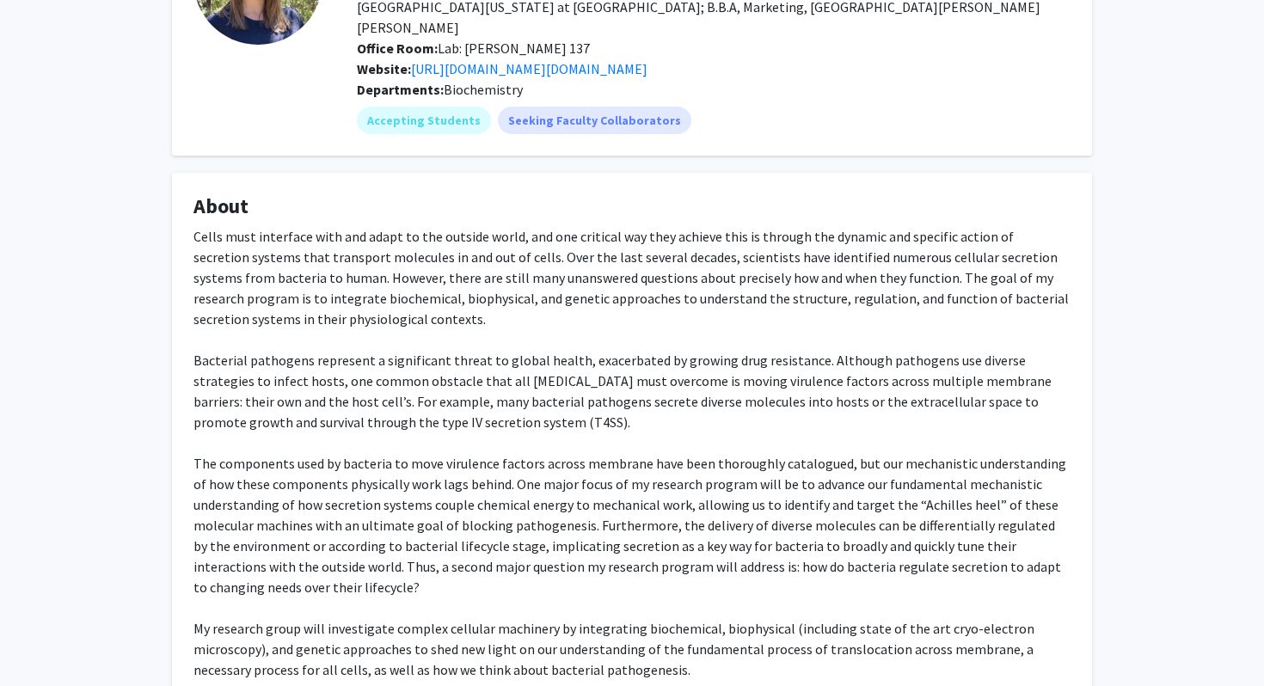
click at [362, 361] on div "Cells must interface with and adapt to the outside world, and one critical way …" at bounding box center [631, 453] width 877 height 454
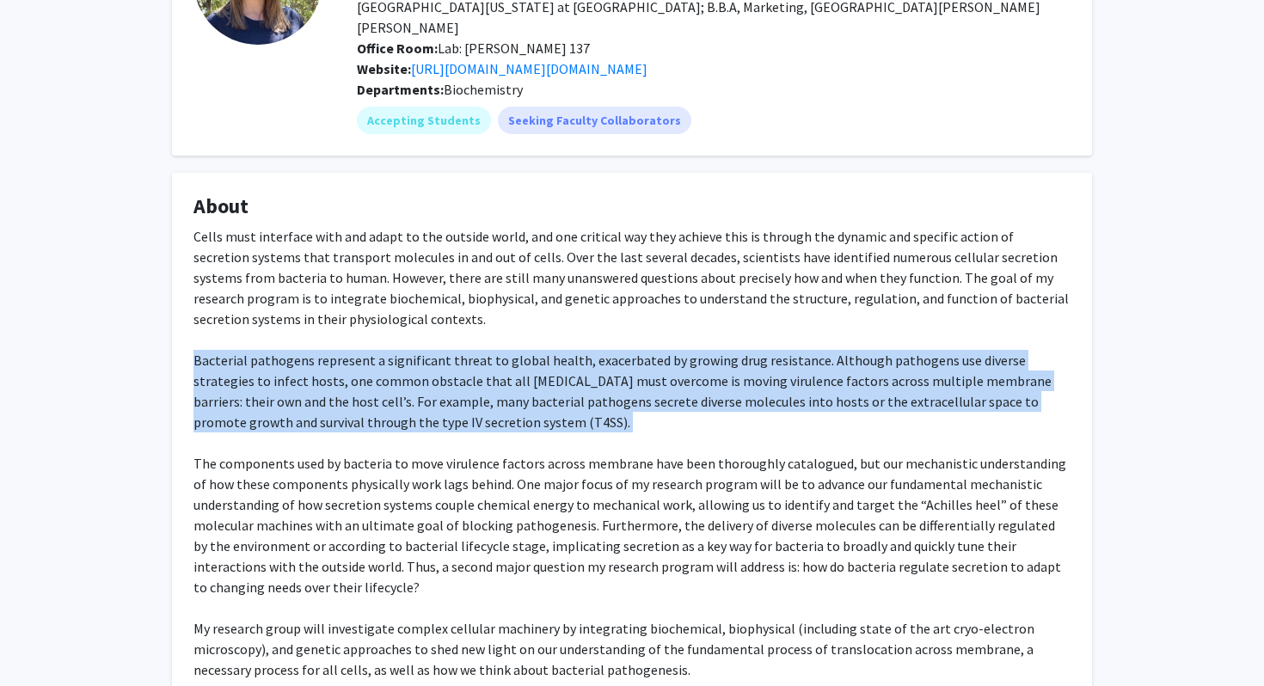
click at [362, 361] on div "Cells must interface with and adapt to the outside world, and one critical way …" at bounding box center [631, 453] width 877 height 454
click at [364, 364] on div "Cells must interface with and adapt to the outside world, and one critical way …" at bounding box center [631, 453] width 877 height 454
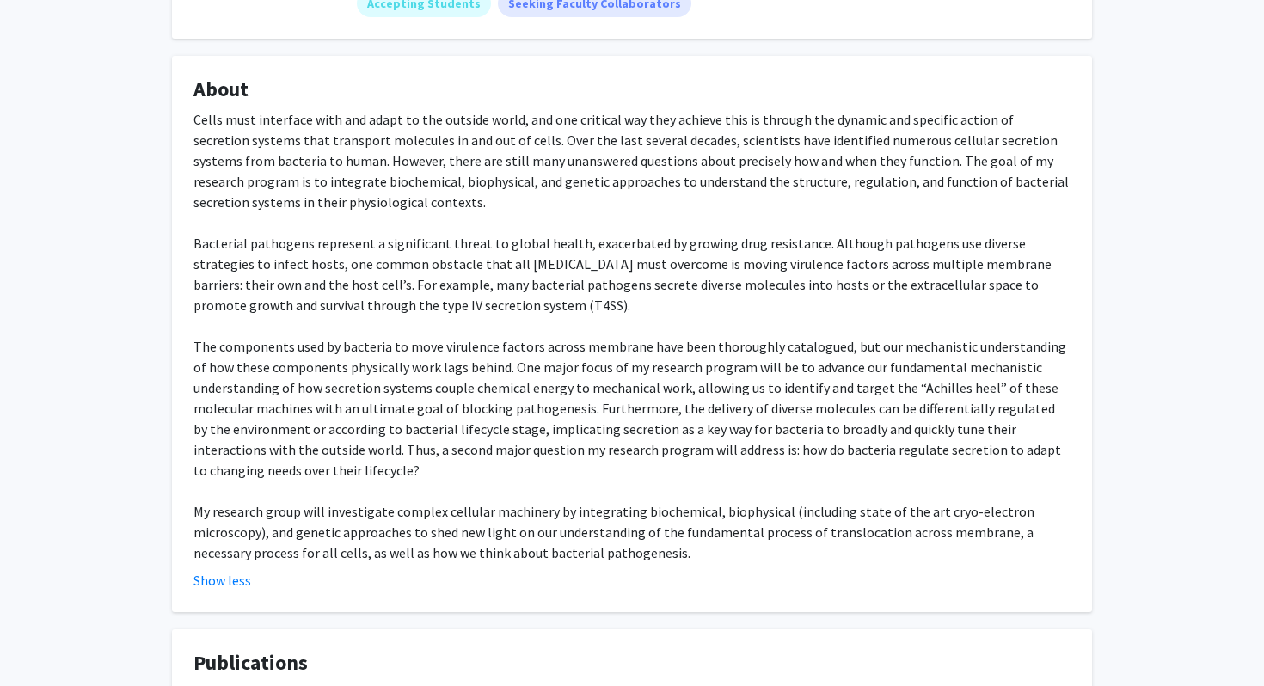
scroll to position [0, 0]
